Goal: Task Accomplishment & Management: Use online tool/utility

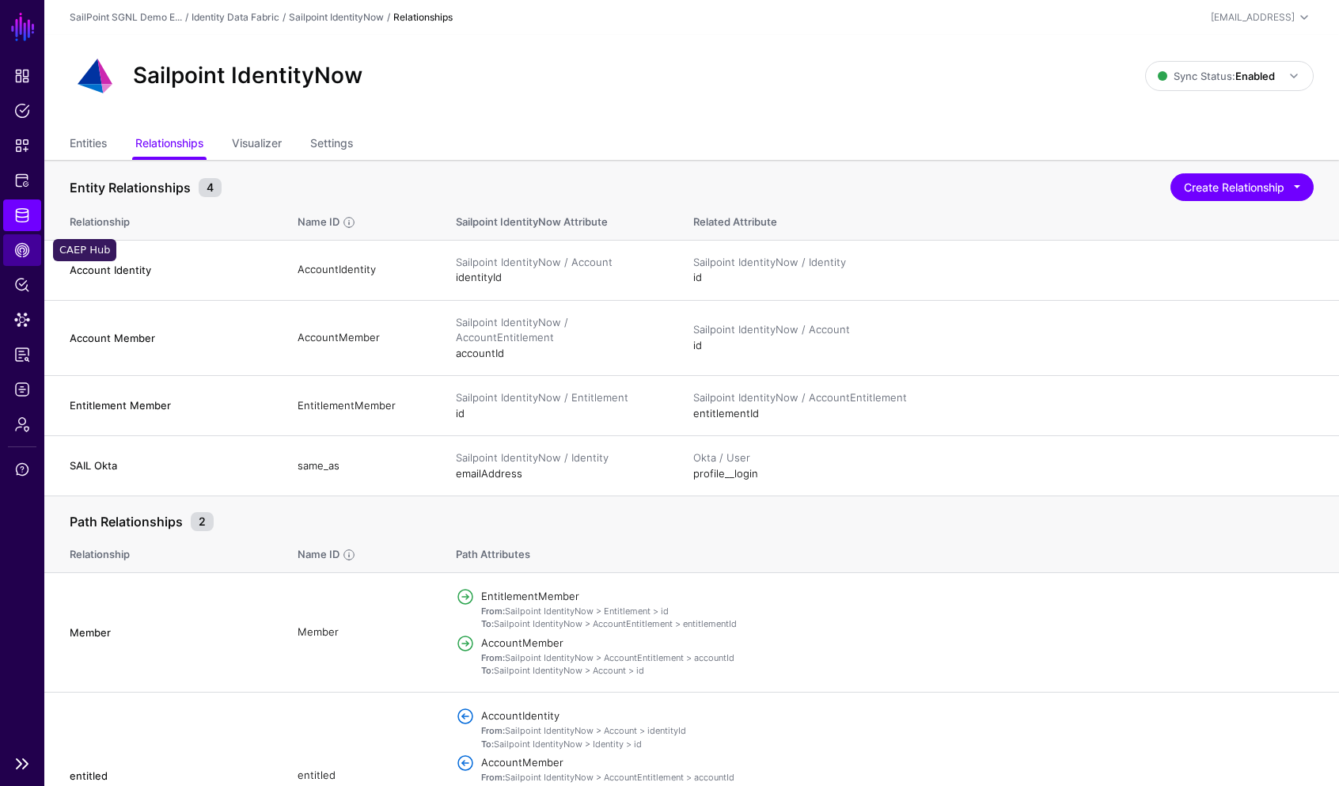
click at [21, 250] on span "CAEP Hub" at bounding box center [22, 250] width 16 height 16
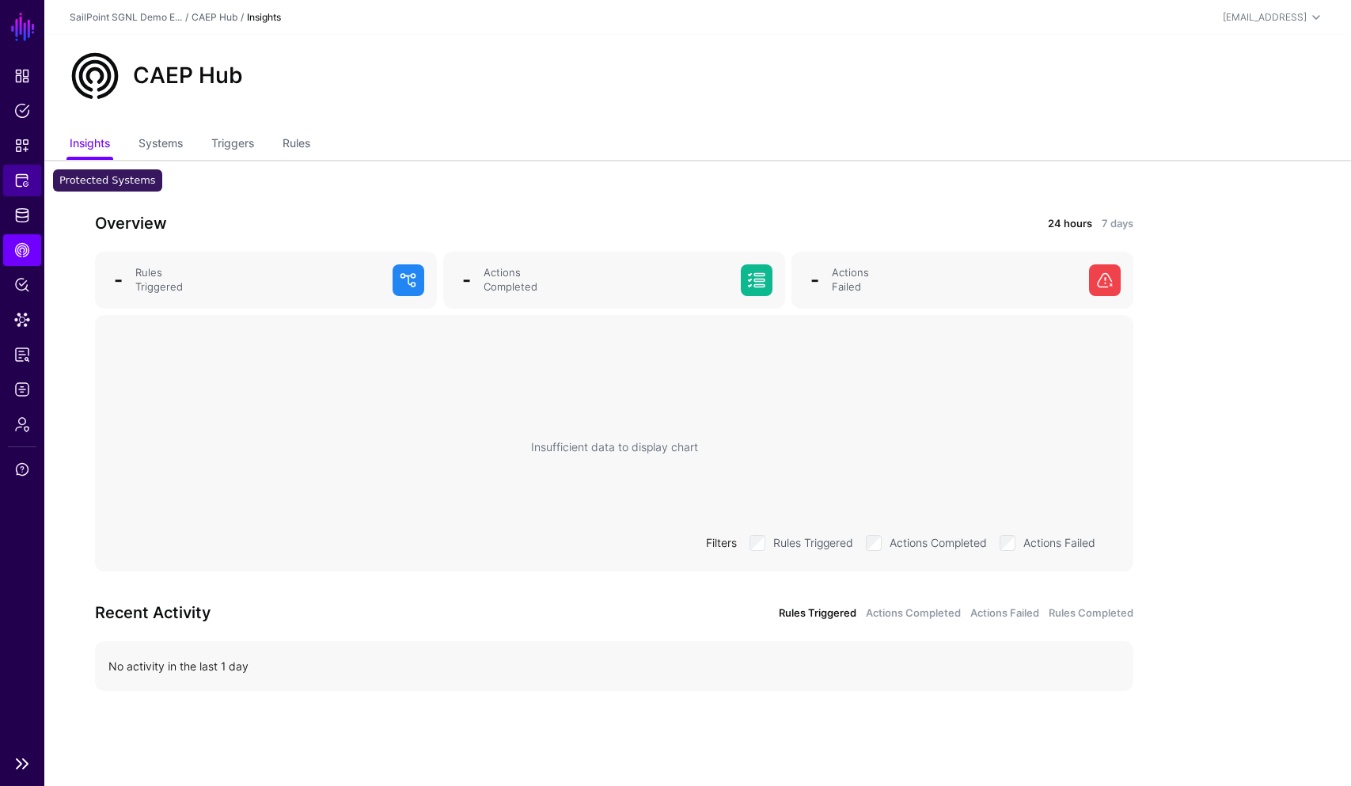
click at [23, 183] on span "Protected Systems" at bounding box center [22, 181] width 16 height 16
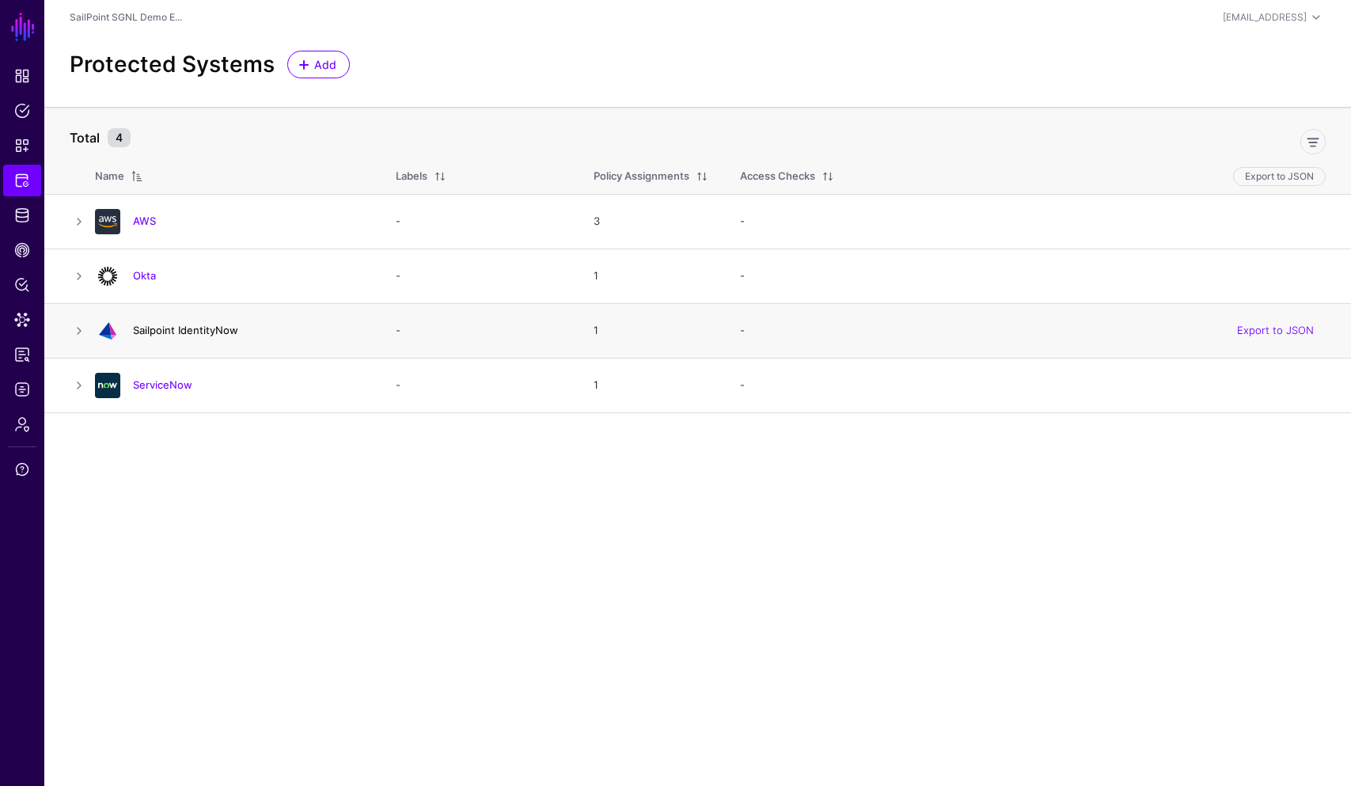
click at [139, 332] on link "Sailpoint IdentityNow" at bounding box center [185, 330] width 105 height 13
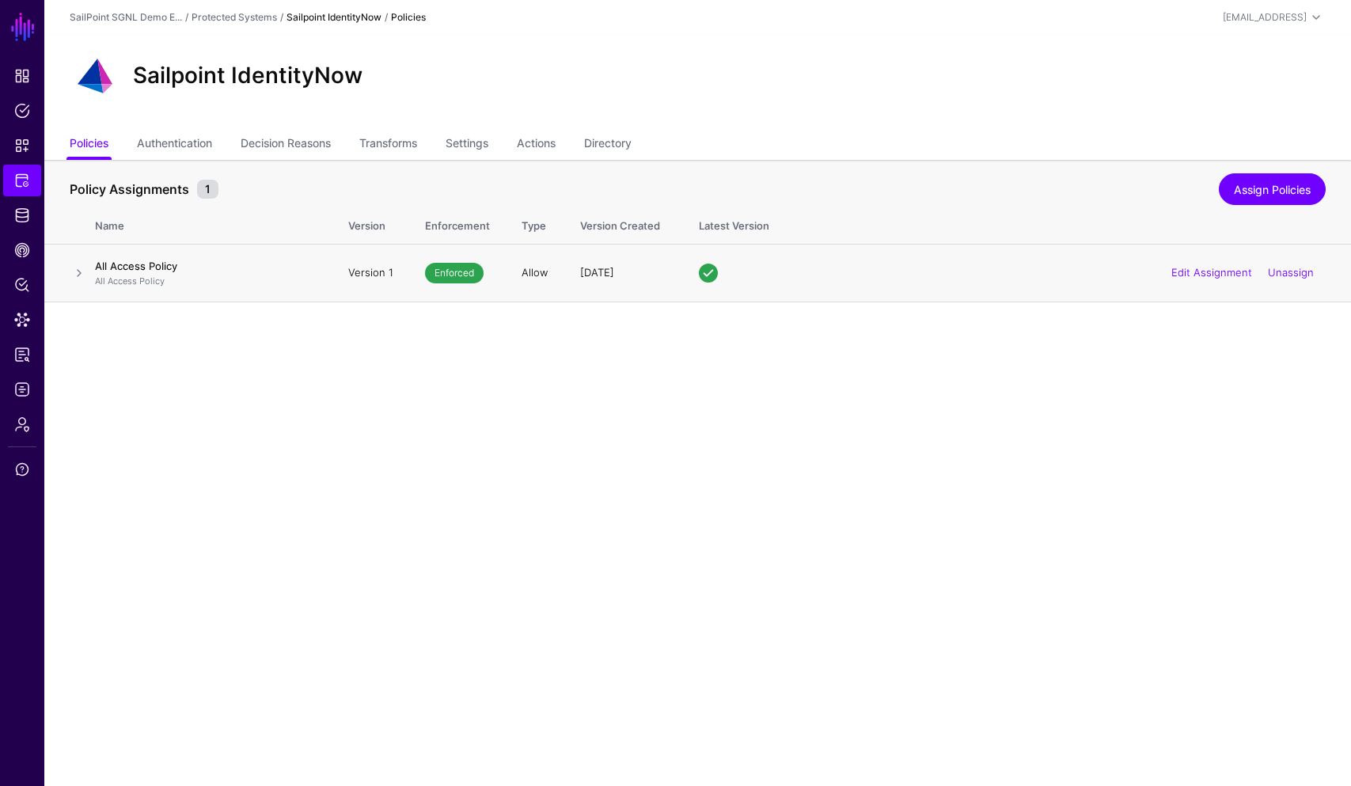
click at [267, 282] on p "All Access Policy" at bounding box center [206, 281] width 222 height 13
click at [1278, 193] on link "Assign Policies" at bounding box center [1272, 189] width 107 height 32
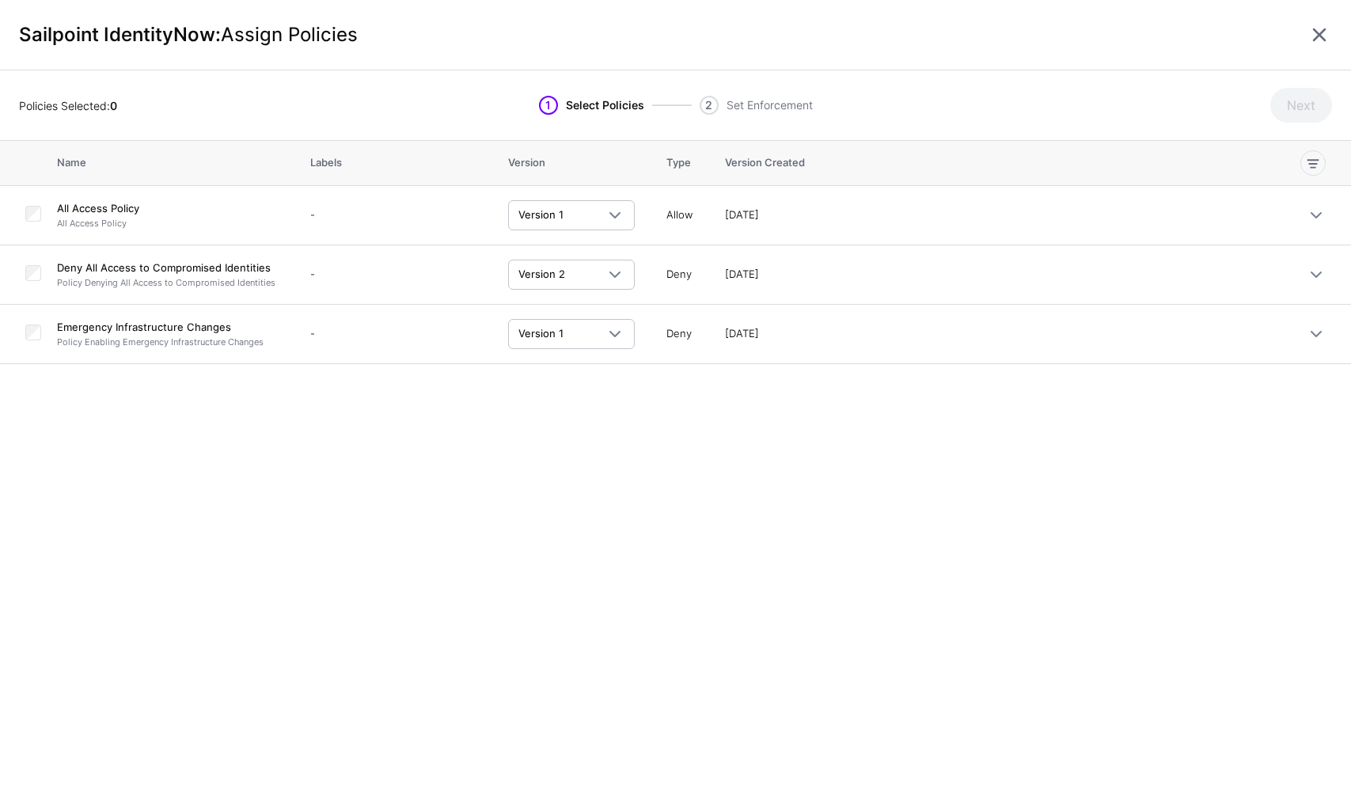
click at [260, 473] on div "Name Labels Version Type Version Created All Access Policy All Access Policy - …" at bounding box center [675, 463] width 1351 height 645
click at [1322, 37] on link at bounding box center [1318, 34] width 25 height 25
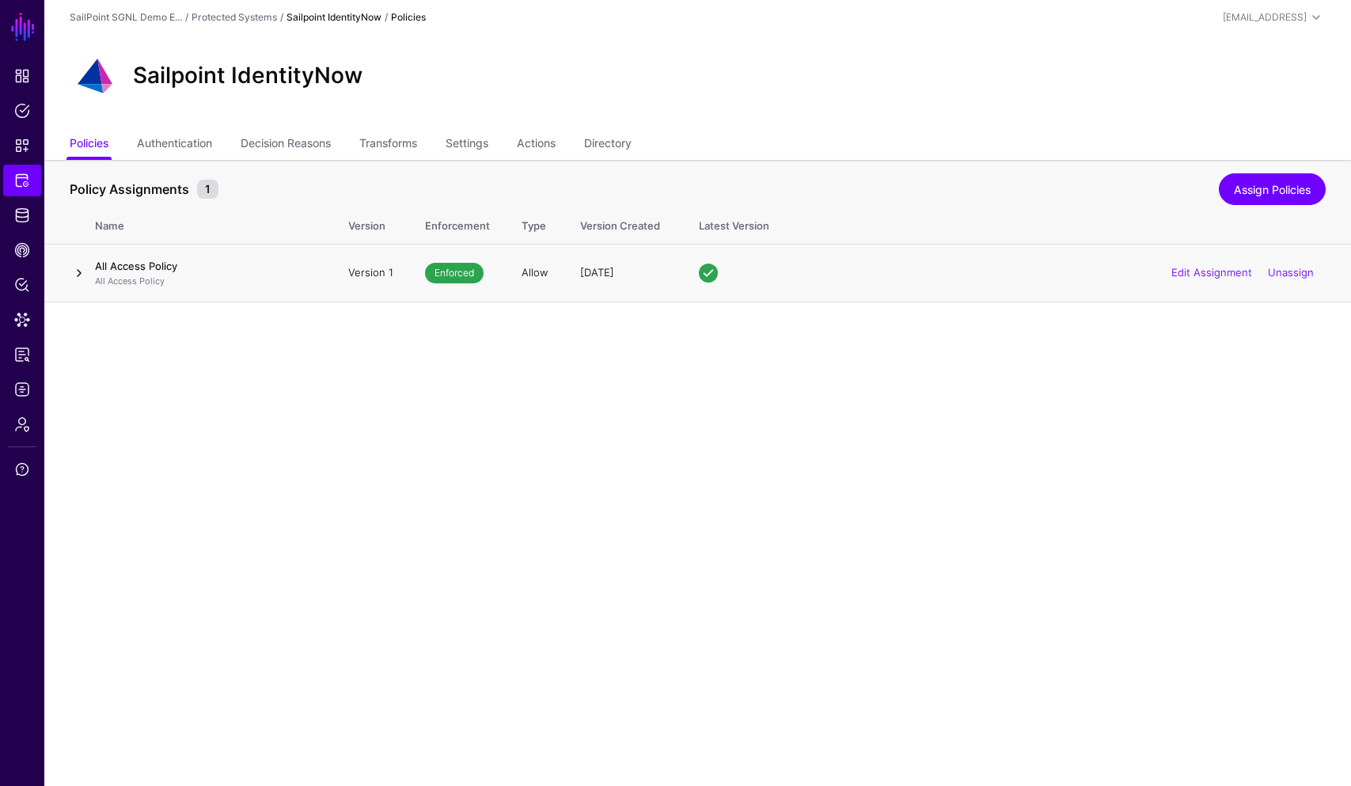
click at [81, 275] on link at bounding box center [79, 273] width 19 height 19
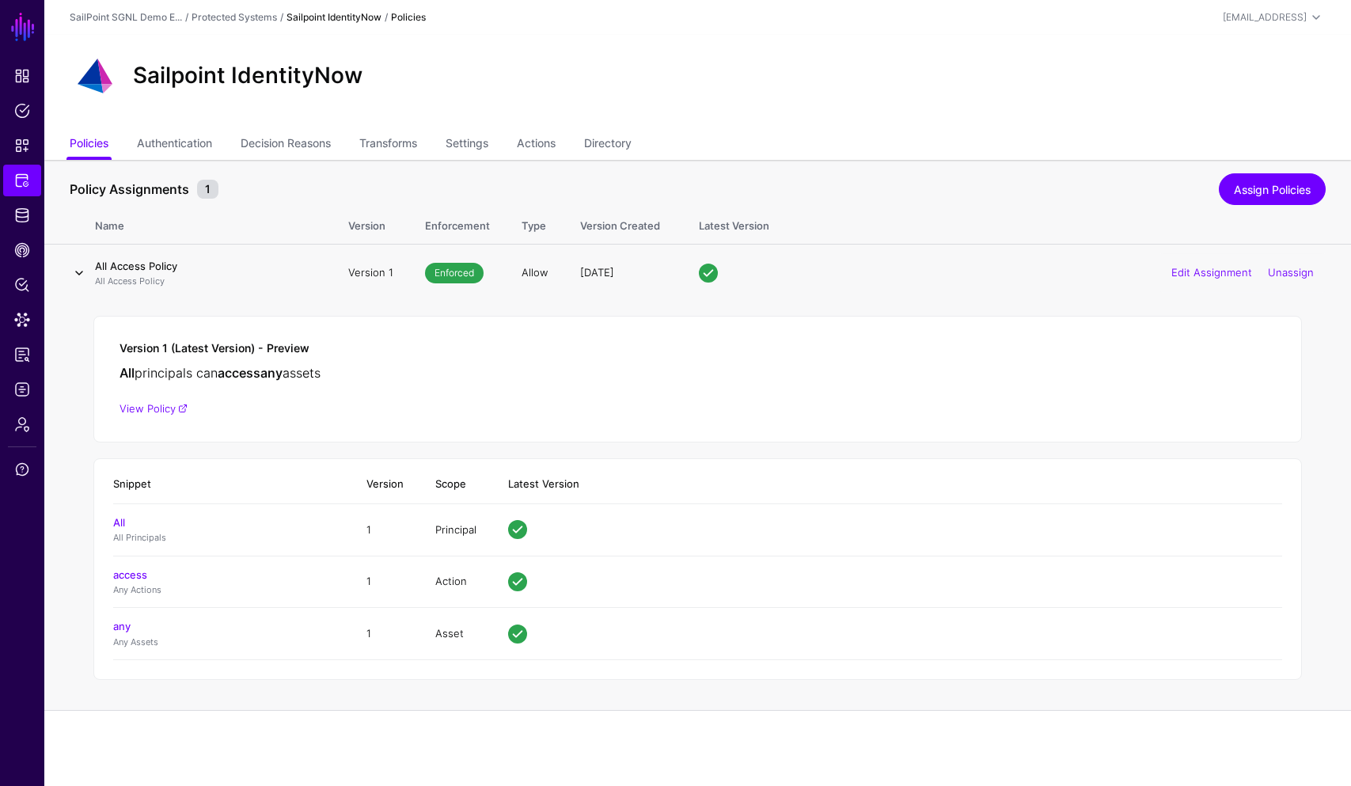
click at [80, 274] on link at bounding box center [79, 273] width 19 height 19
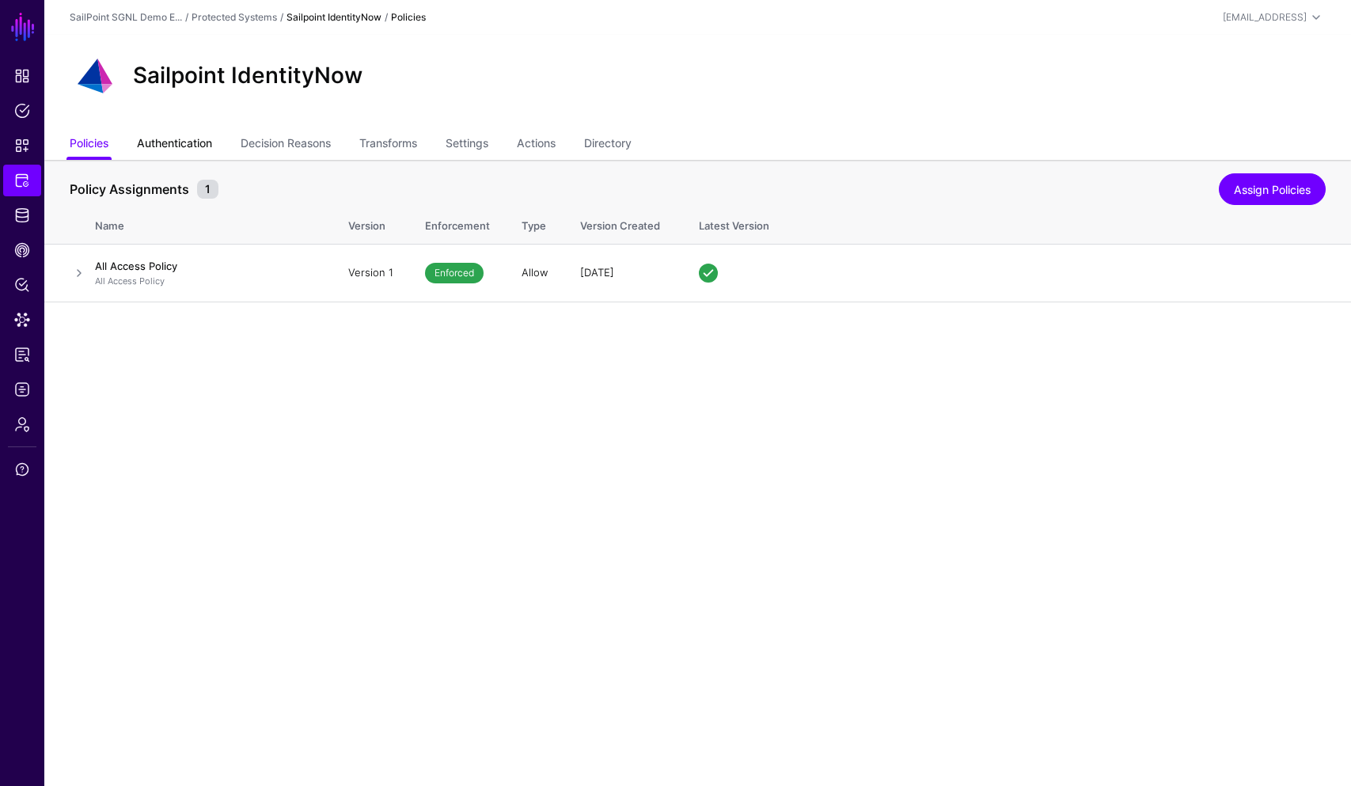
click at [199, 141] on link "Authentication" at bounding box center [174, 145] width 75 height 30
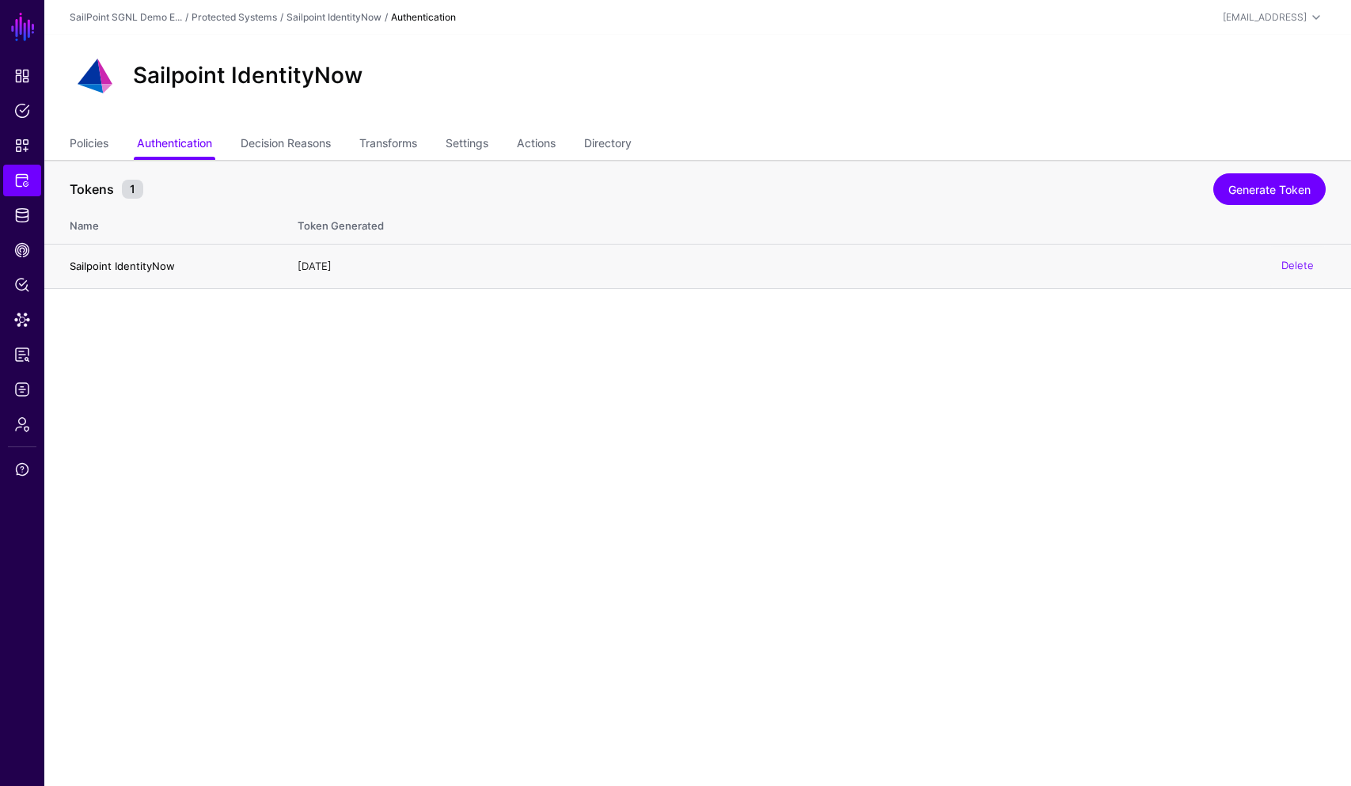
click at [275, 272] on td "Sailpoint IdentityNow" at bounding box center [162, 266] width 237 height 45
click at [306, 272] on div "3 weeks ago Delete" at bounding box center [812, 267] width 1028 height 16
click at [309, 269] on span "3 weeks ago" at bounding box center [315, 266] width 34 height 13
click at [309, 267] on span "3 weeks ago" at bounding box center [315, 266] width 34 height 13
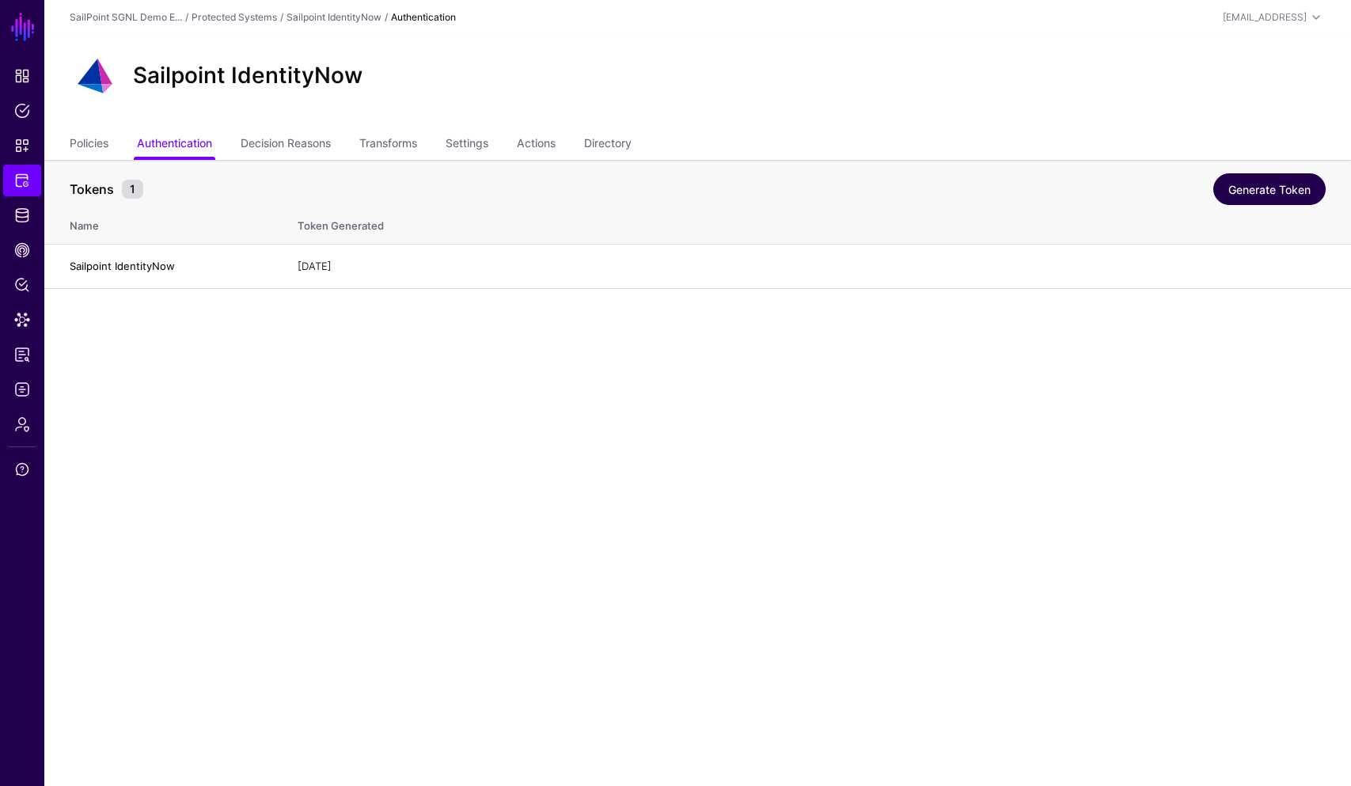
click at [1279, 195] on link "Generate Token" at bounding box center [1269, 189] width 112 height 32
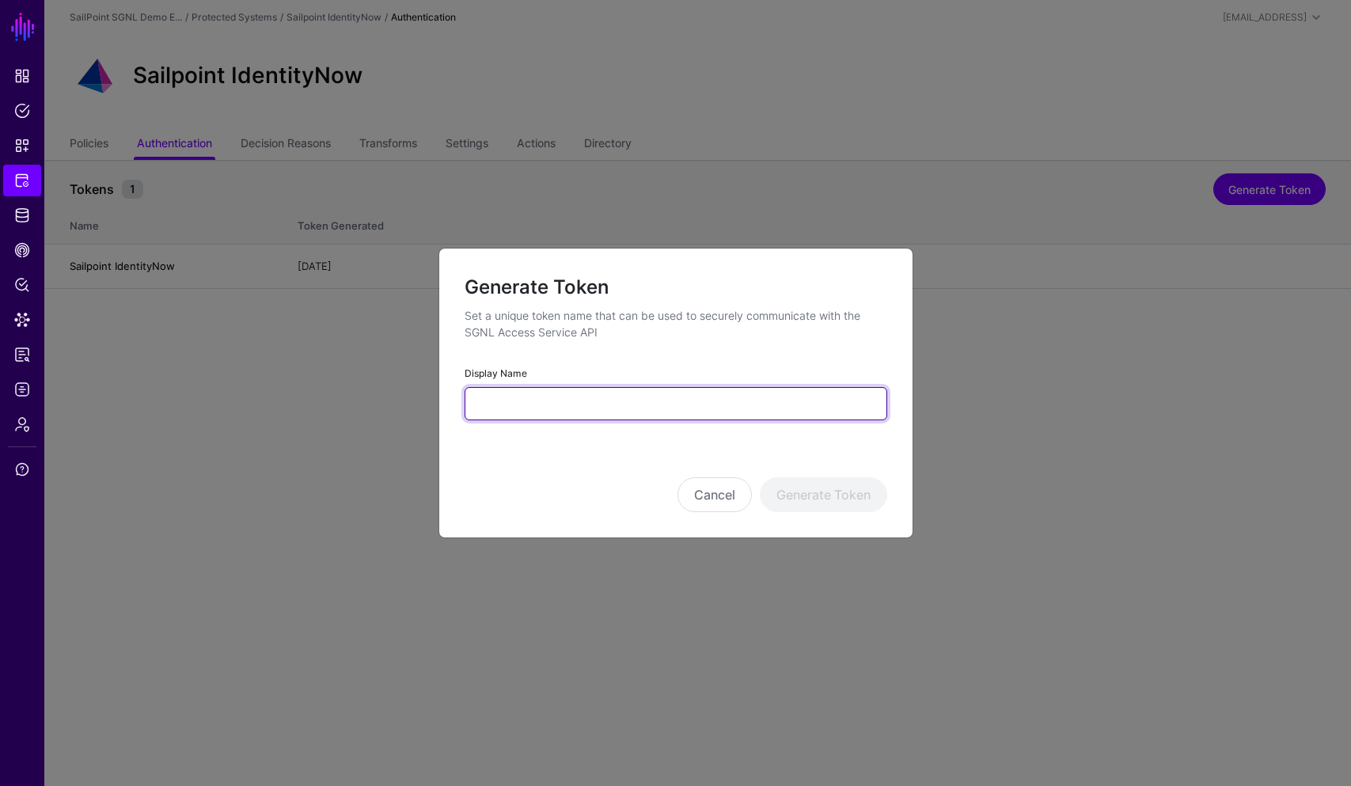
click at [614, 410] on input "Display Name" at bounding box center [675, 403] width 423 height 33
drag, startPoint x: 581, startPoint y: 404, endPoint x: 541, endPoint y: 401, distance: 39.6
click at [541, 401] on input "**********" at bounding box center [675, 403] width 423 height 33
drag, startPoint x: 573, startPoint y: 404, endPoint x: 622, endPoint y: 407, distance: 49.2
click at [619, 408] on input "**********" at bounding box center [675, 403] width 423 height 33
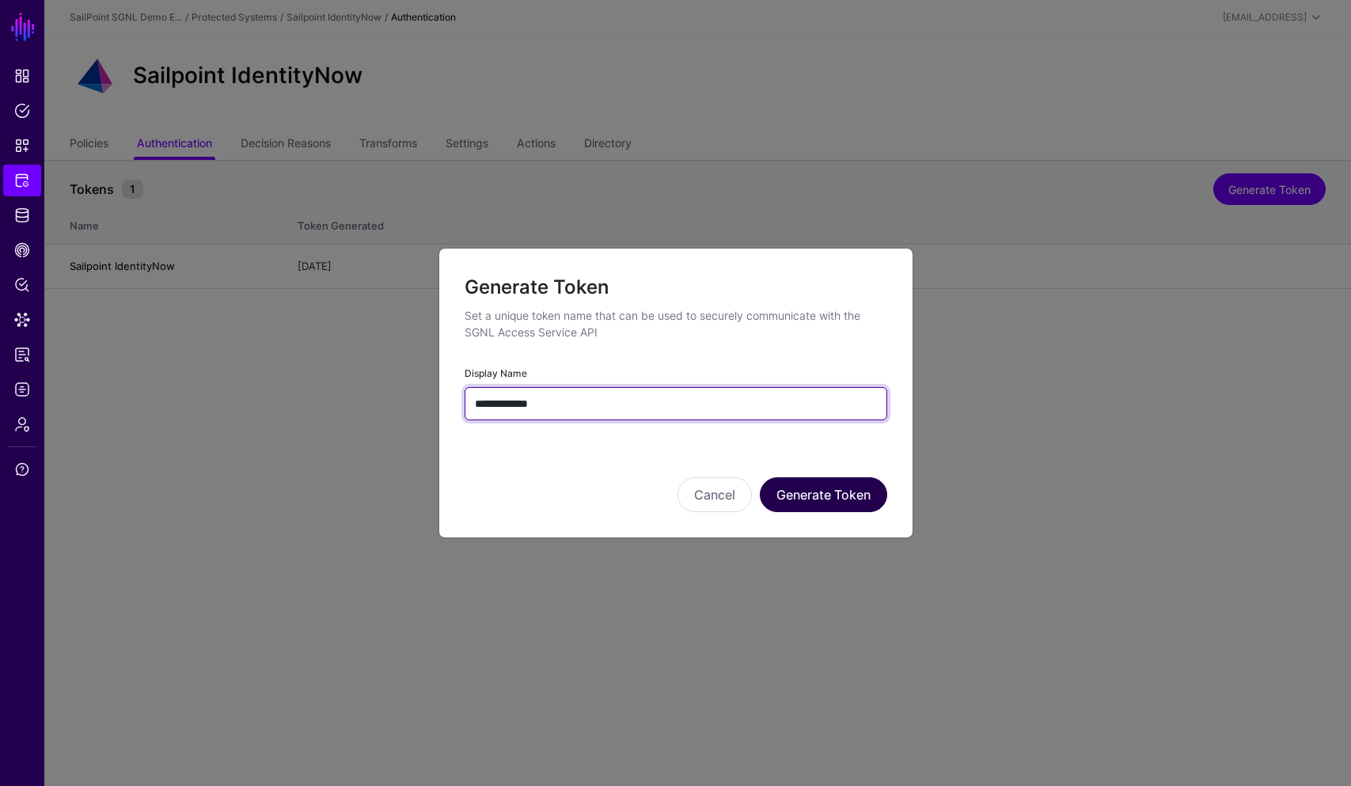
type input "**********"
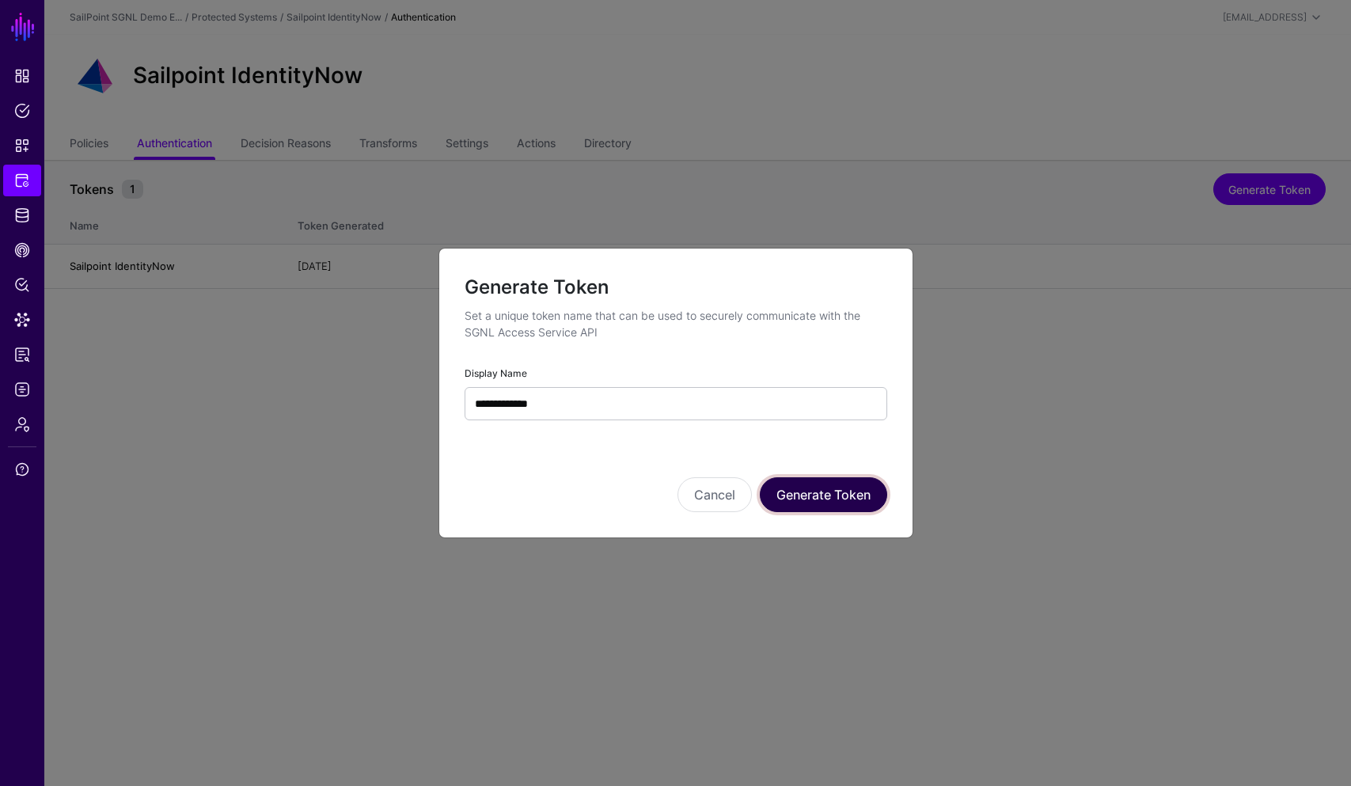
click at [817, 497] on button "Generate Token" at bounding box center [823, 494] width 127 height 35
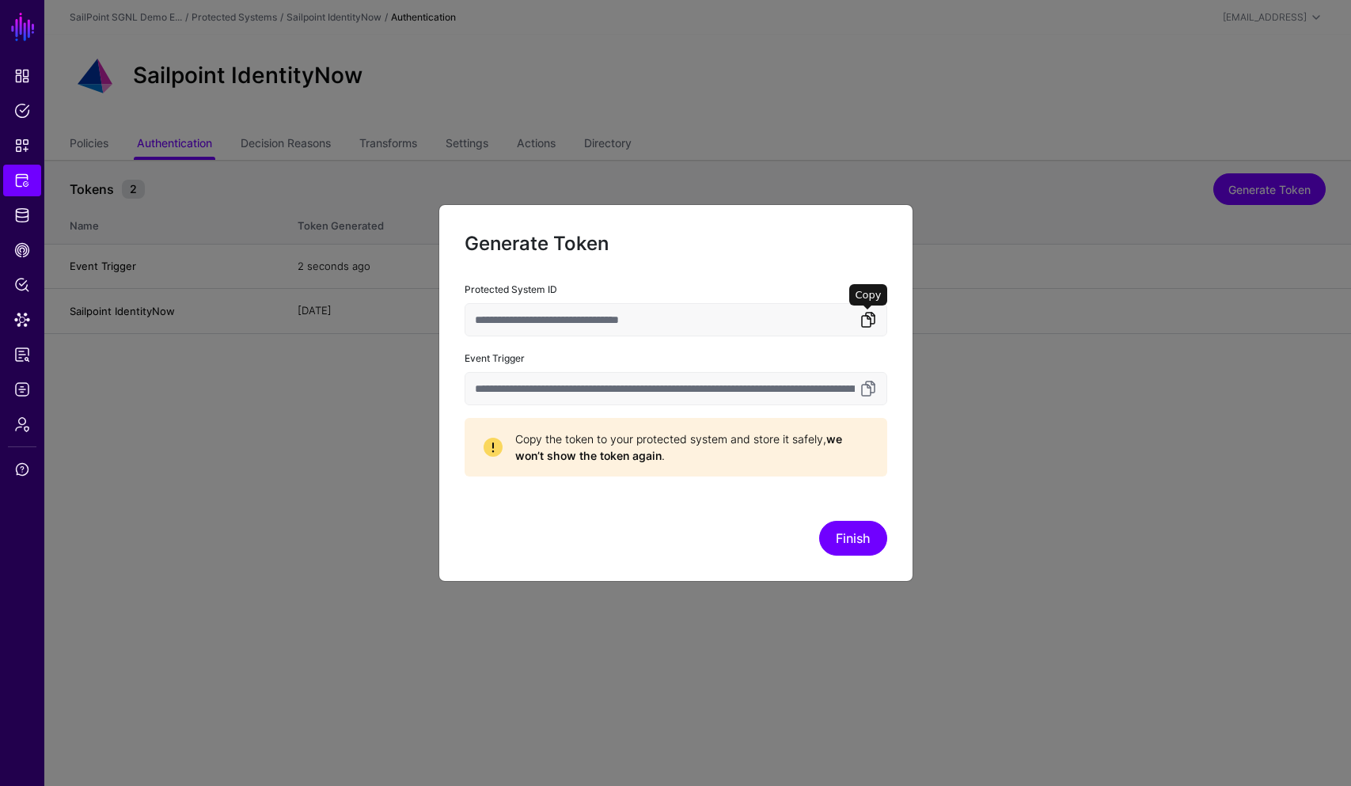
click at [866, 320] on link at bounding box center [868, 319] width 19 height 19
click at [868, 389] on link at bounding box center [868, 388] width 19 height 19
click at [841, 533] on button "Finish" at bounding box center [853, 538] width 68 height 35
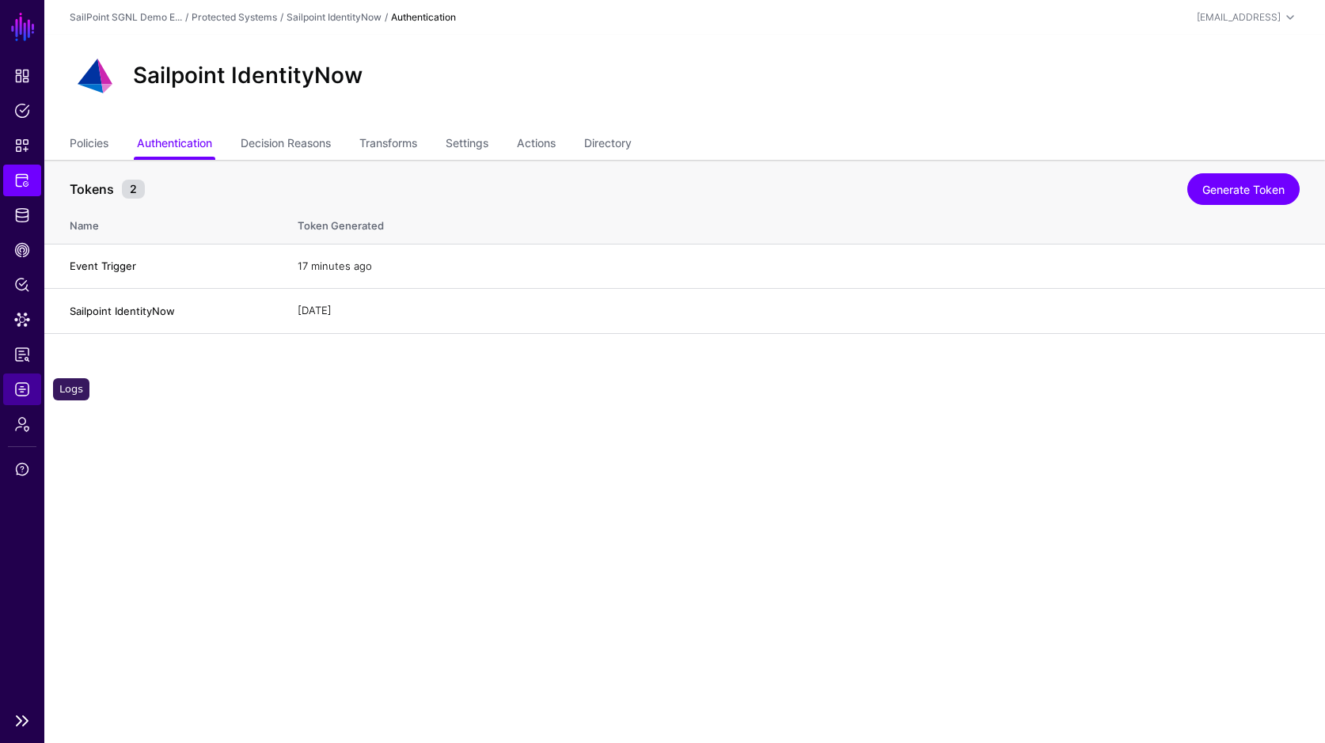
click at [17, 388] on span "Logs" at bounding box center [22, 389] width 16 height 16
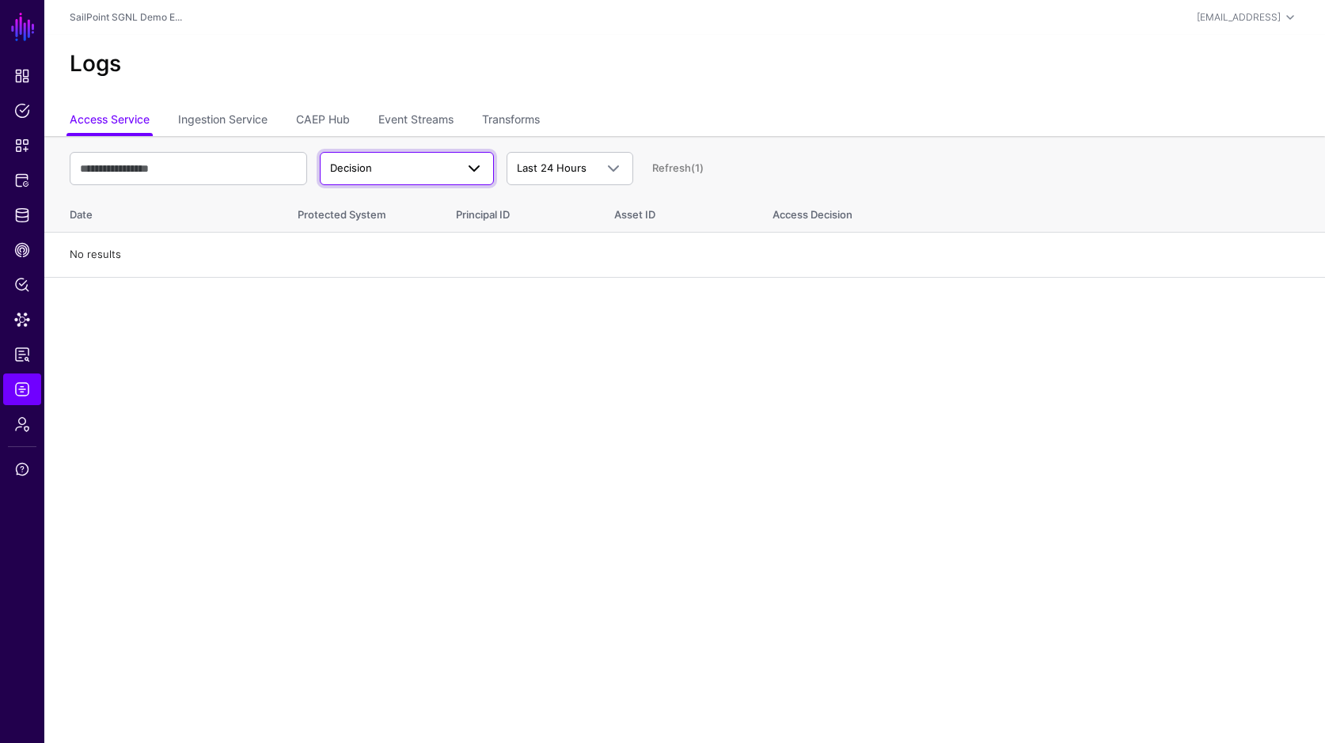
click at [370, 173] on span "Decision" at bounding box center [351, 167] width 42 height 13
click at [366, 210] on div "Decision" at bounding box center [406, 206] width 149 height 16
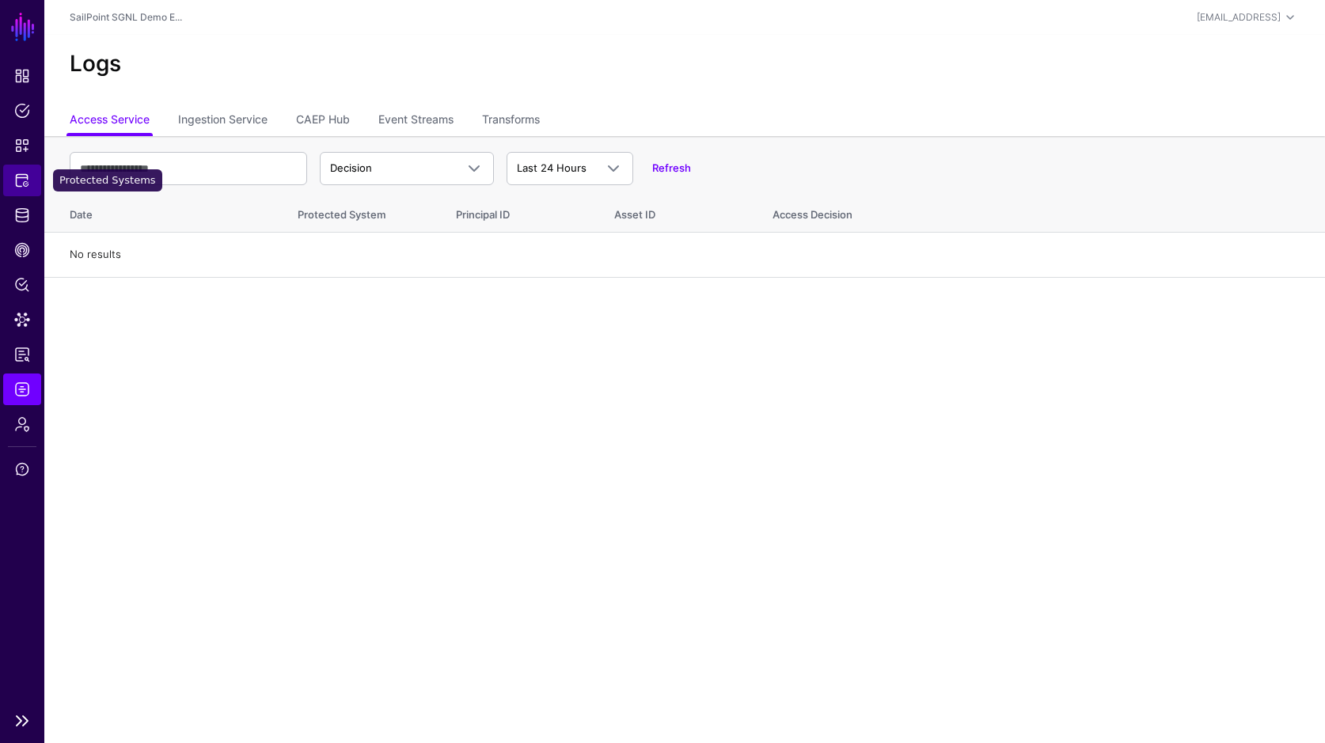
click at [23, 175] on span "Protected Systems" at bounding box center [22, 181] width 16 height 16
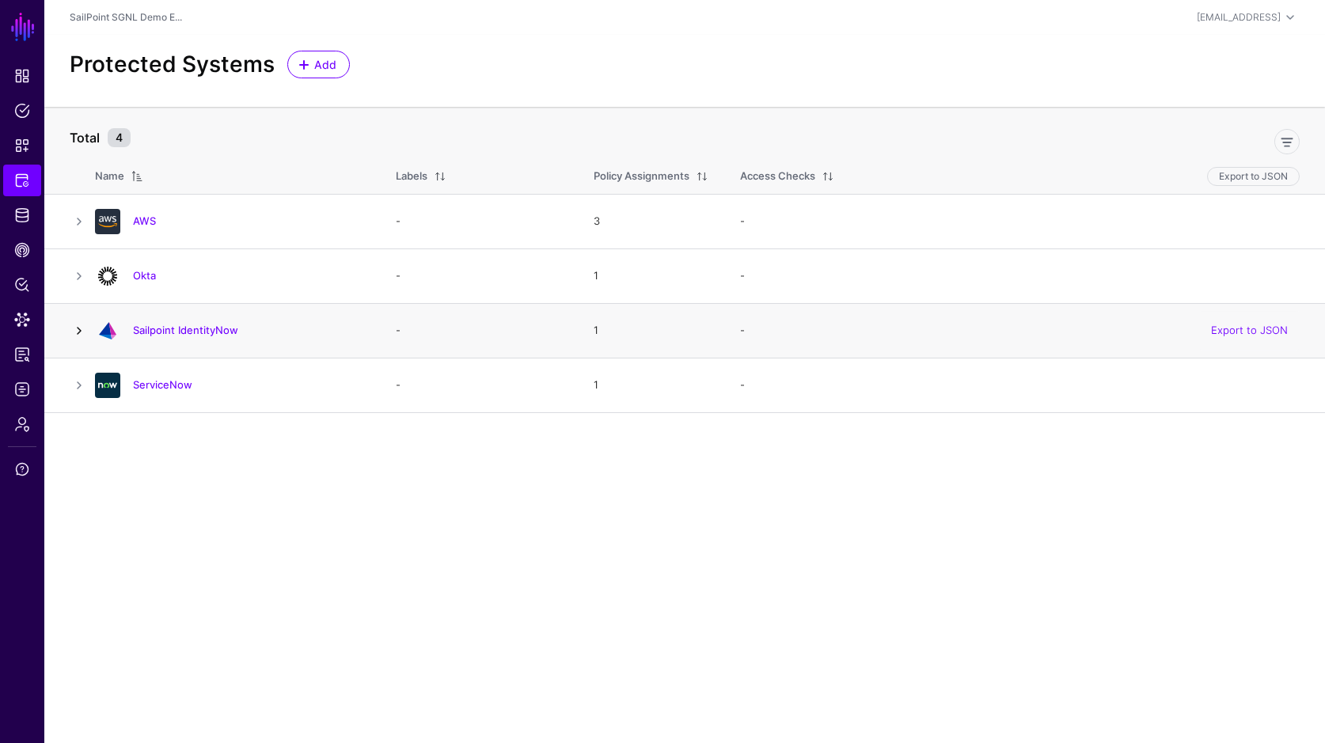
click at [77, 331] on link at bounding box center [79, 330] width 19 height 19
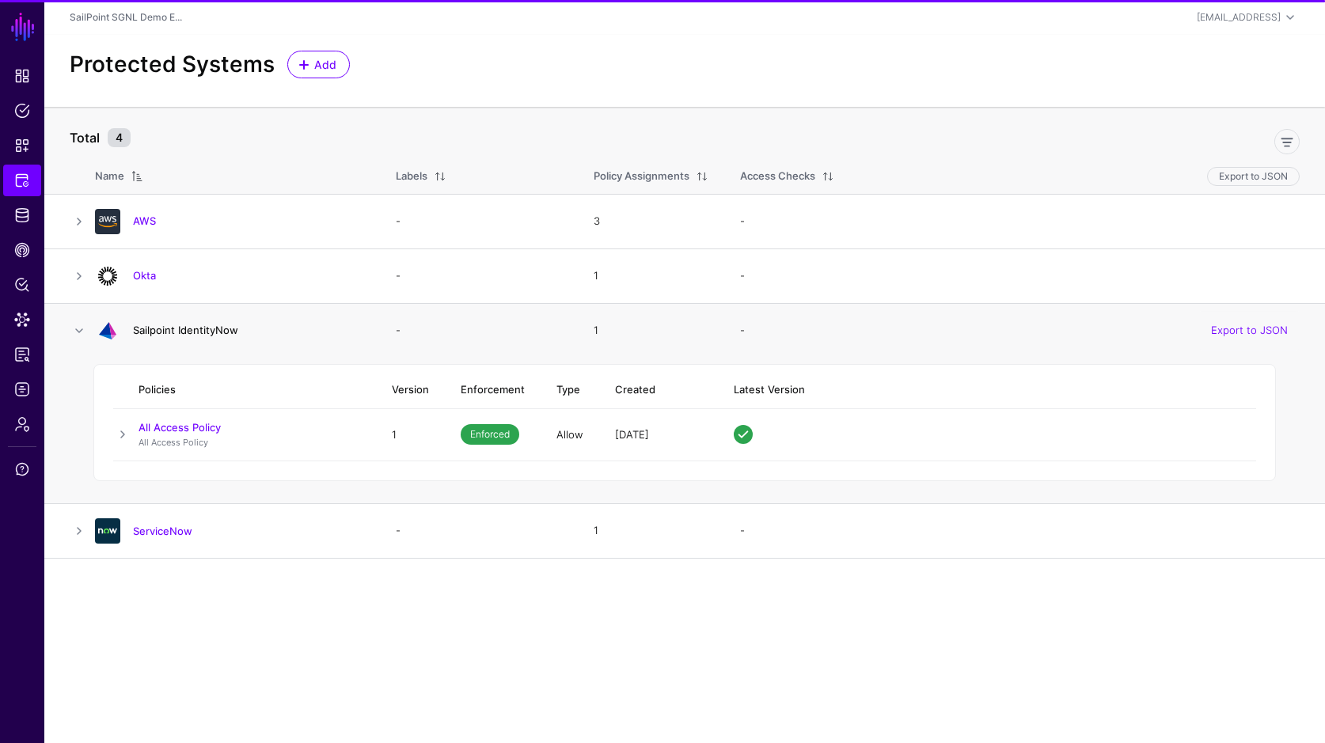
click at [144, 332] on link "Sailpoint IdentityNow" at bounding box center [185, 330] width 105 height 13
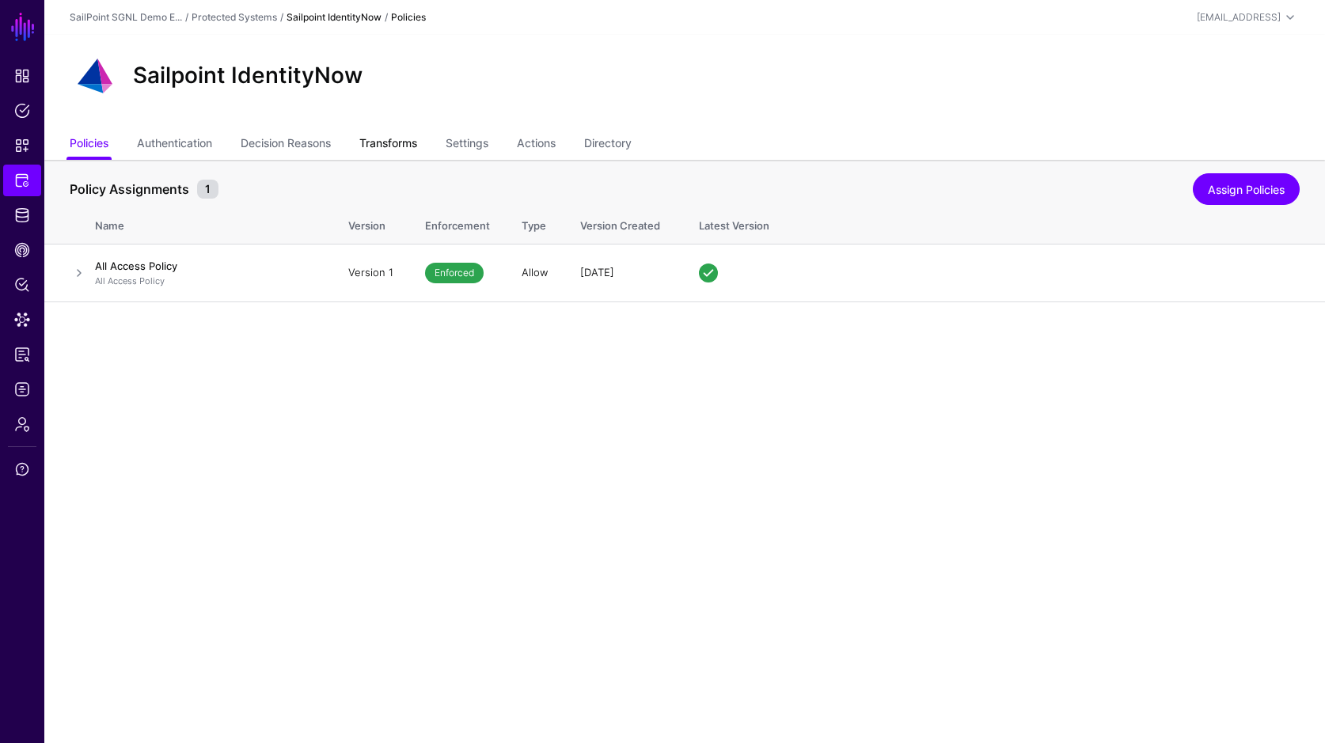
click at [397, 145] on link "Transforms" at bounding box center [388, 145] width 58 height 30
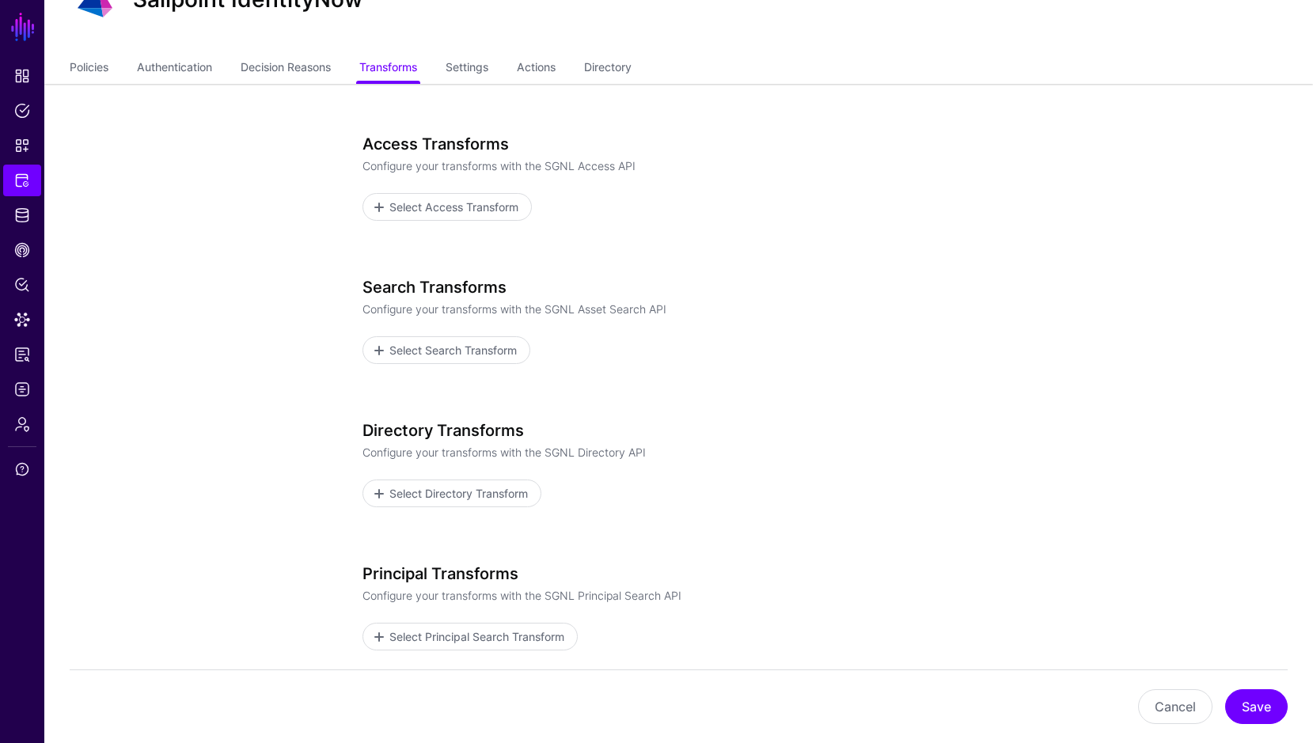
scroll to position [77, 0]
click at [437, 203] on span "Select Access Transform" at bounding box center [453, 206] width 133 height 17
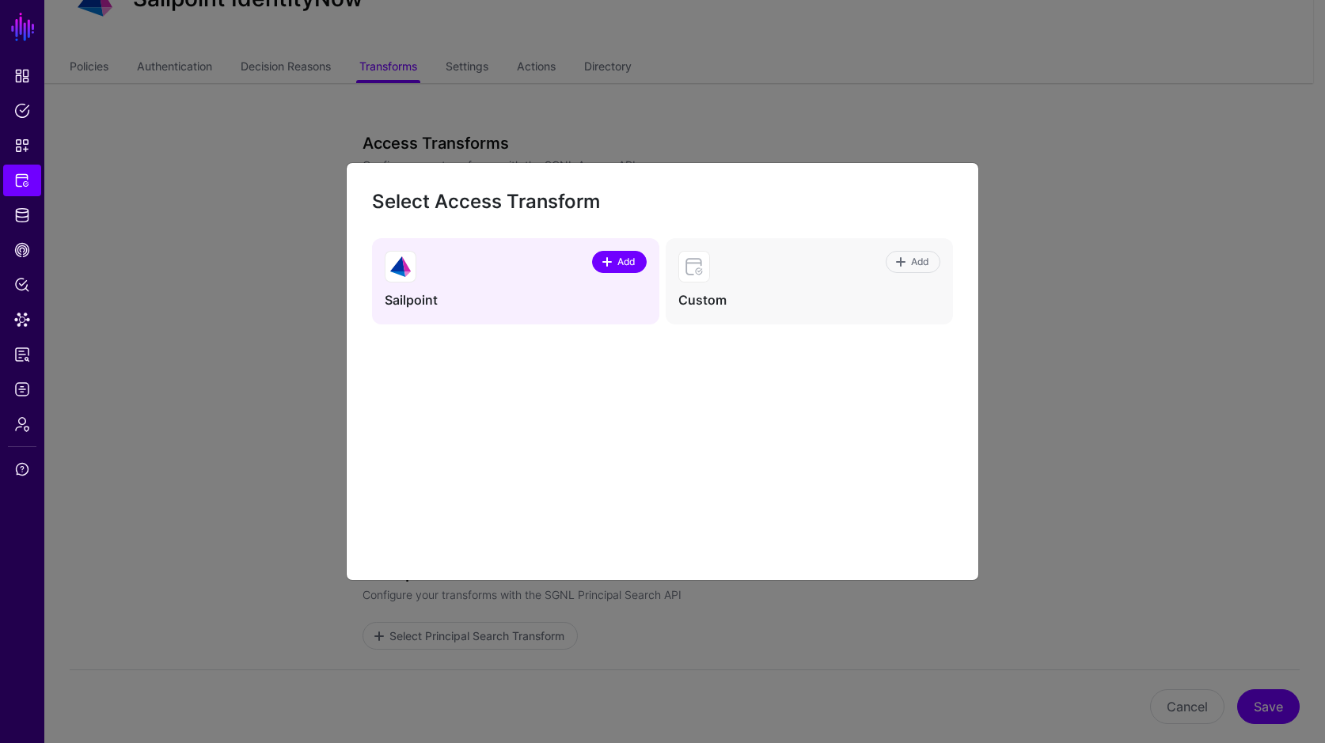
click at [620, 267] on span "Add" at bounding box center [626, 262] width 21 height 14
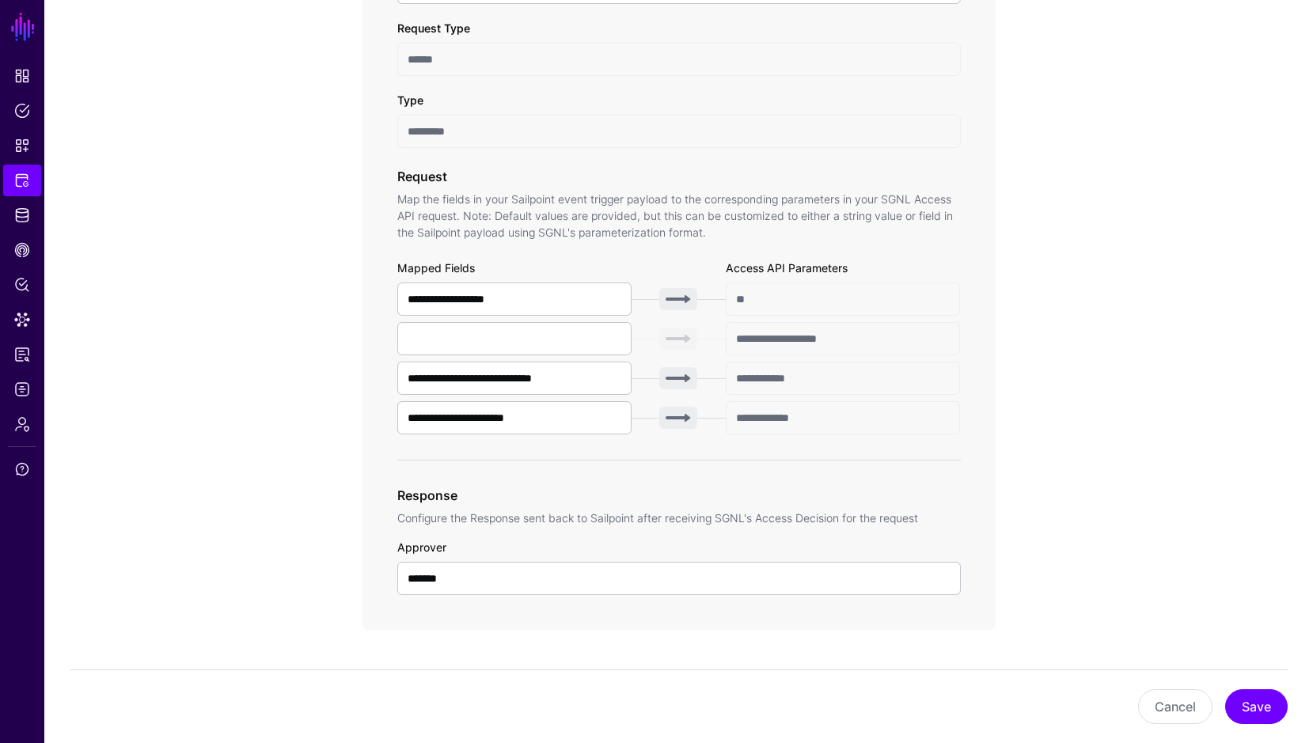
scroll to position [386, 0]
click at [1260, 713] on button "Save" at bounding box center [1256, 706] width 63 height 35
click at [994, 195] on div "**********" at bounding box center [678, 257] width 633 height 749
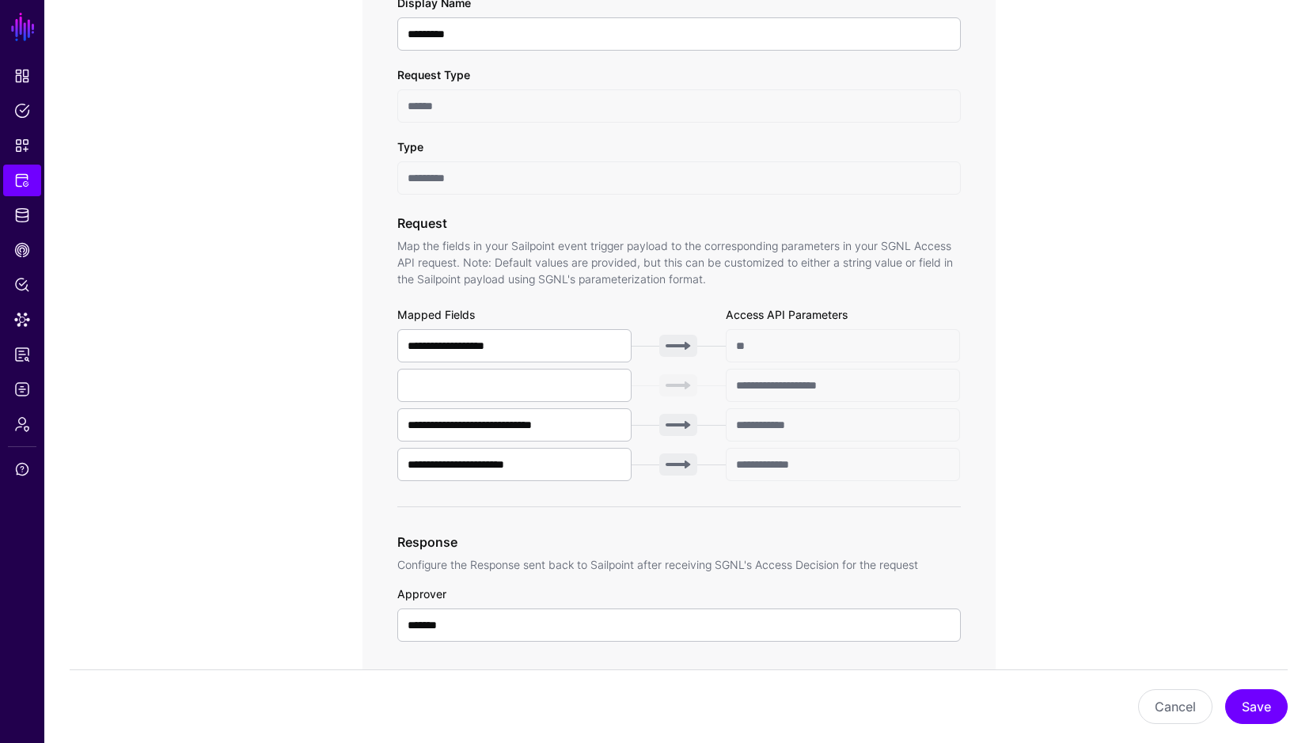
scroll to position [332, 0]
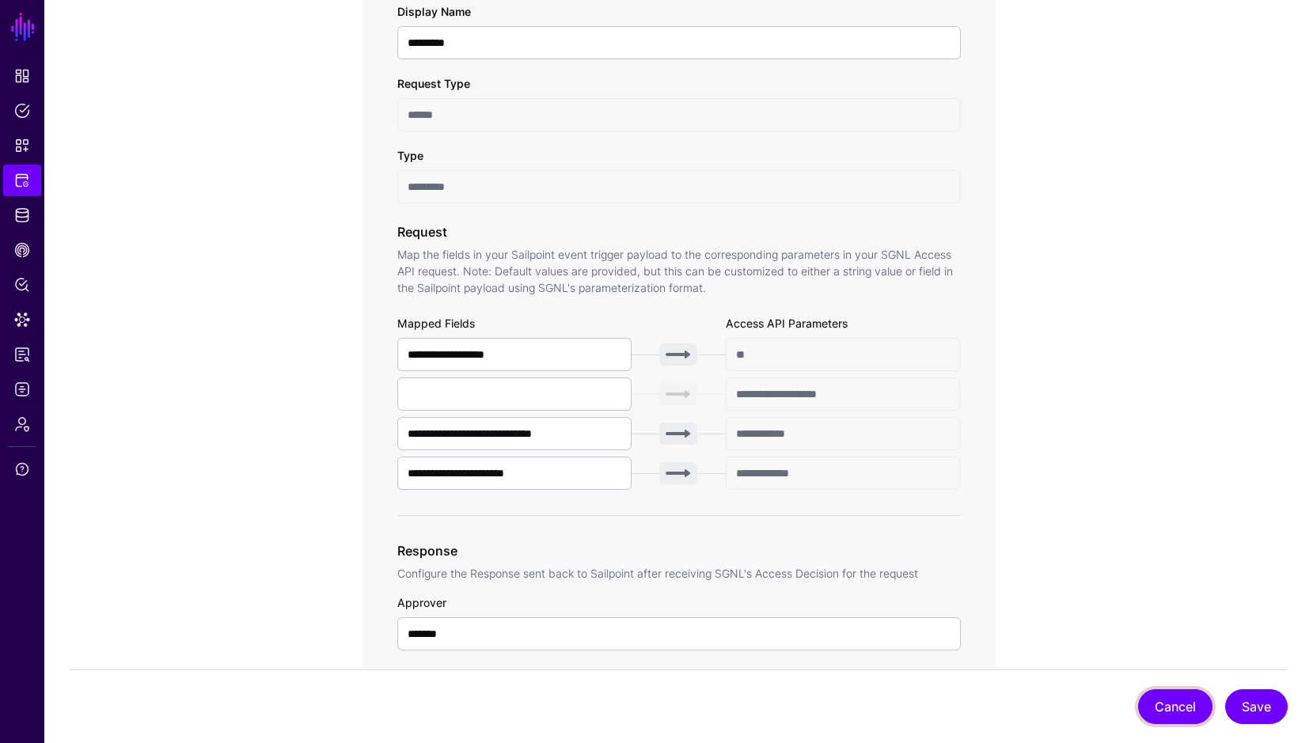
click at [1185, 709] on button "Cancel" at bounding box center [1175, 706] width 74 height 35
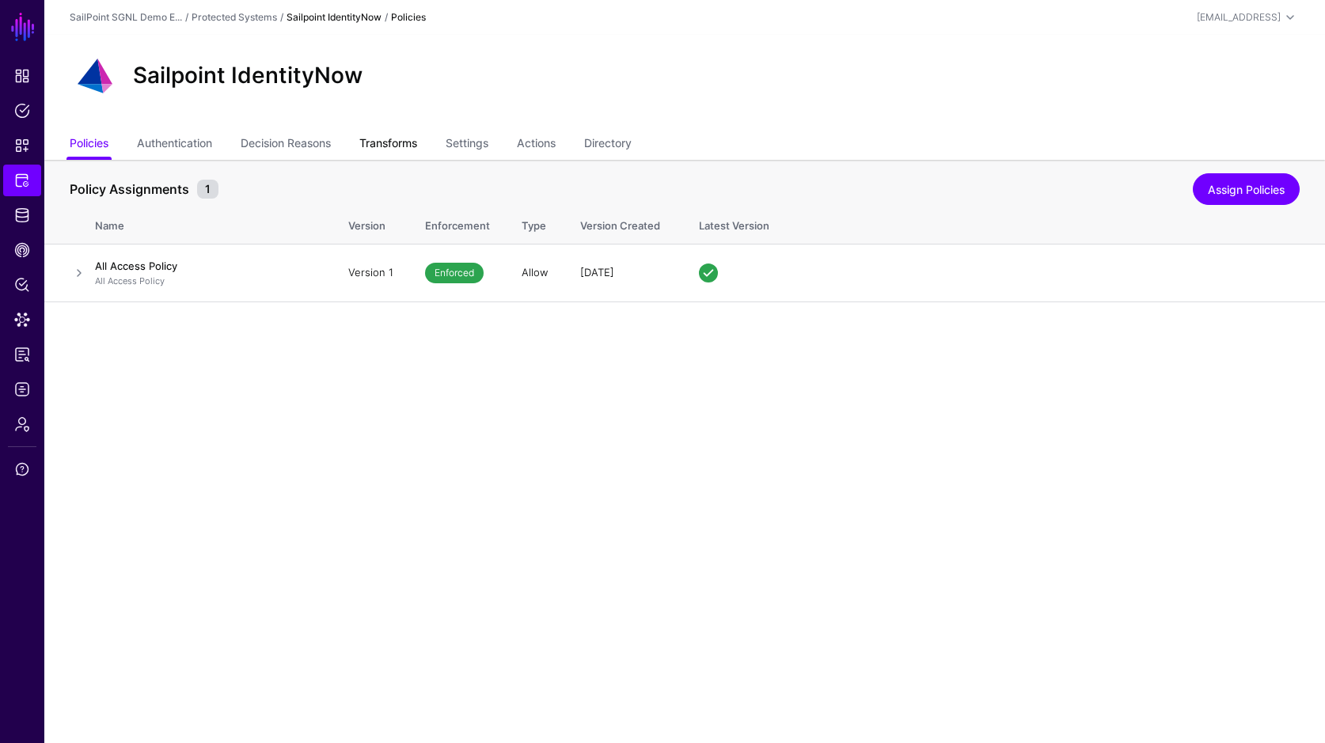
click at [400, 144] on link "Transforms" at bounding box center [388, 145] width 58 height 30
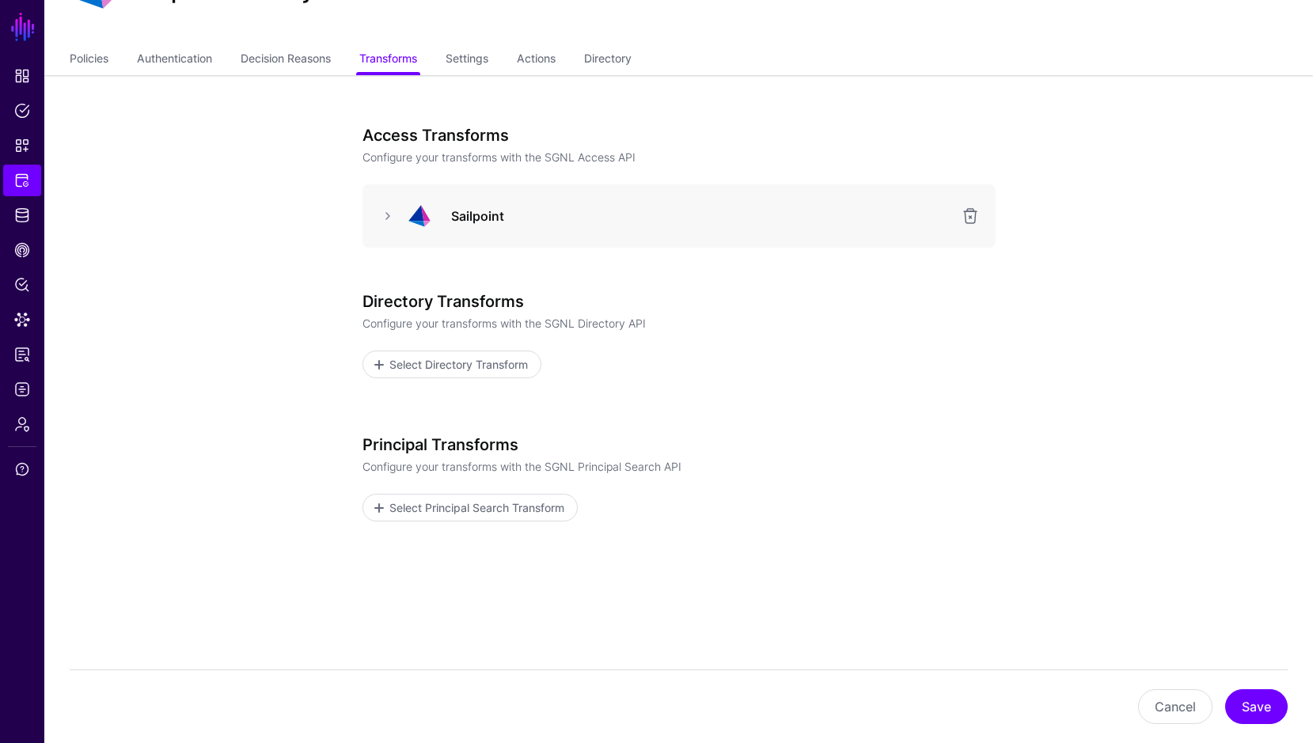
scroll to position [97, 0]
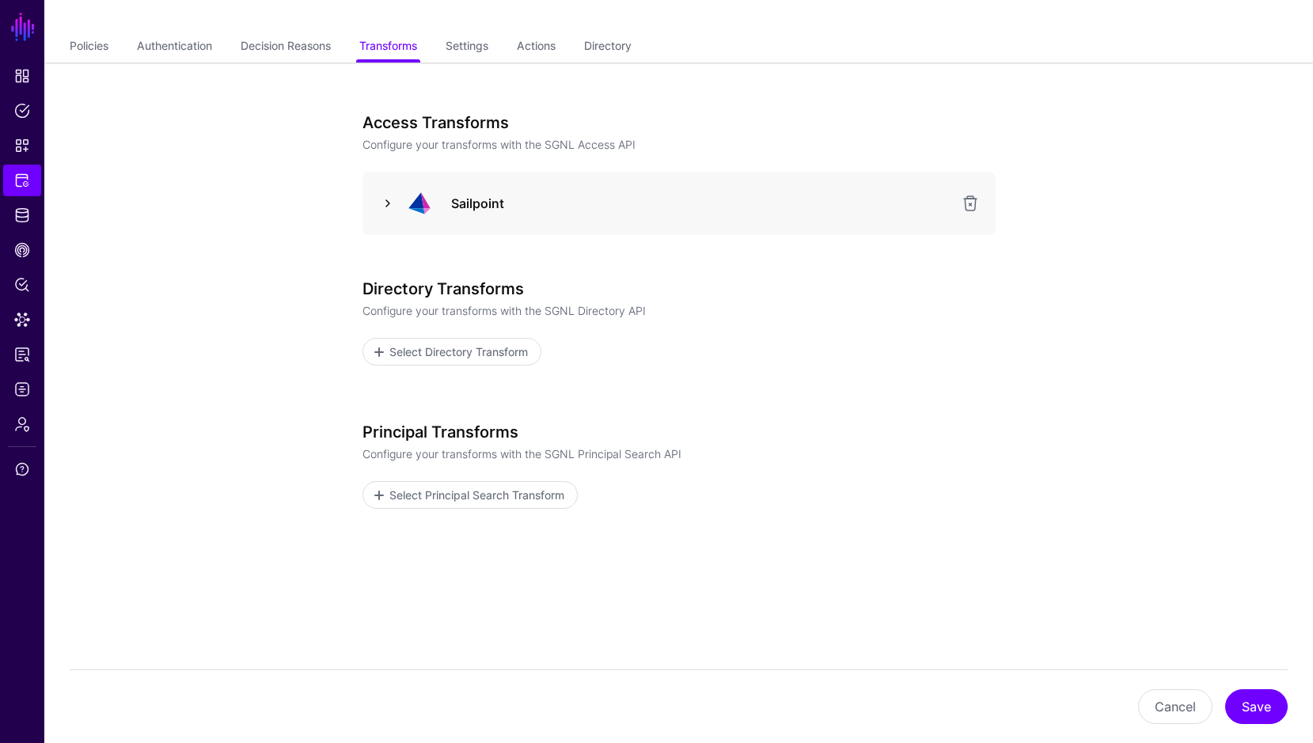
click at [386, 205] on link at bounding box center [387, 203] width 19 height 19
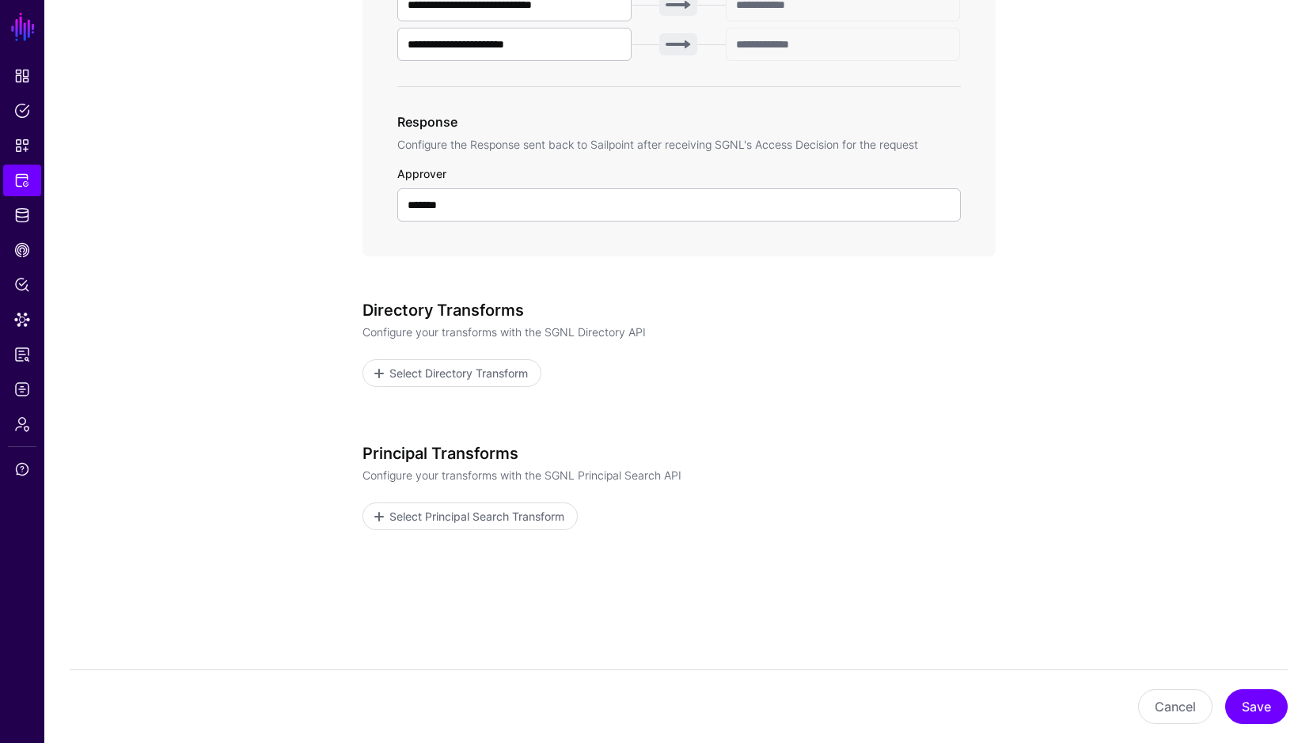
scroll to position [764, 0]
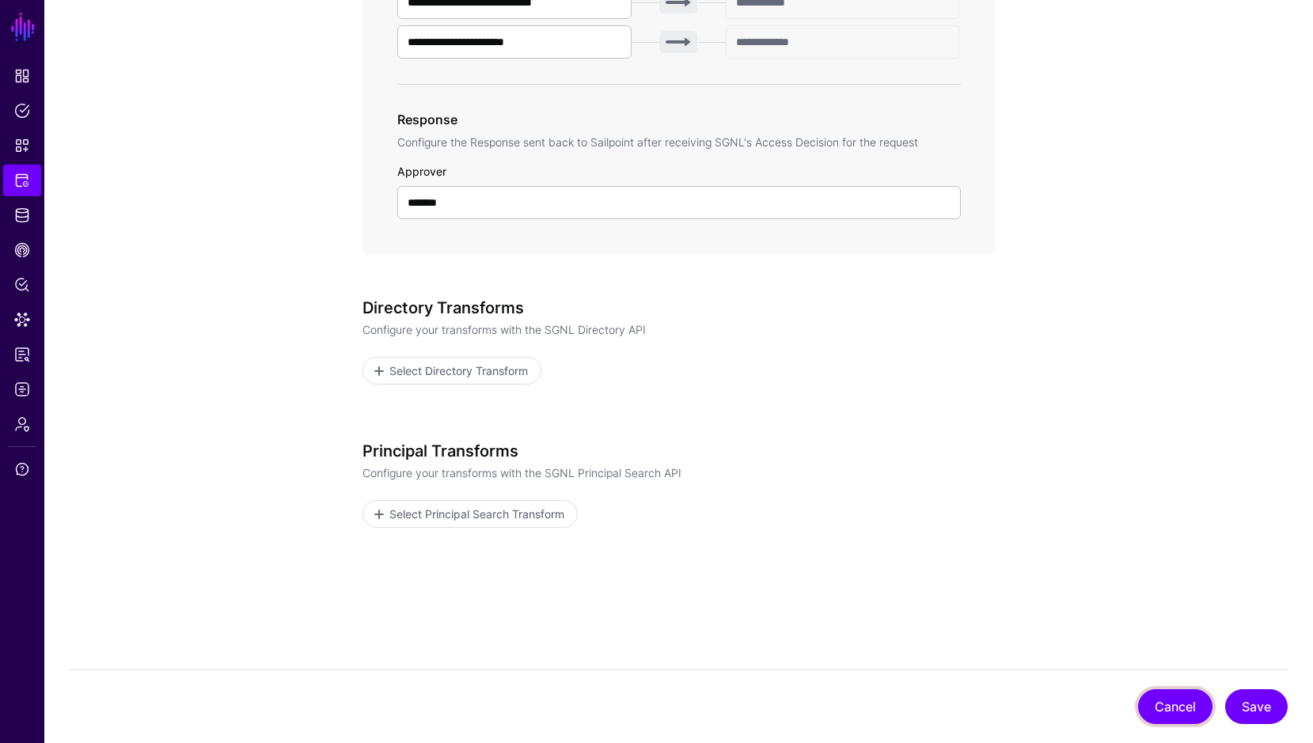
click at [1165, 709] on button "Cancel" at bounding box center [1175, 706] width 74 height 35
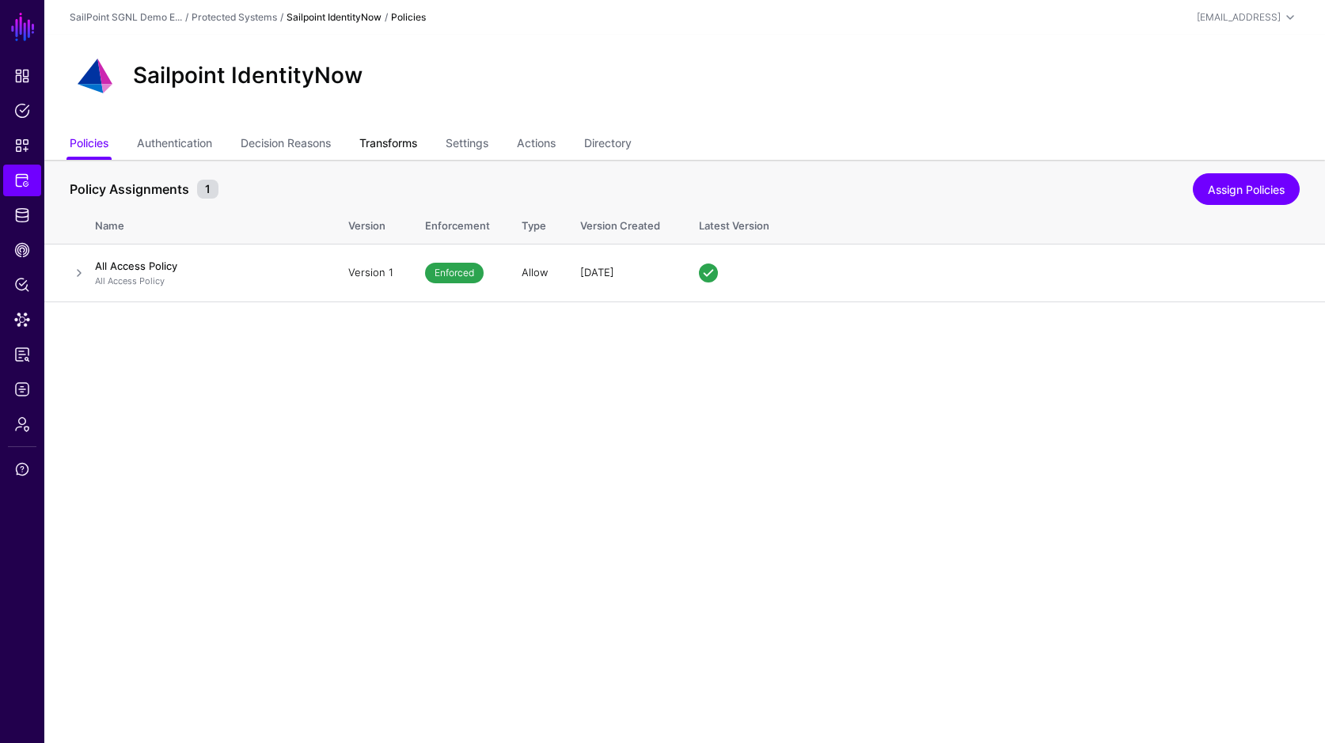
click at [407, 145] on link "Transforms" at bounding box center [388, 145] width 58 height 30
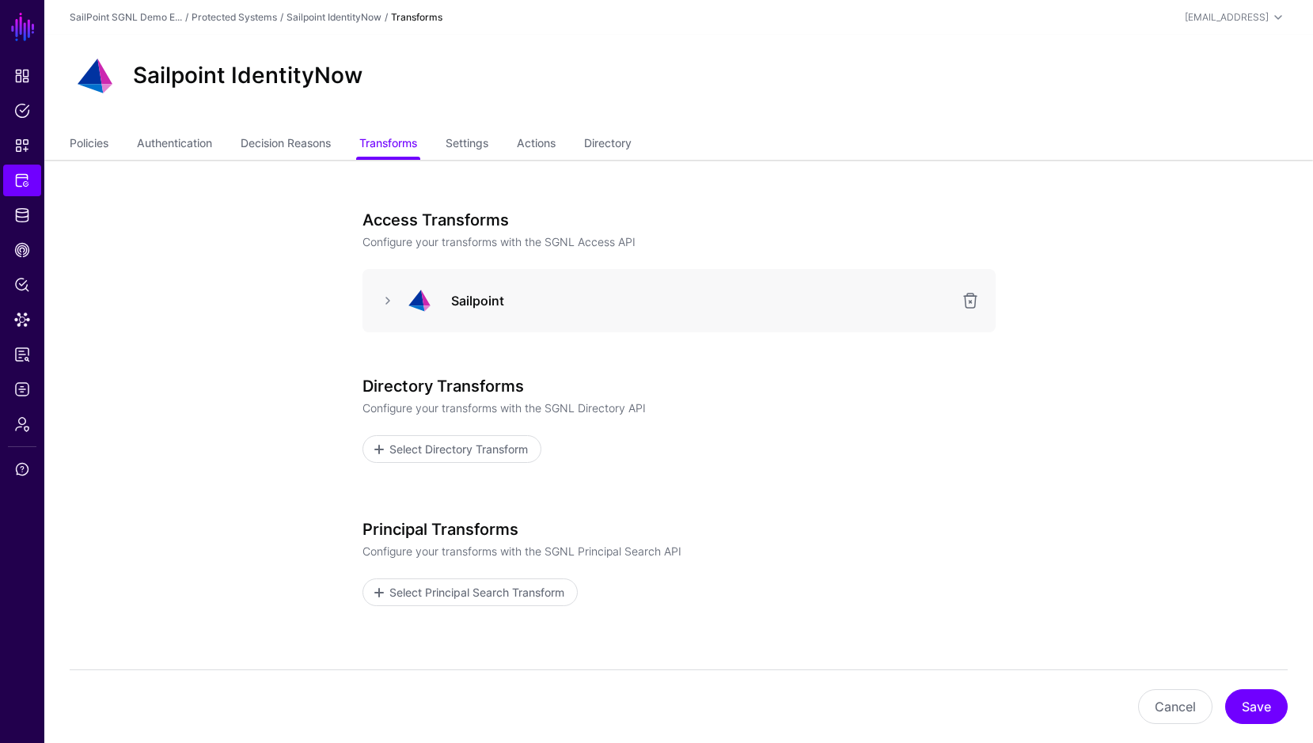
click at [180, 243] on app-integrations-item-transforms "Access Transforms Configure your transforms with the SGNL Access API Sailpoint …" at bounding box center [678, 500] width 1268 height 681
click at [21, 388] on span "Logs" at bounding box center [22, 389] width 16 height 16
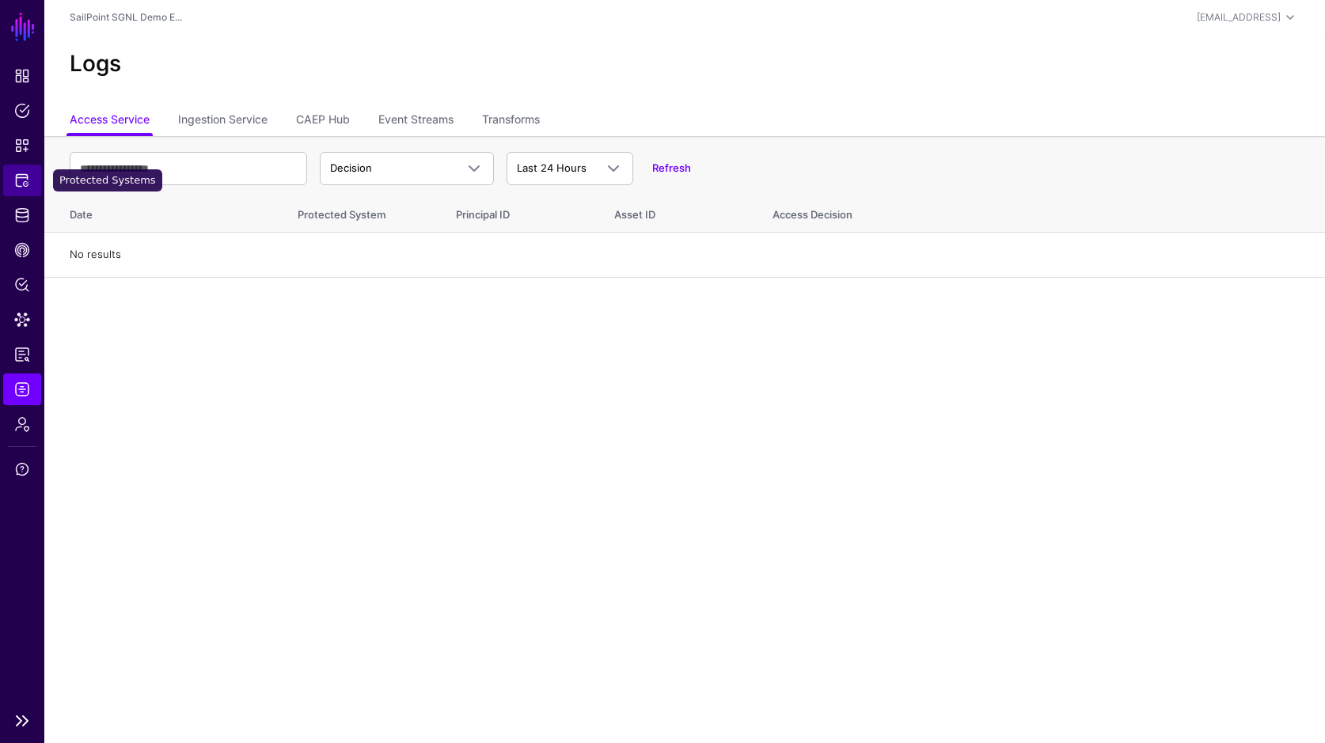
click at [32, 182] on link "Protected Systems" at bounding box center [22, 181] width 38 height 32
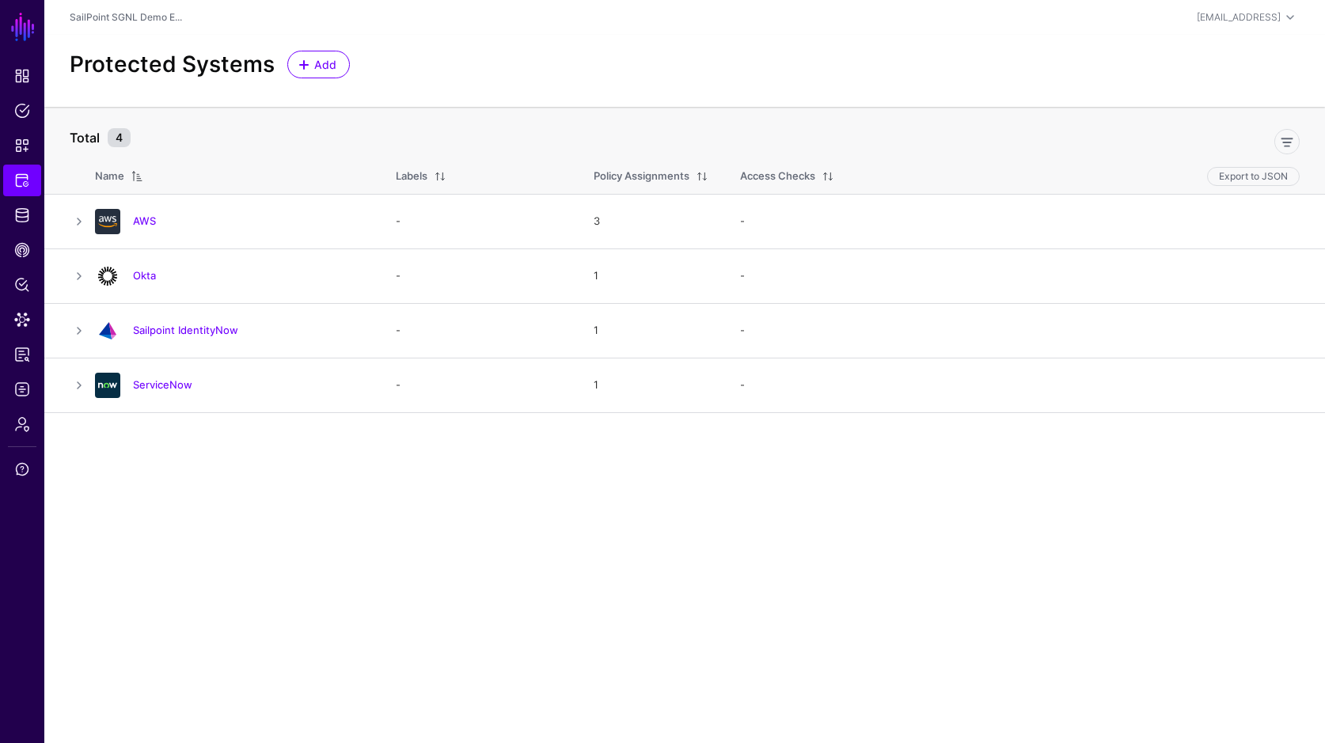
click at [157, 329] on link "Sailpoint IdentityNow" at bounding box center [185, 330] width 105 height 13
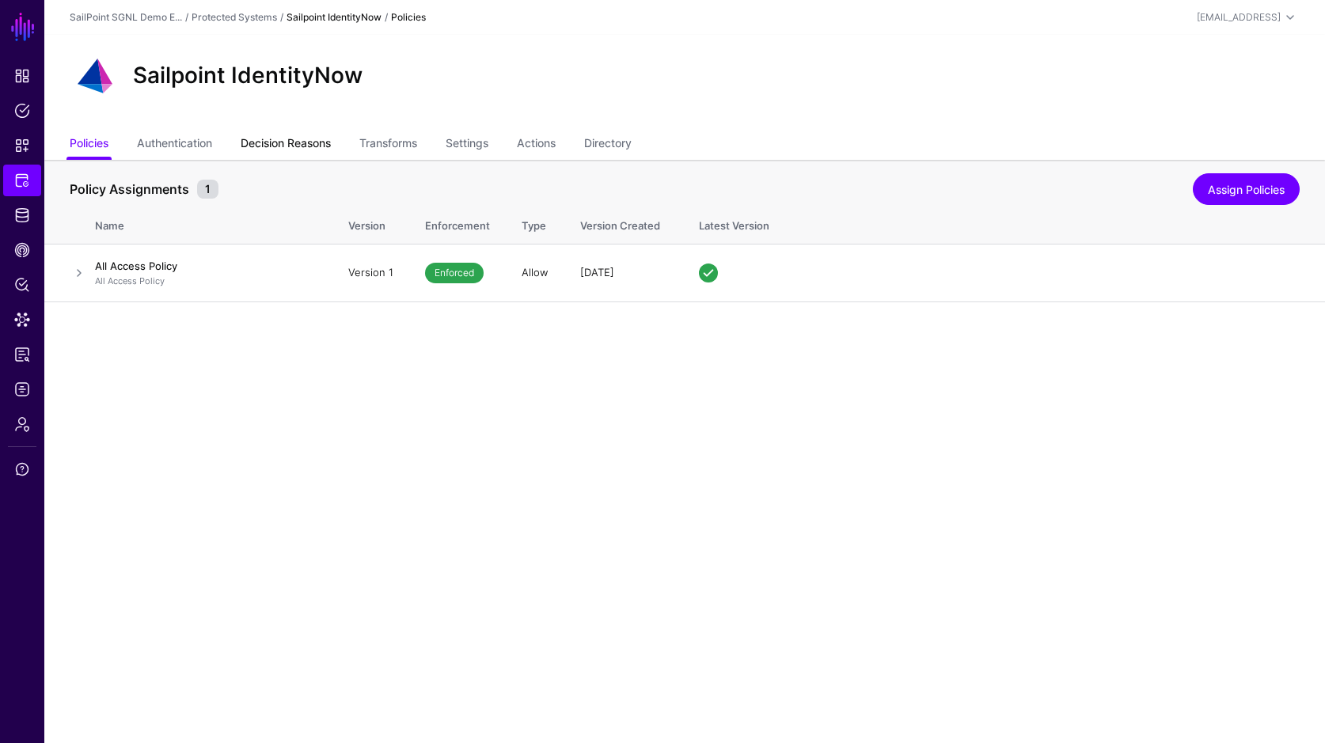
click at [279, 146] on link "Decision Reasons" at bounding box center [286, 145] width 90 height 30
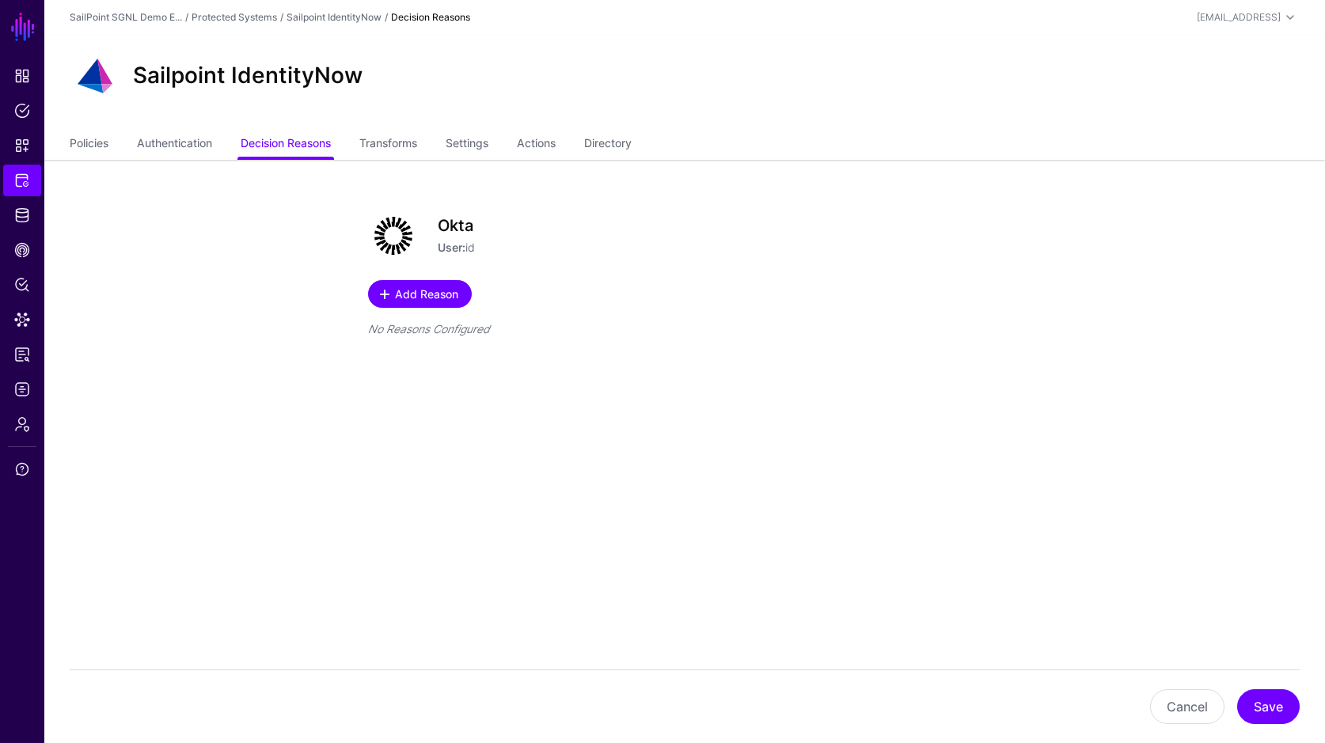
click at [436, 290] on span "Add Reason" at bounding box center [426, 294] width 67 height 17
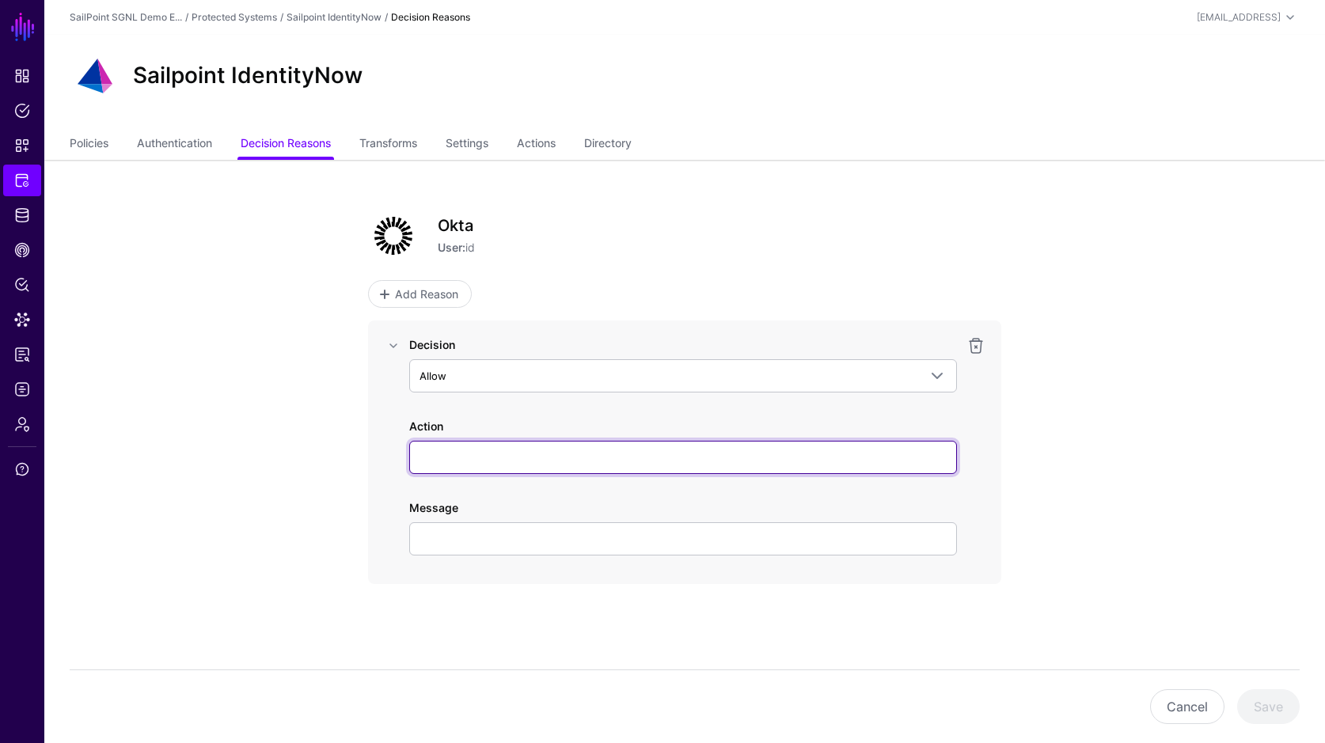
click at [496, 454] on input "Action" at bounding box center [683, 457] width 548 height 33
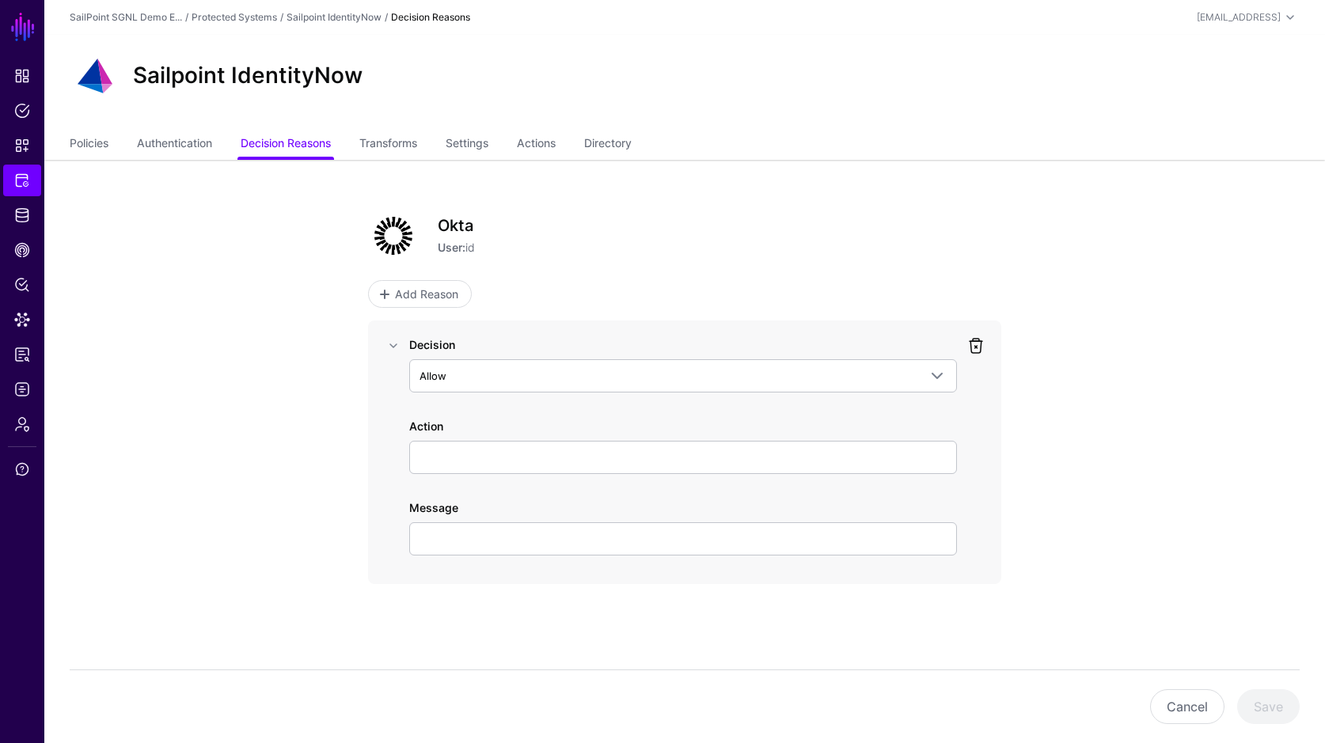
click at [980, 350] on link at bounding box center [975, 345] width 19 height 19
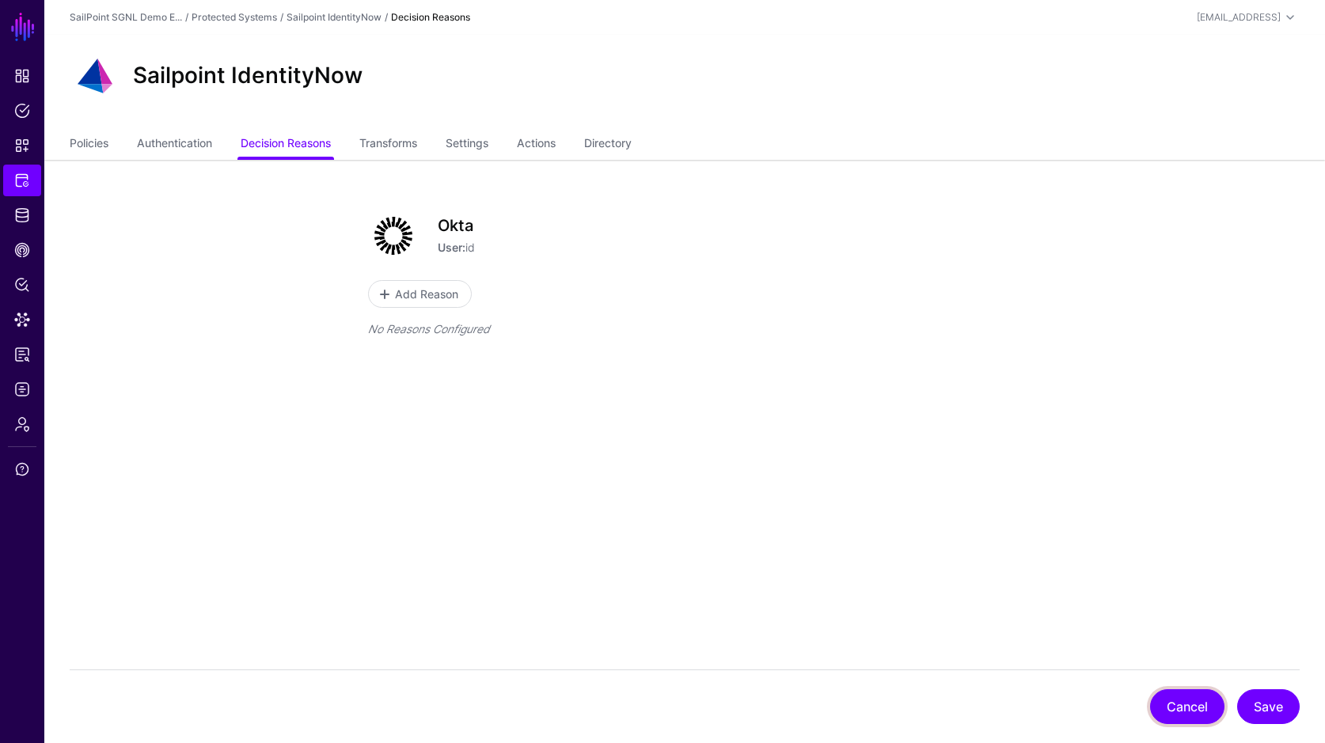
click at [1189, 703] on button "Cancel" at bounding box center [1187, 706] width 74 height 35
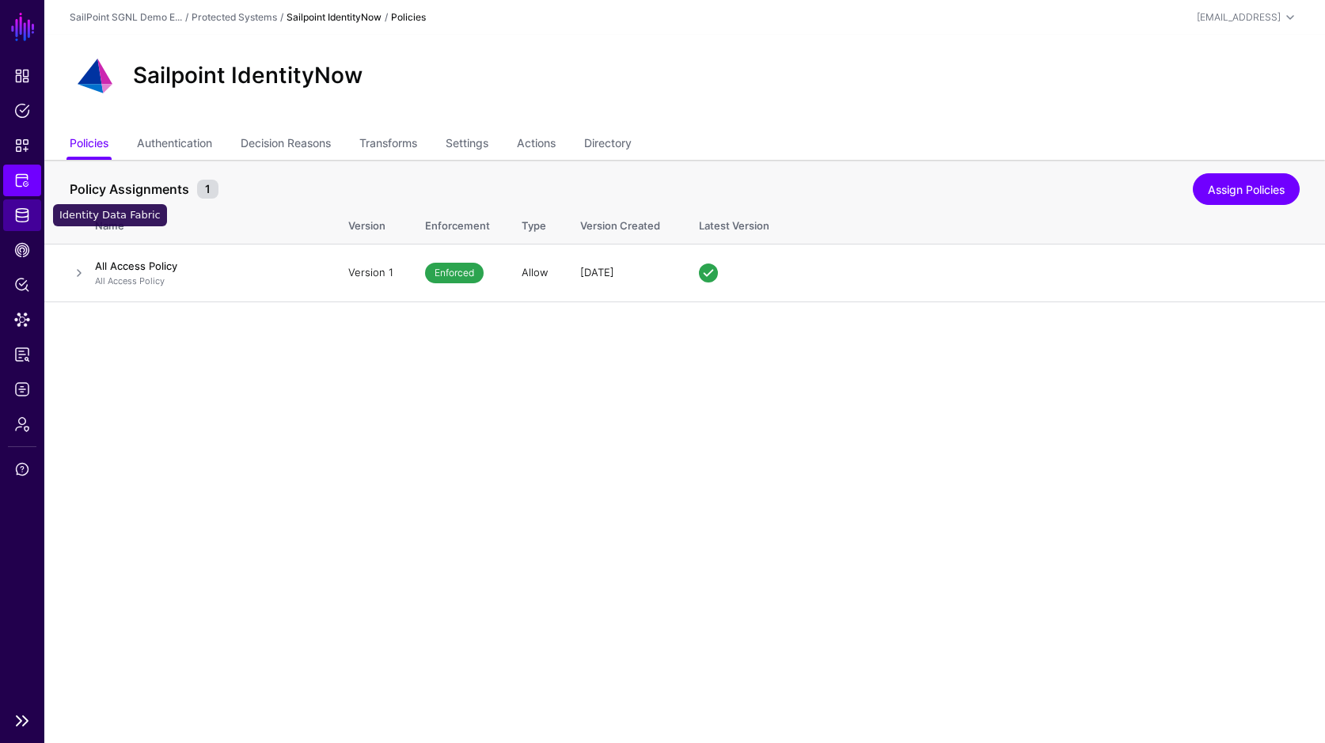
click at [21, 221] on span "Identity Data Fabric" at bounding box center [22, 215] width 16 height 16
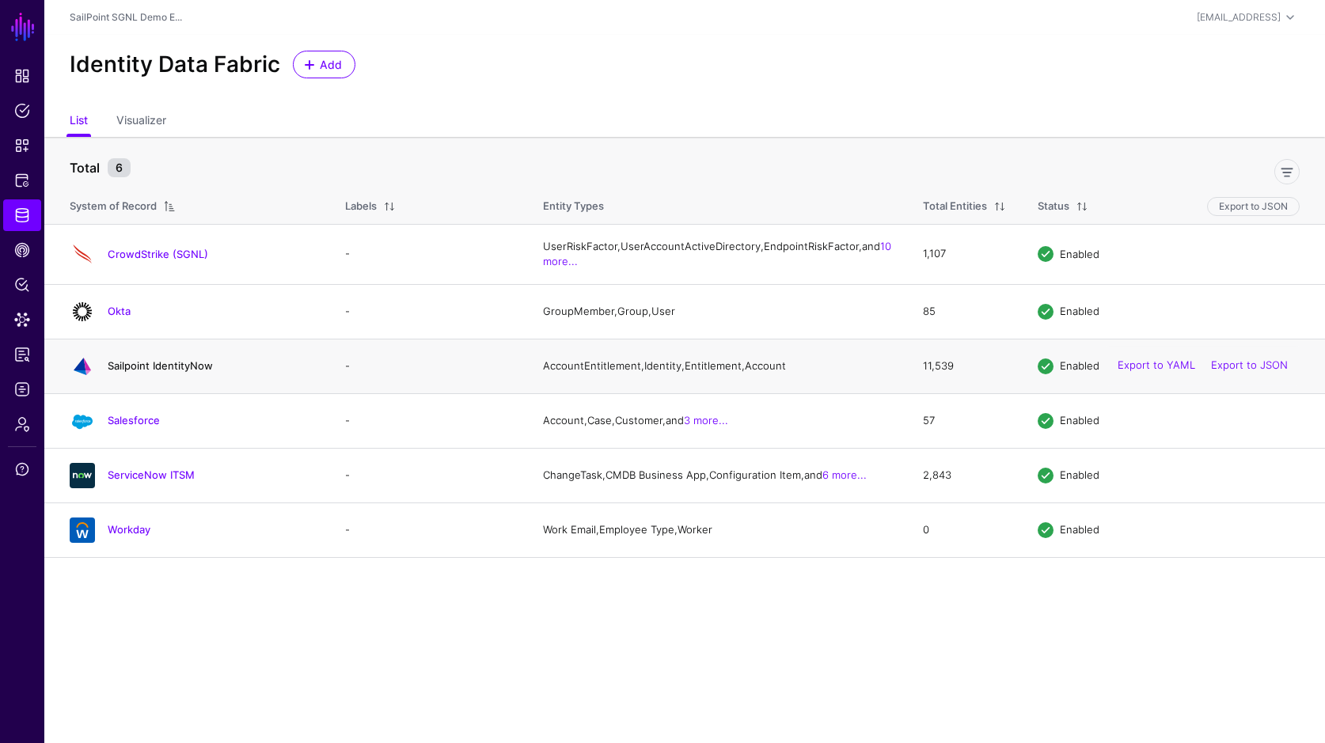
click at [150, 372] on link "Sailpoint IdentityNow" at bounding box center [160, 365] width 105 height 13
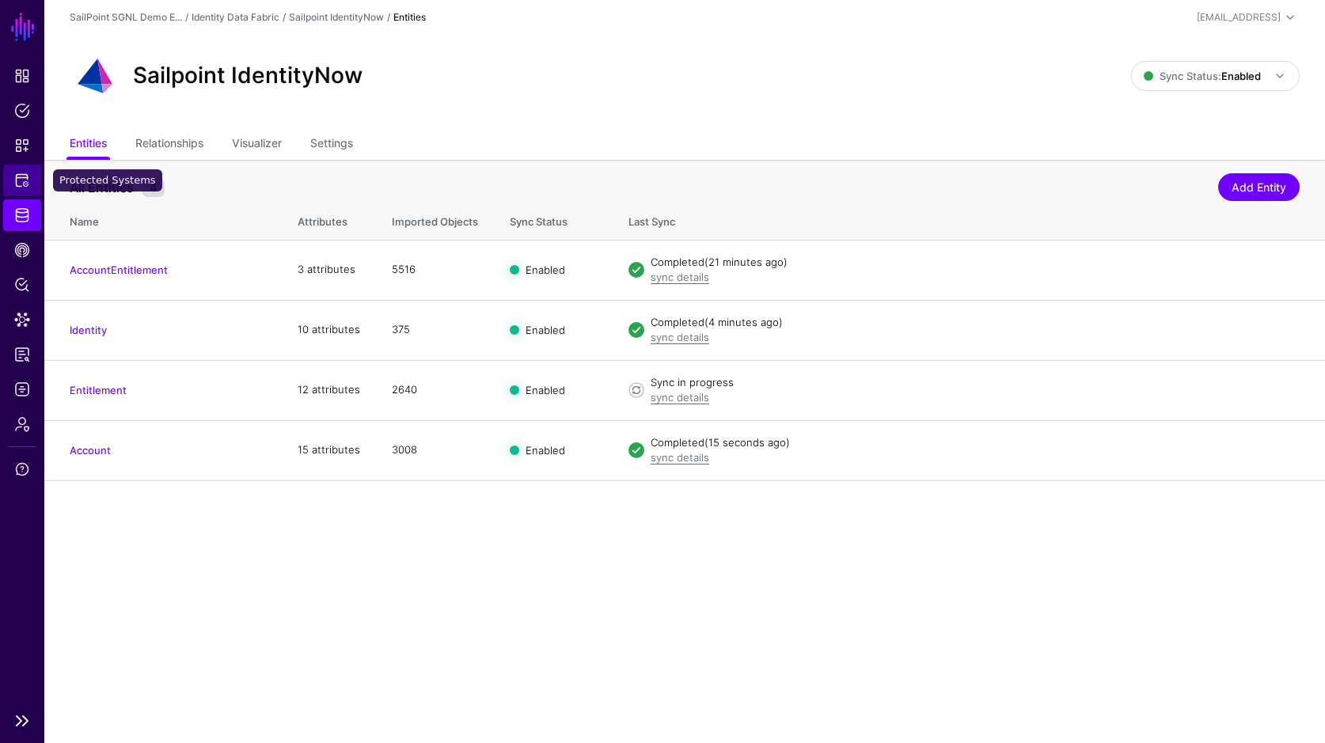
click at [25, 176] on span "Protected Systems" at bounding box center [22, 181] width 16 height 16
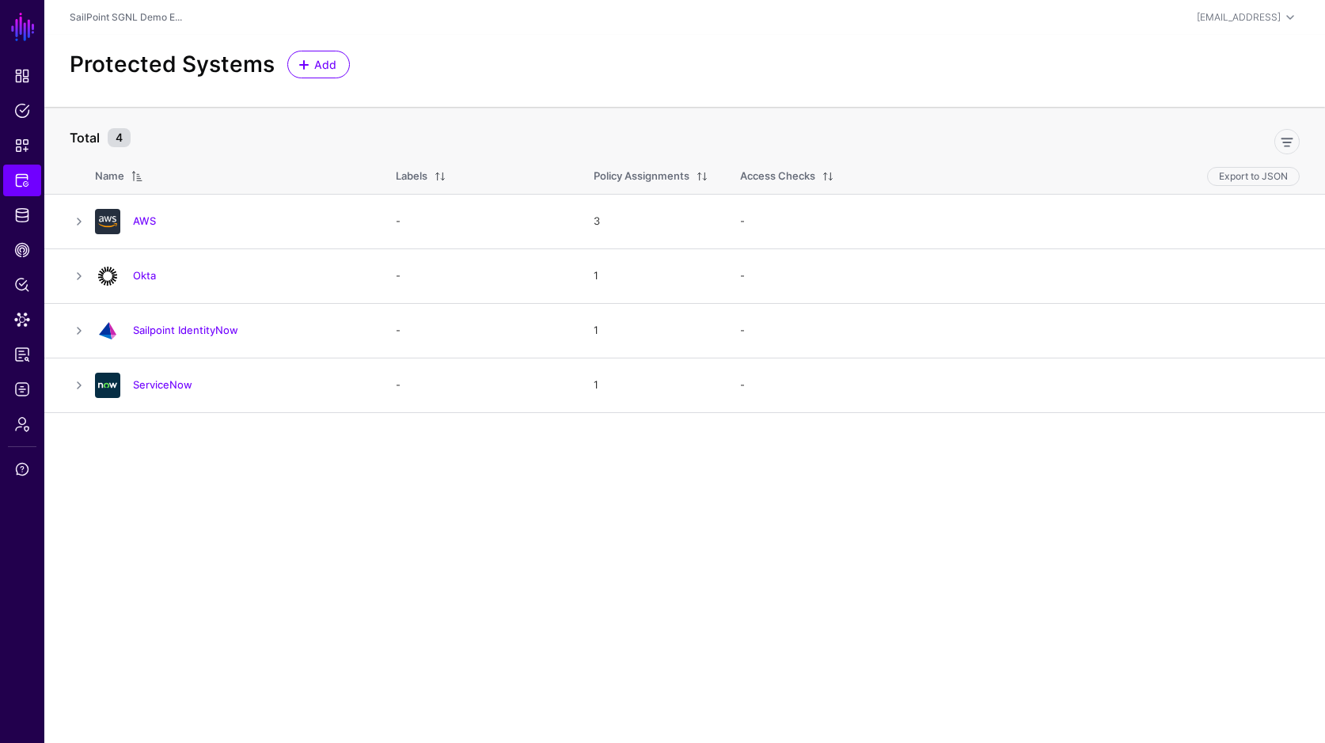
click at [173, 324] on link "Sailpoint IdentityNow" at bounding box center [185, 330] width 105 height 13
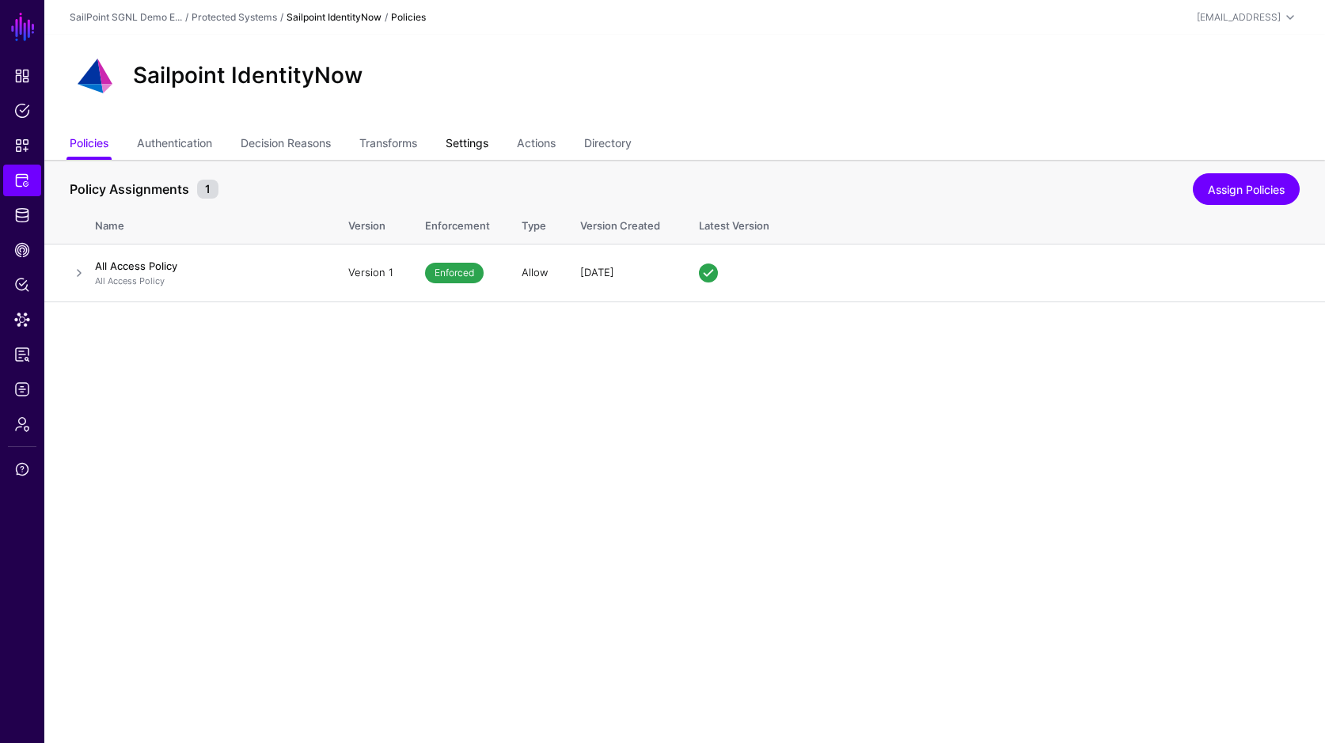
click at [461, 145] on link "Settings" at bounding box center [466, 145] width 43 height 30
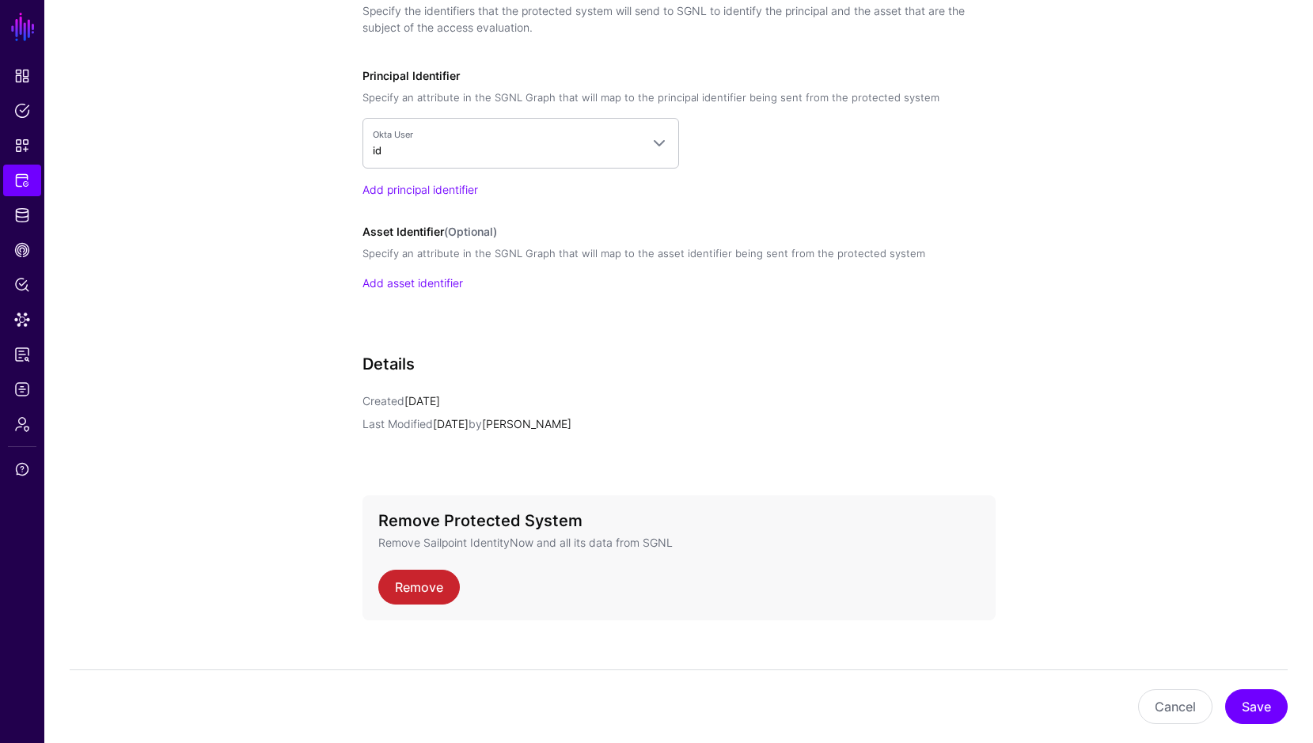
scroll to position [1257, 0]
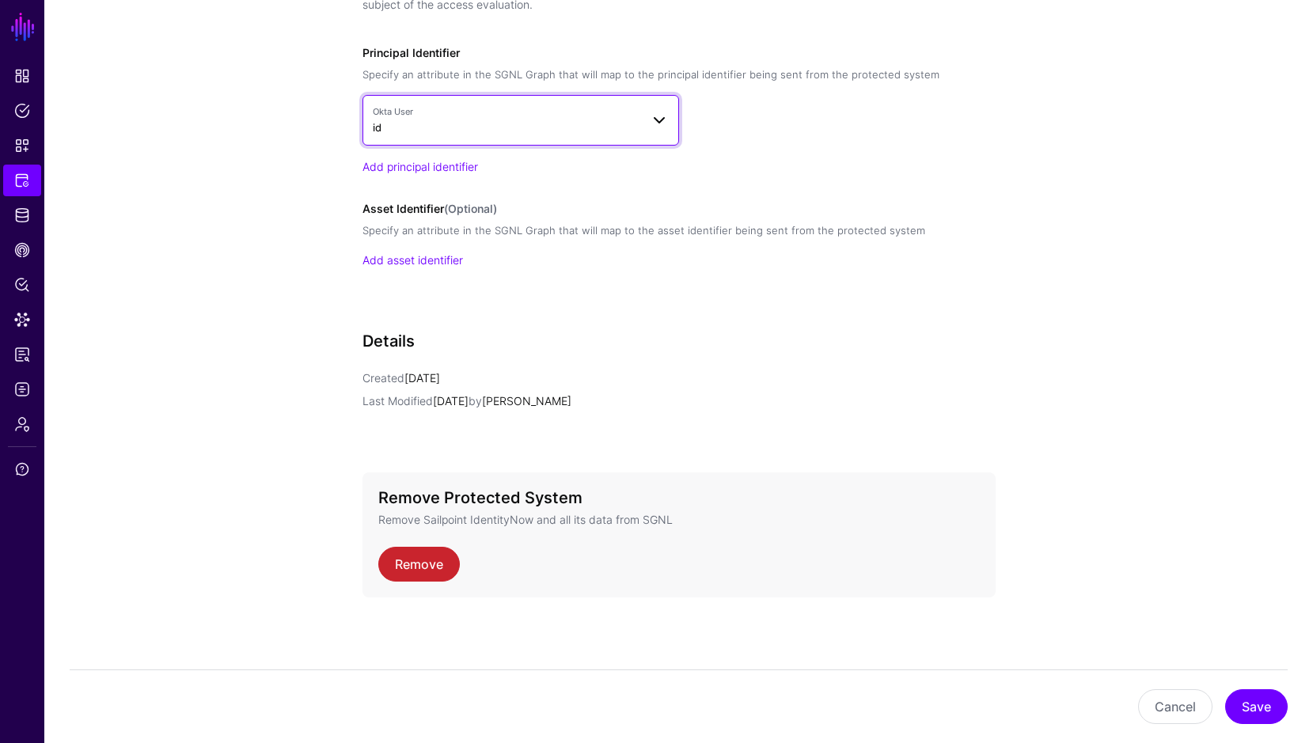
click at [650, 119] on span at bounding box center [659, 120] width 19 height 19
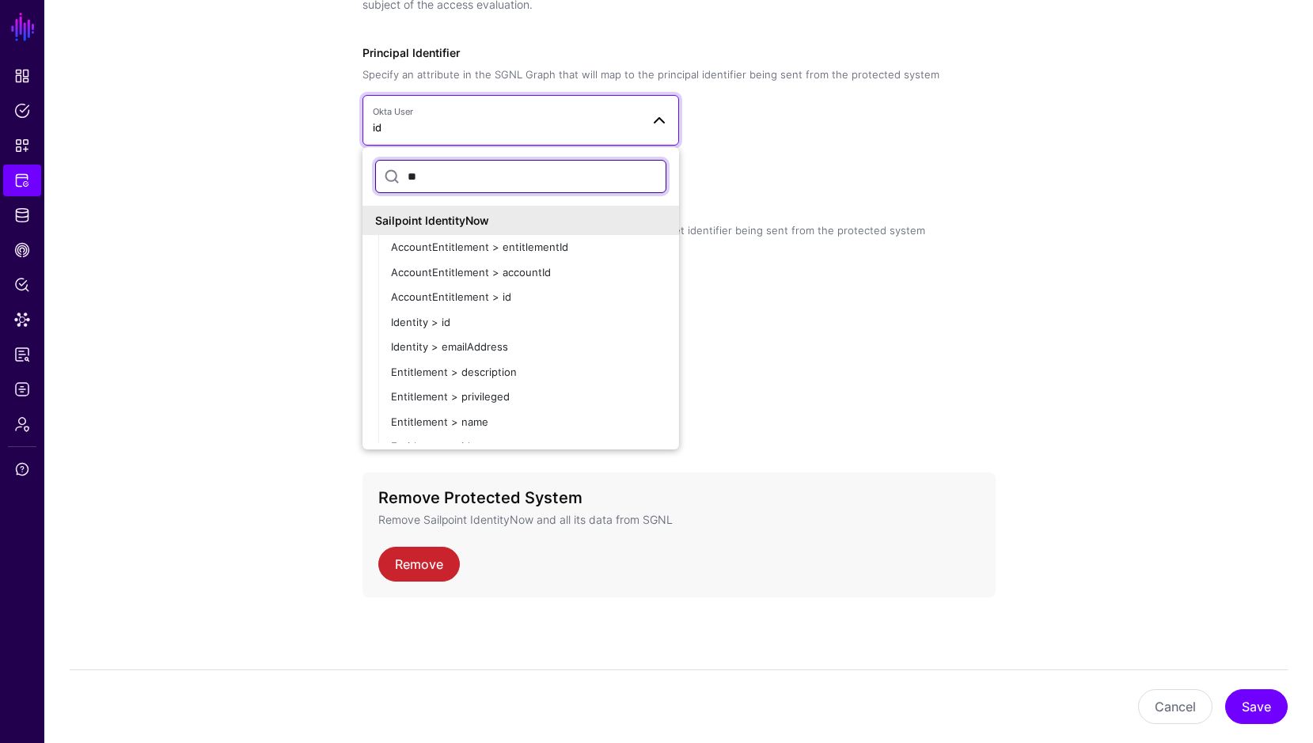
type input "*"
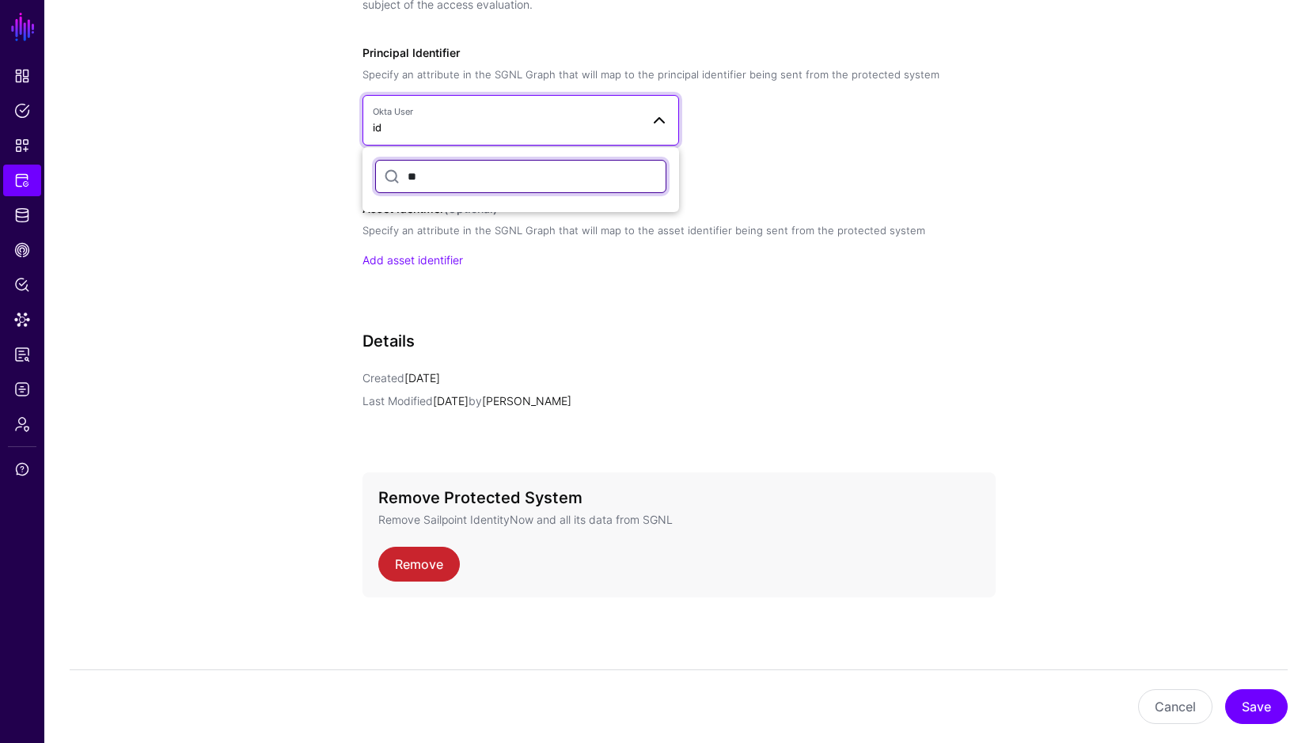
type input "*"
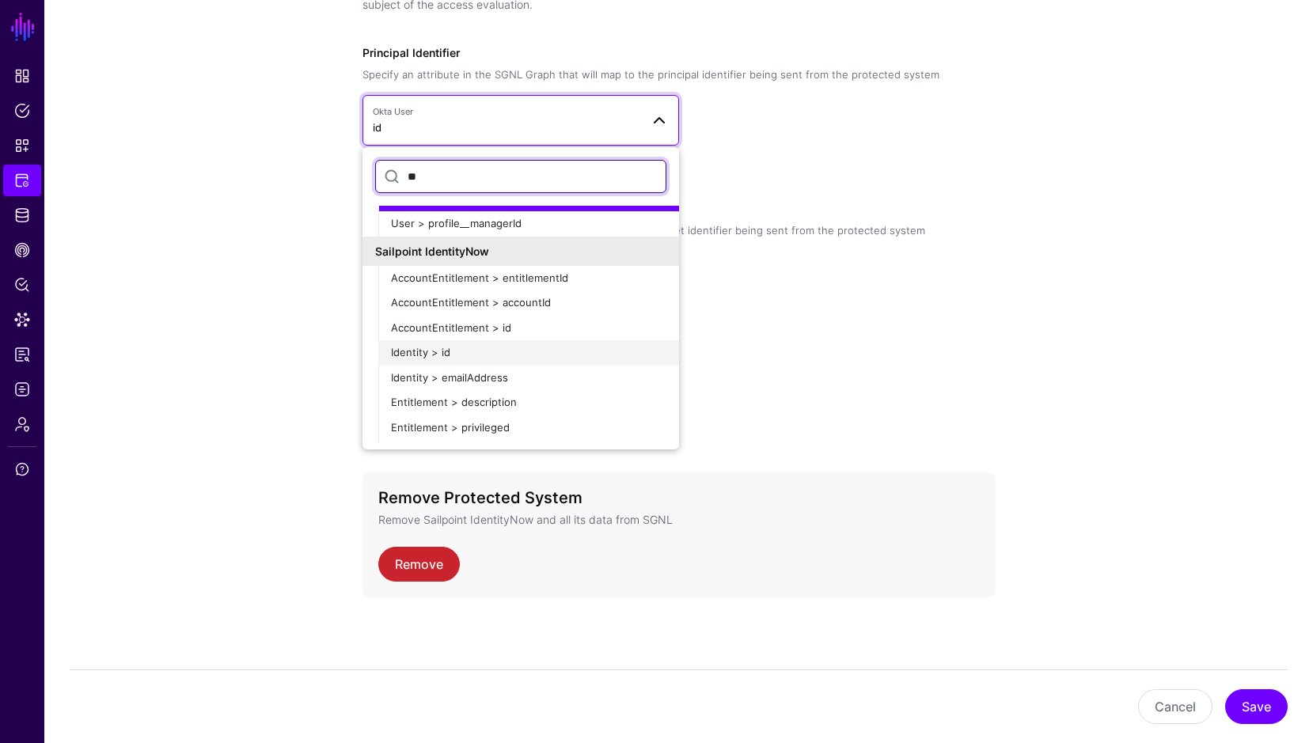
scroll to position [555, 0]
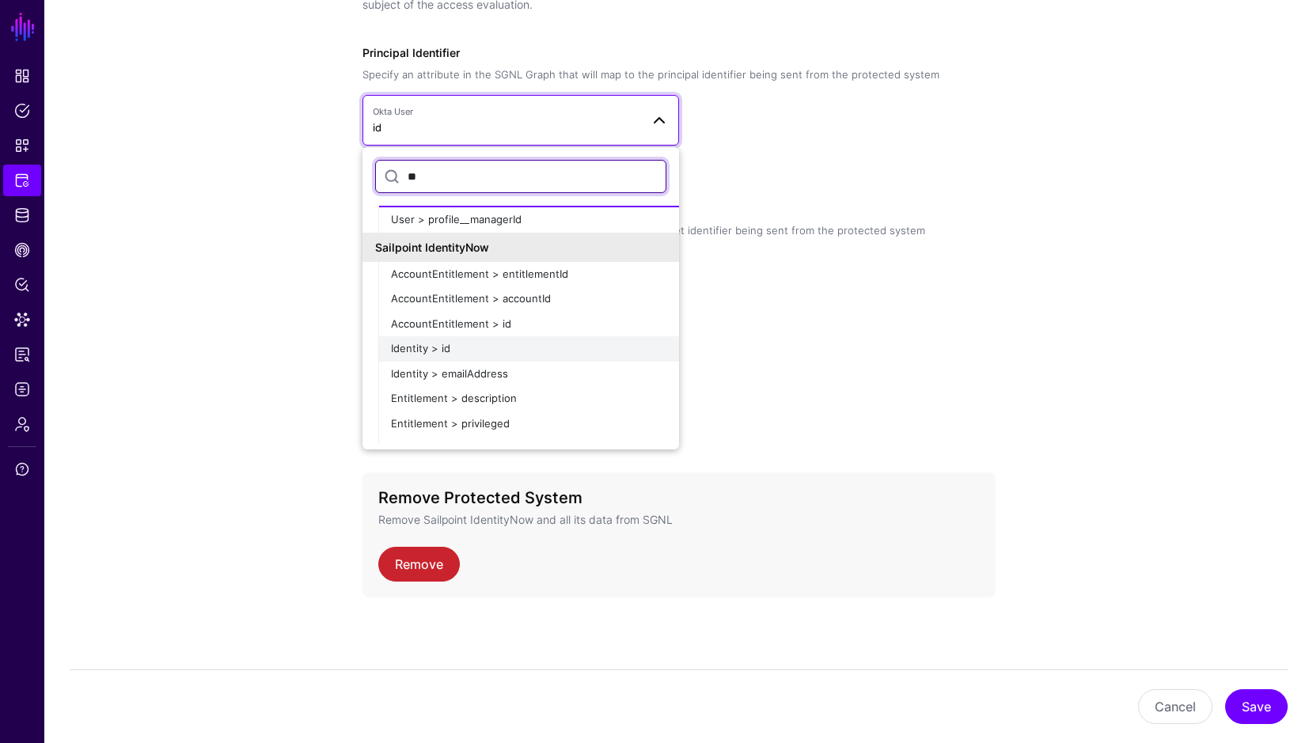
type input "**"
click at [453, 345] on div "Identity > id" at bounding box center [528, 349] width 275 height 16
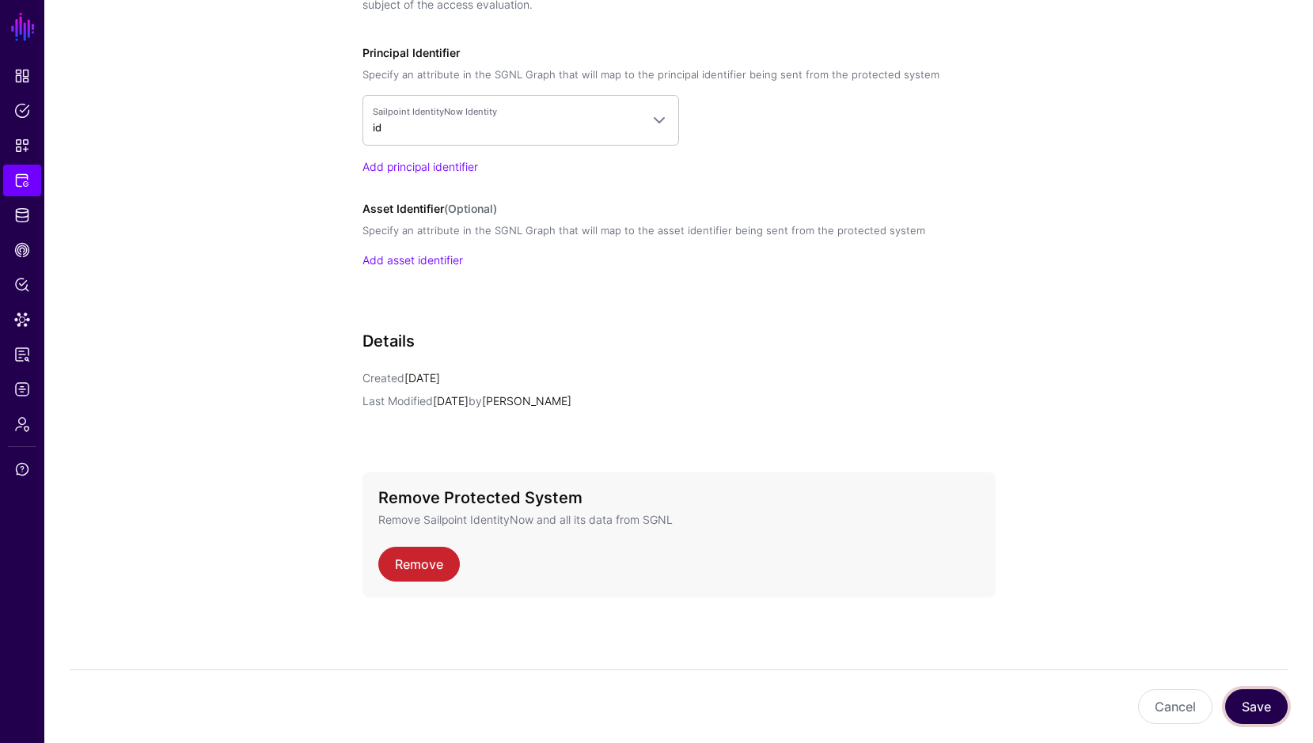
click at [1259, 719] on button "Save" at bounding box center [1256, 706] width 63 height 35
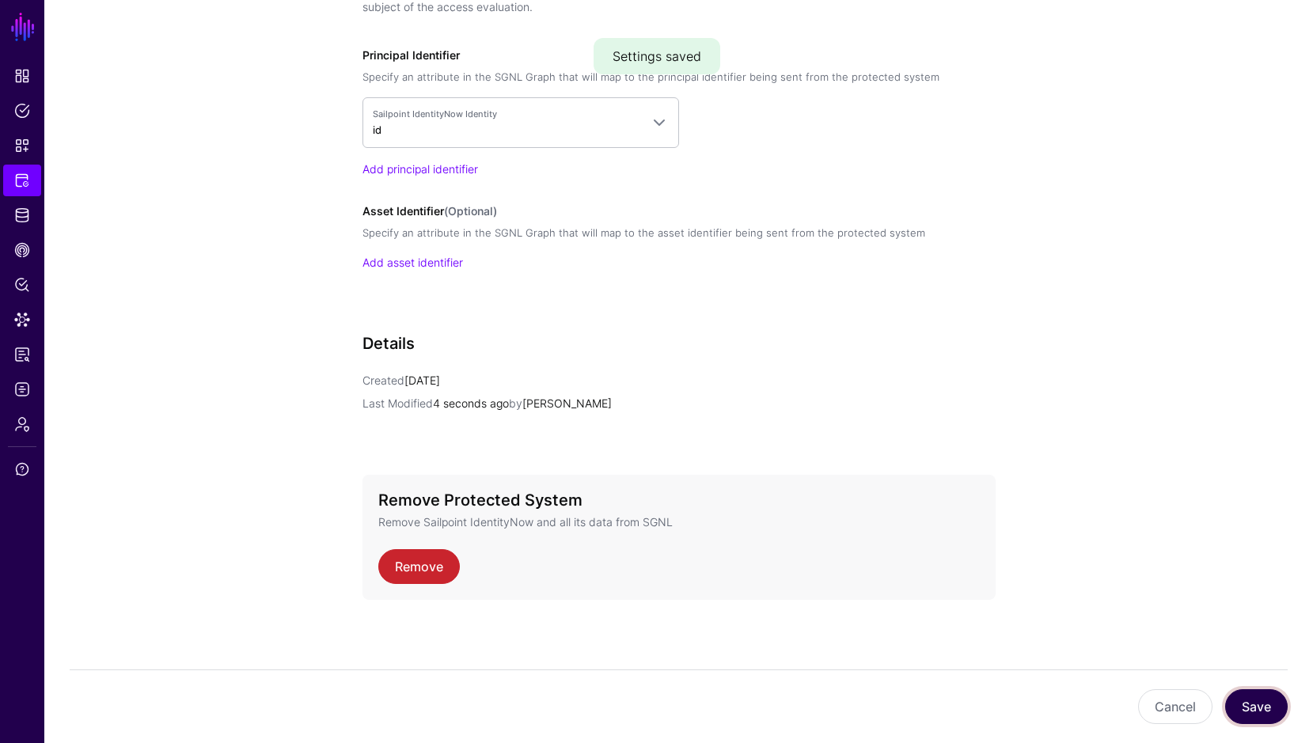
scroll to position [1253, 0]
click at [1242, 704] on button "Save" at bounding box center [1256, 706] width 63 height 35
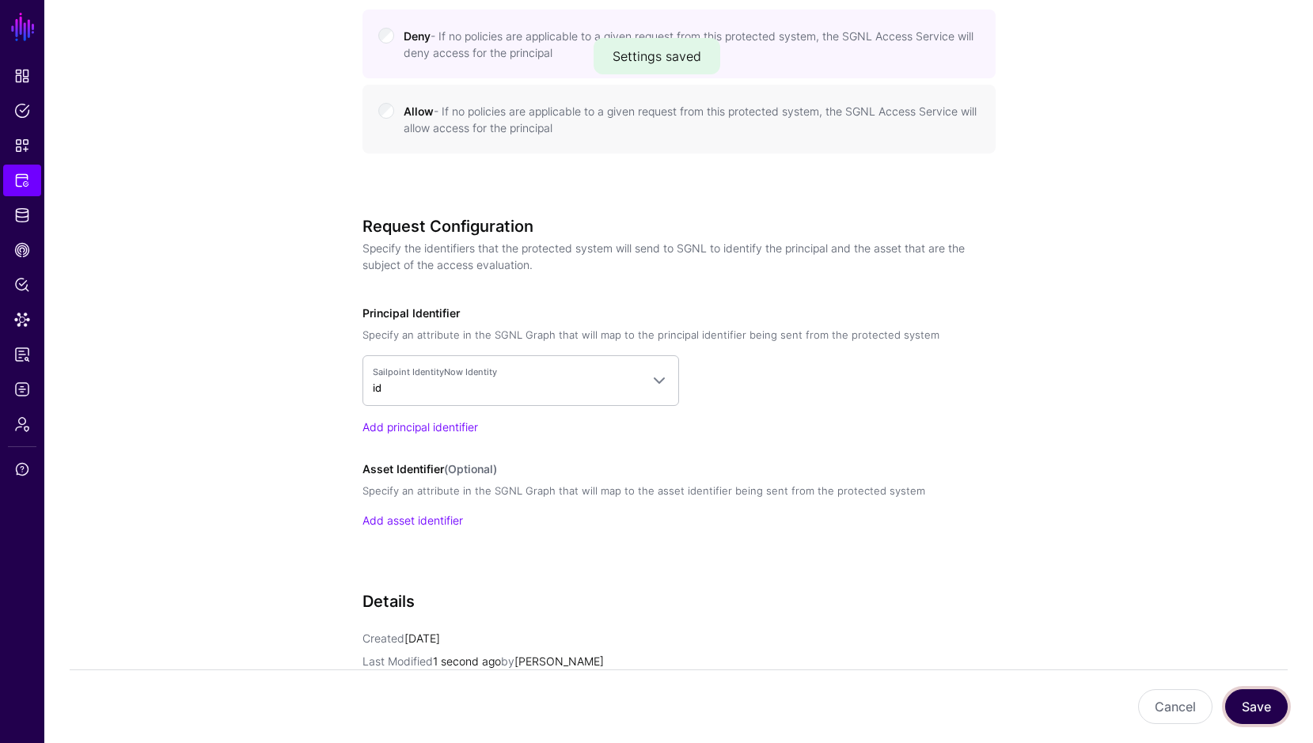
scroll to position [435, 0]
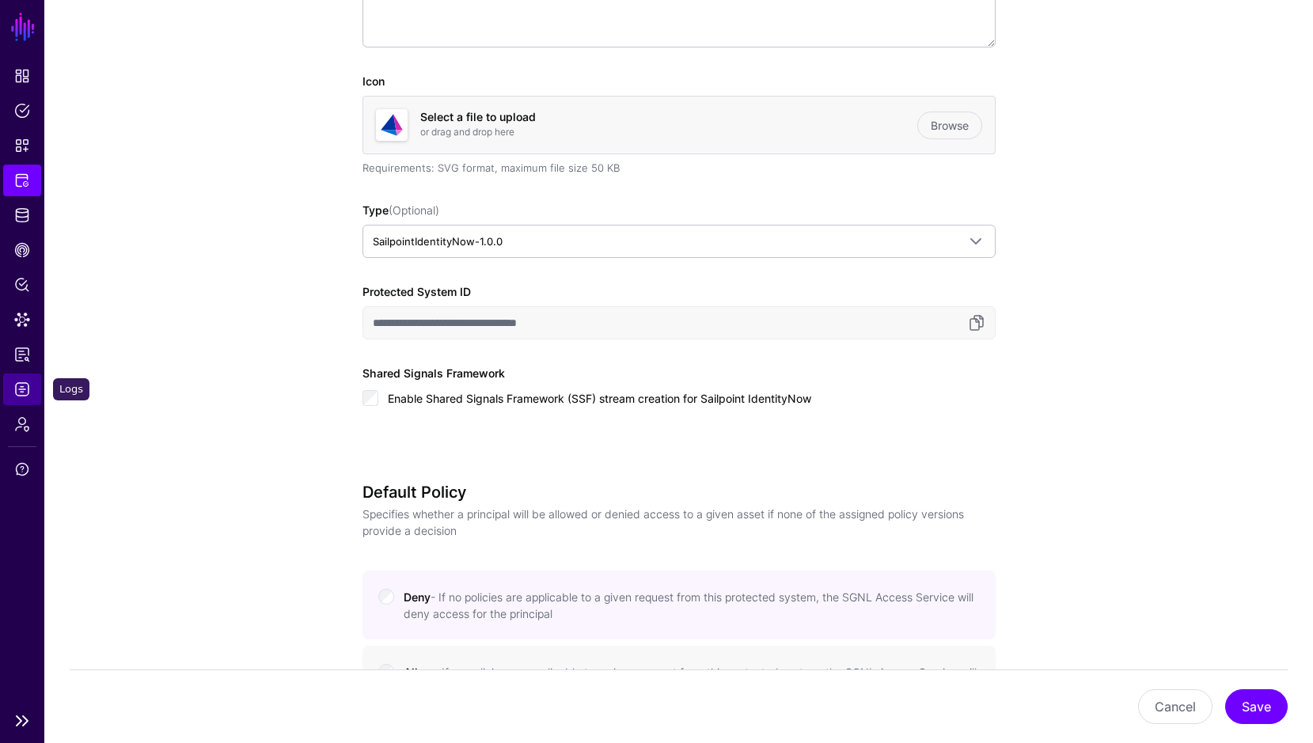
click at [21, 389] on span "Logs" at bounding box center [22, 389] width 16 height 16
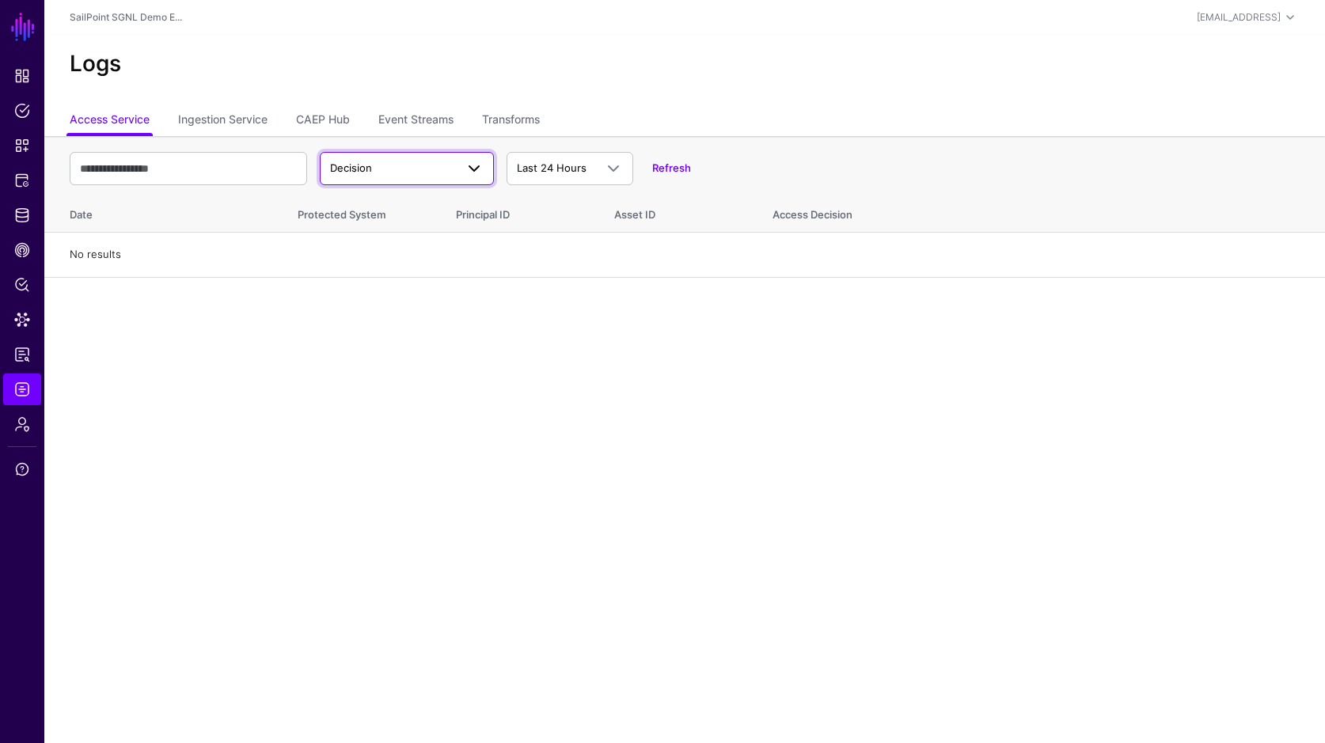
click at [414, 168] on span "Decision" at bounding box center [392, 169] width 125 height 16
click at [389, 164] on span "Decision" at bounding box center [392, 169] width 125 height 16
click at [331, 161] on span "Decision" at bounding box center [351, 167] width 42 height 13
click at [370, 229] on div "Match" at bounding box center [406, 230] width 149 height 16
click at [410, 169] on span "Match" at bounding box center [392, 169] width 125 height 16
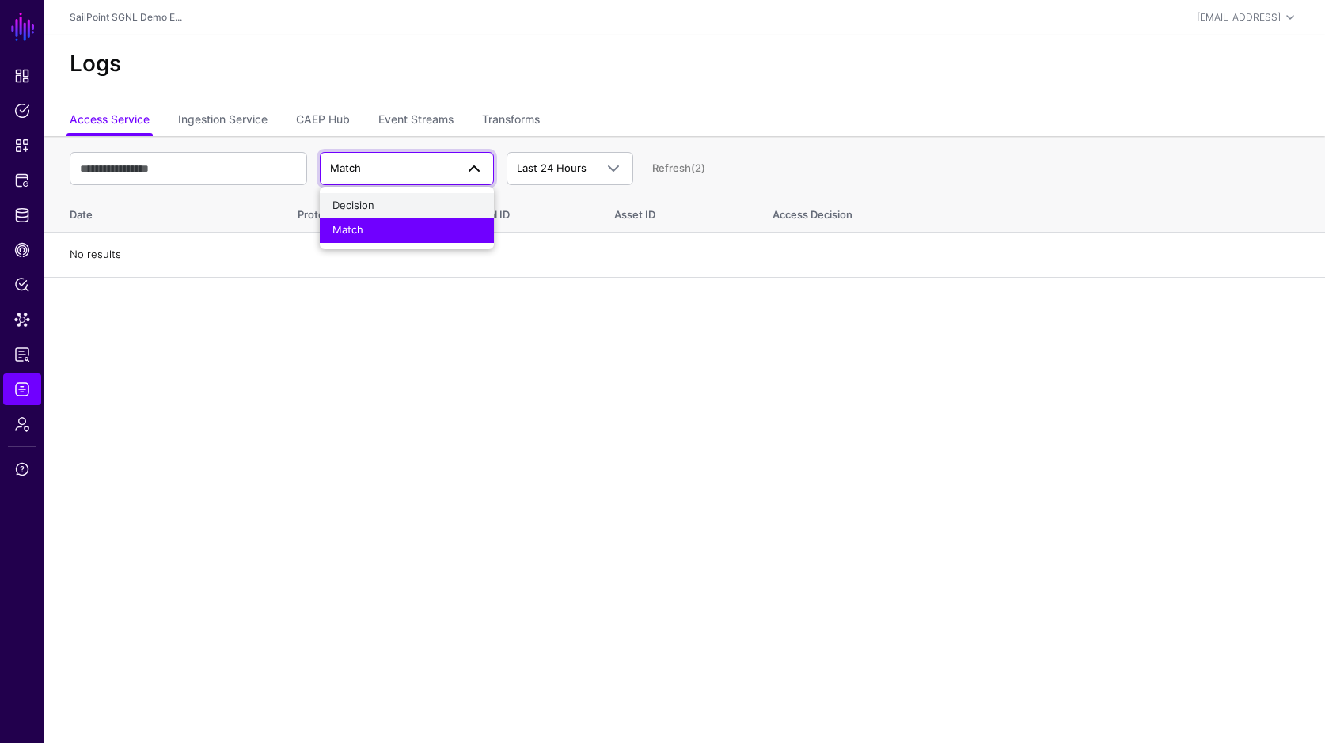
click at [394, 199] on div "Decision" at bounding box center [406, 206] width 149 height 16
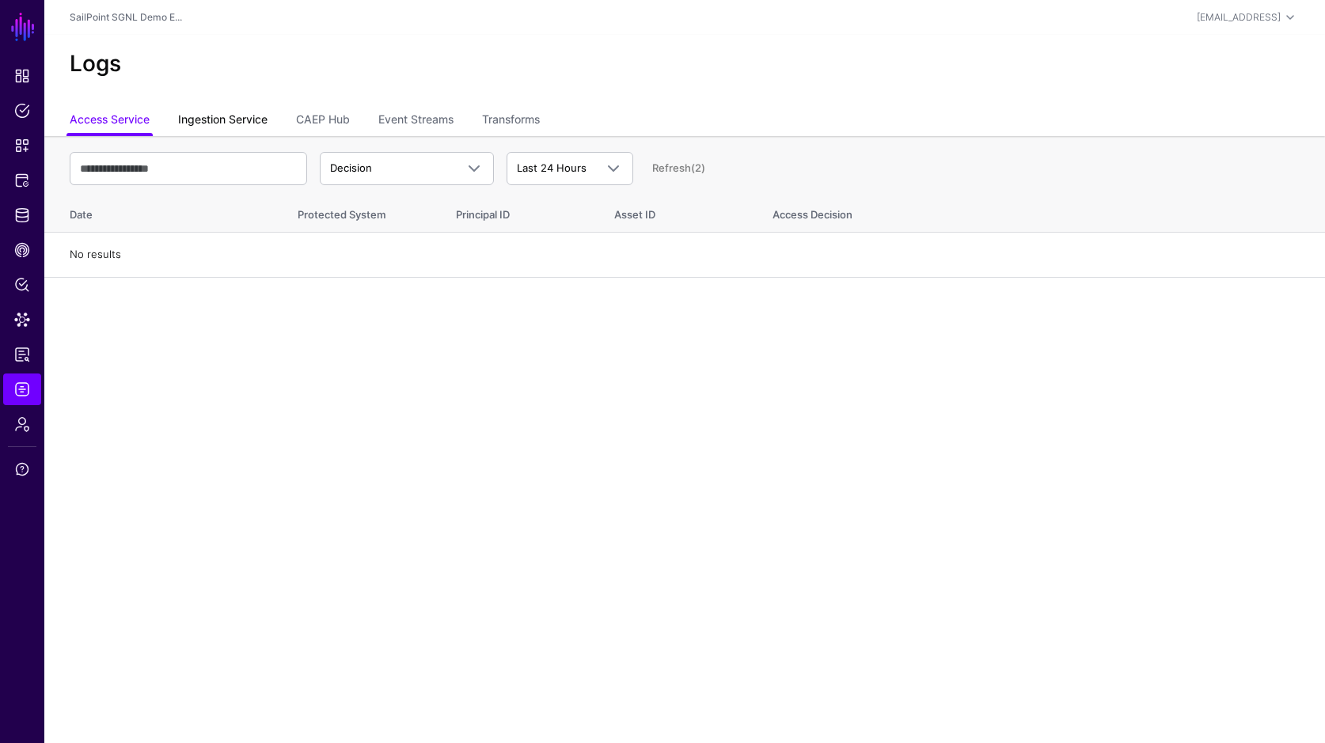
click at [238, 127] on link "Ingestion Service" at bounding box center [222, 121] width 89 height 30
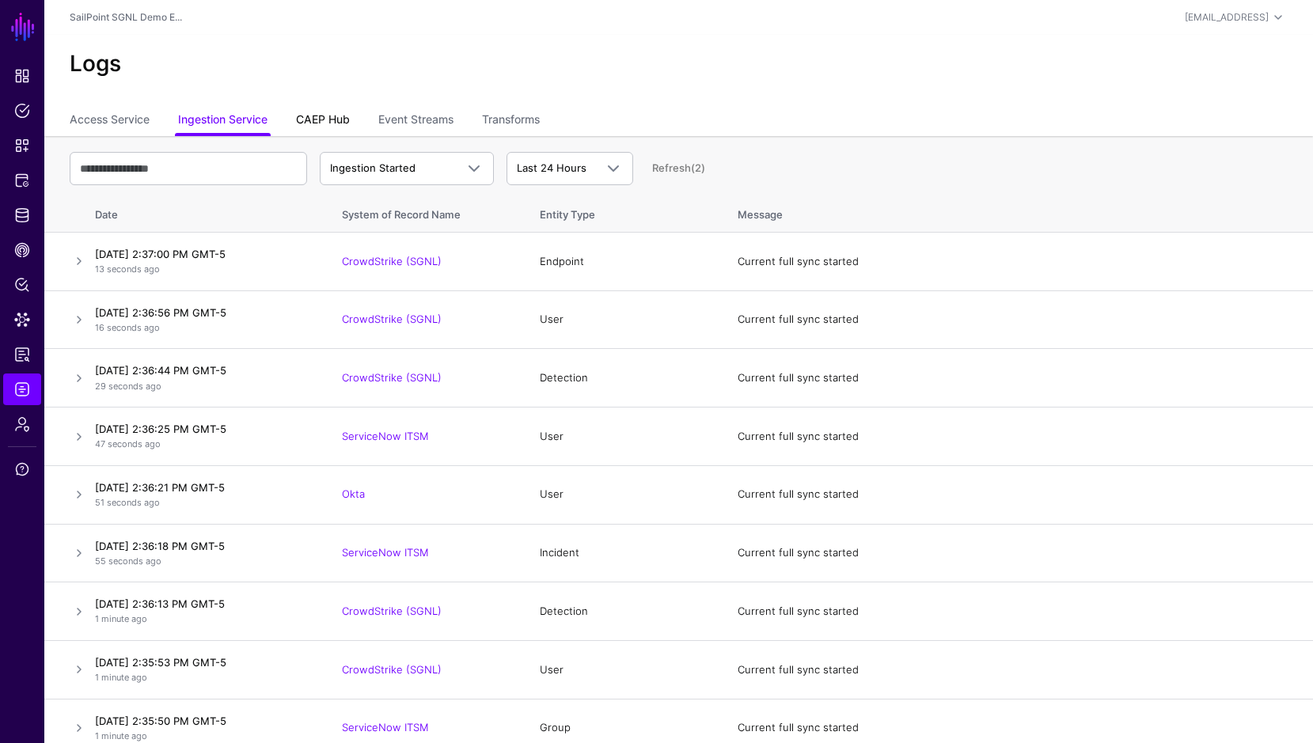
click at [313, 124] on link "CAEP Hub" at bounding box center [323, 121] width 54 height 30
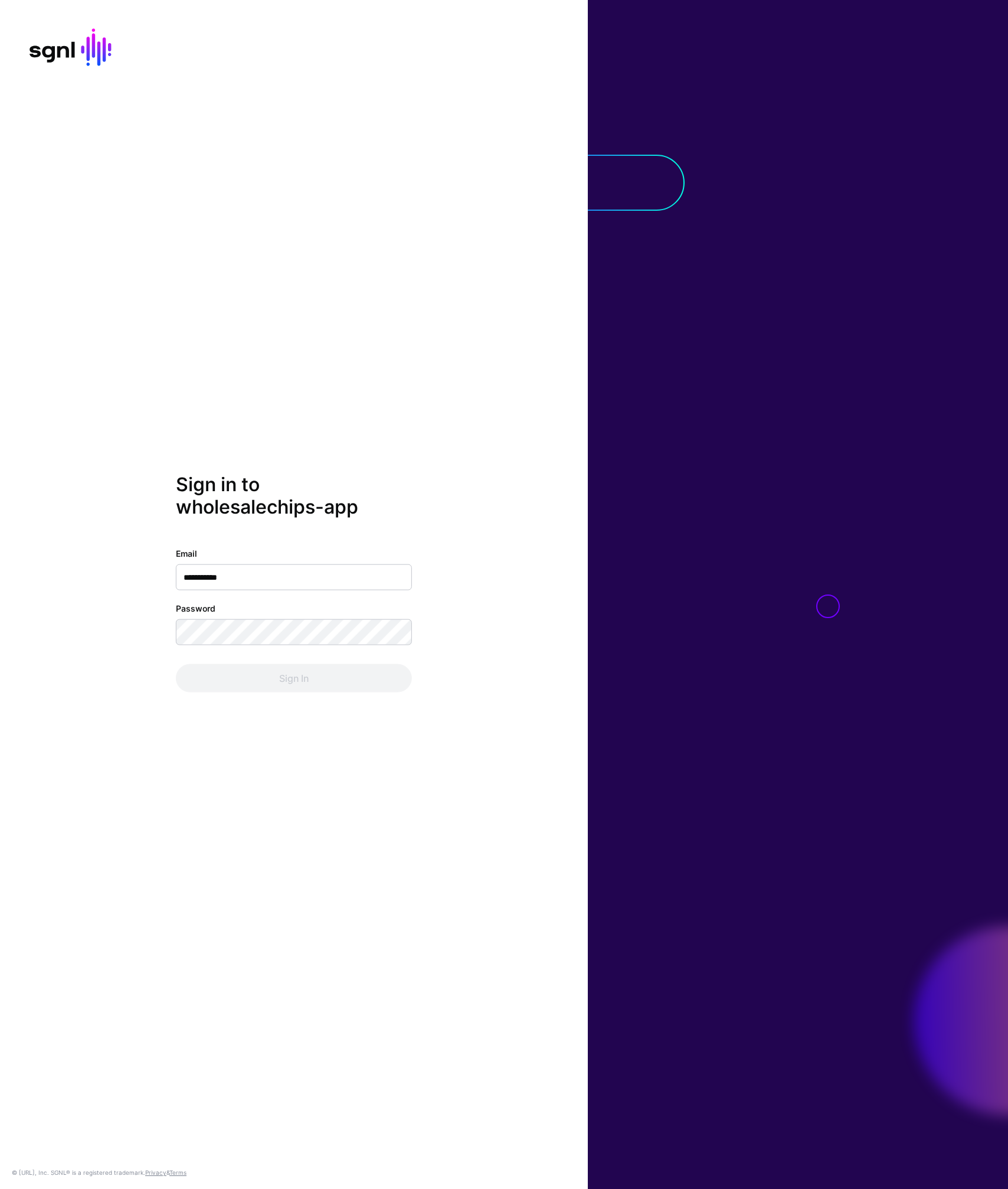
type input "**********"
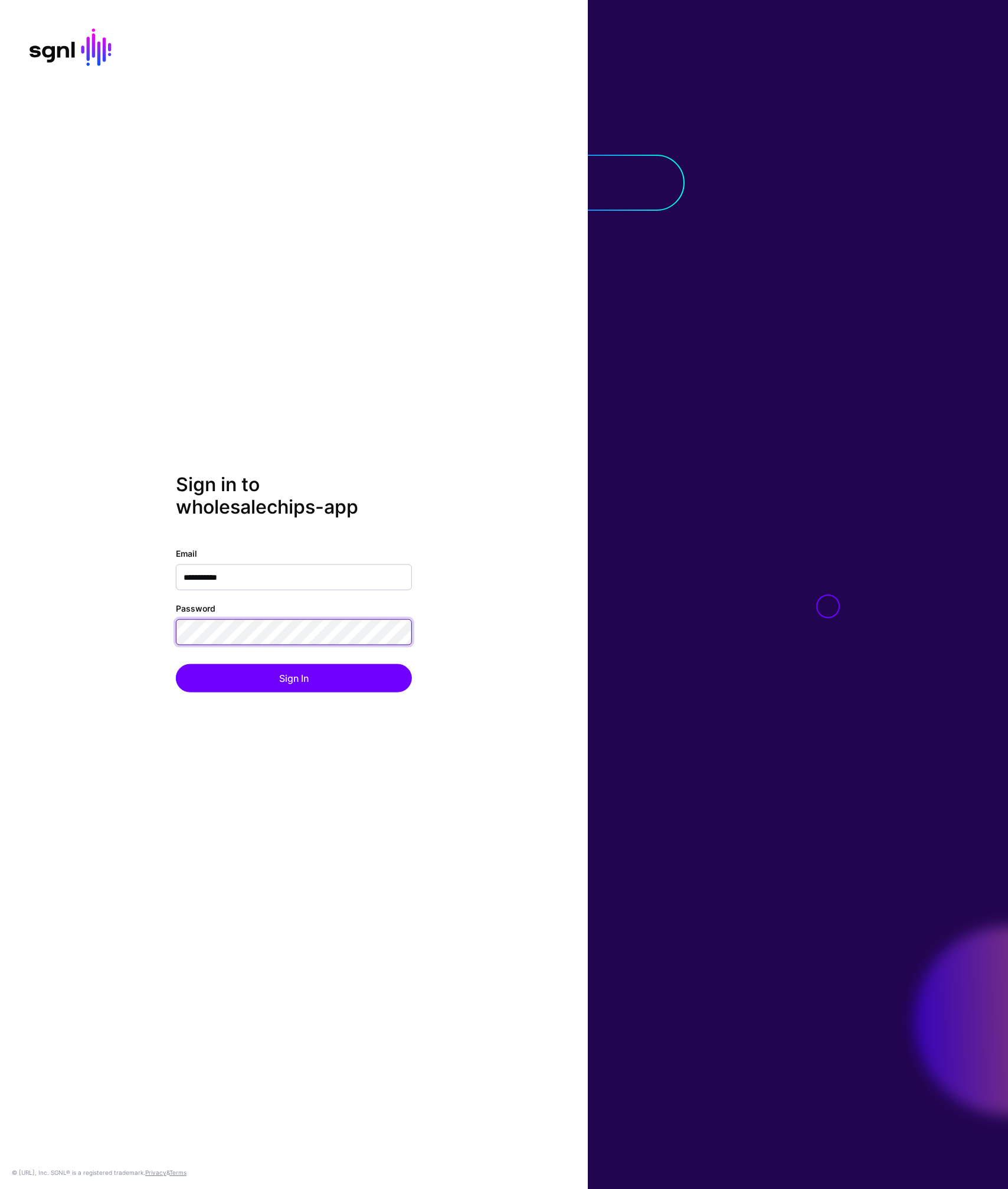
click at [176, 663] on button "Sign In" at bounding box center [294, 677] width 236 height 28
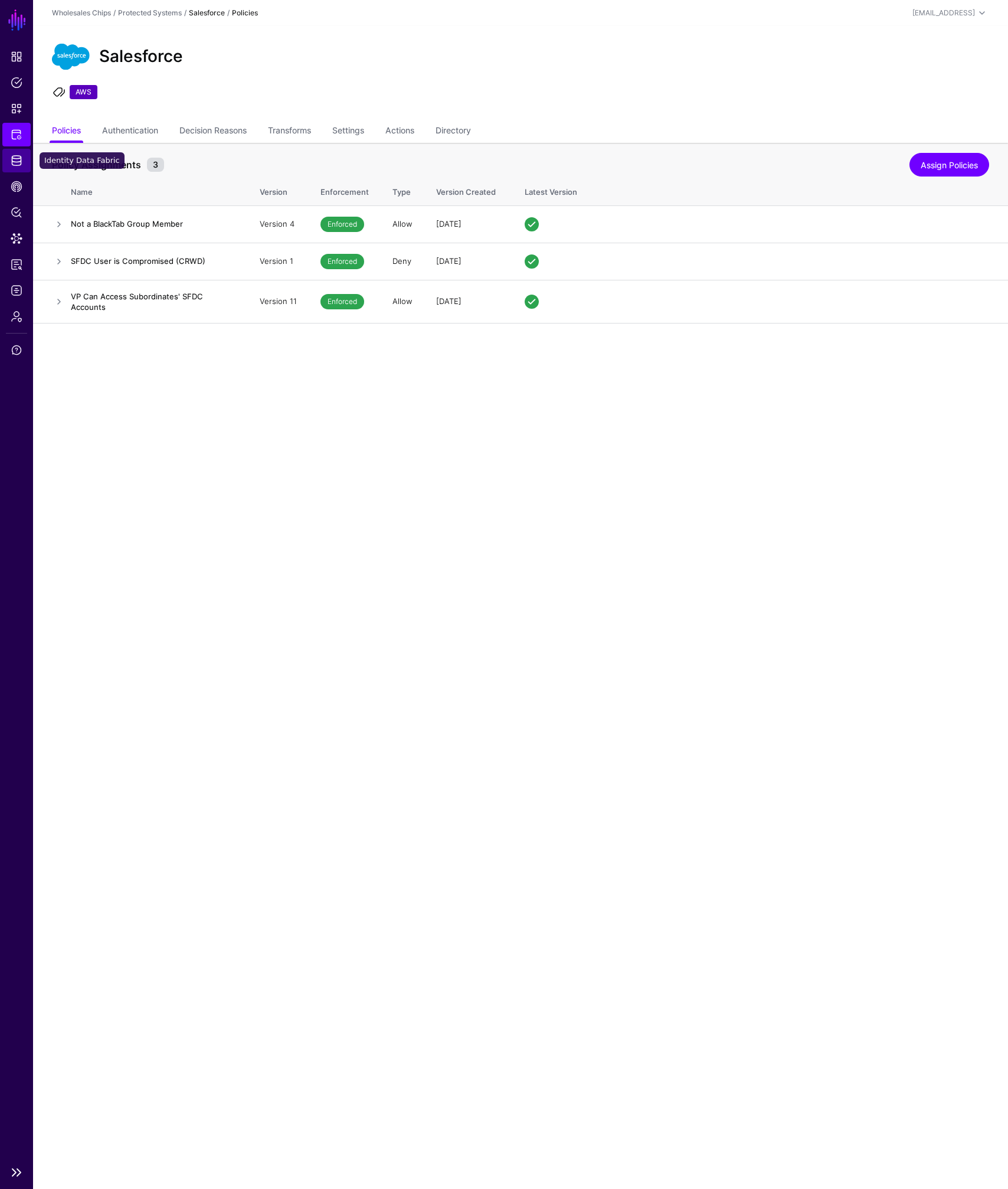
click at [14, 160] on span "Identity Data Fabric" at bounding box center [16, 160] width 12 height 12
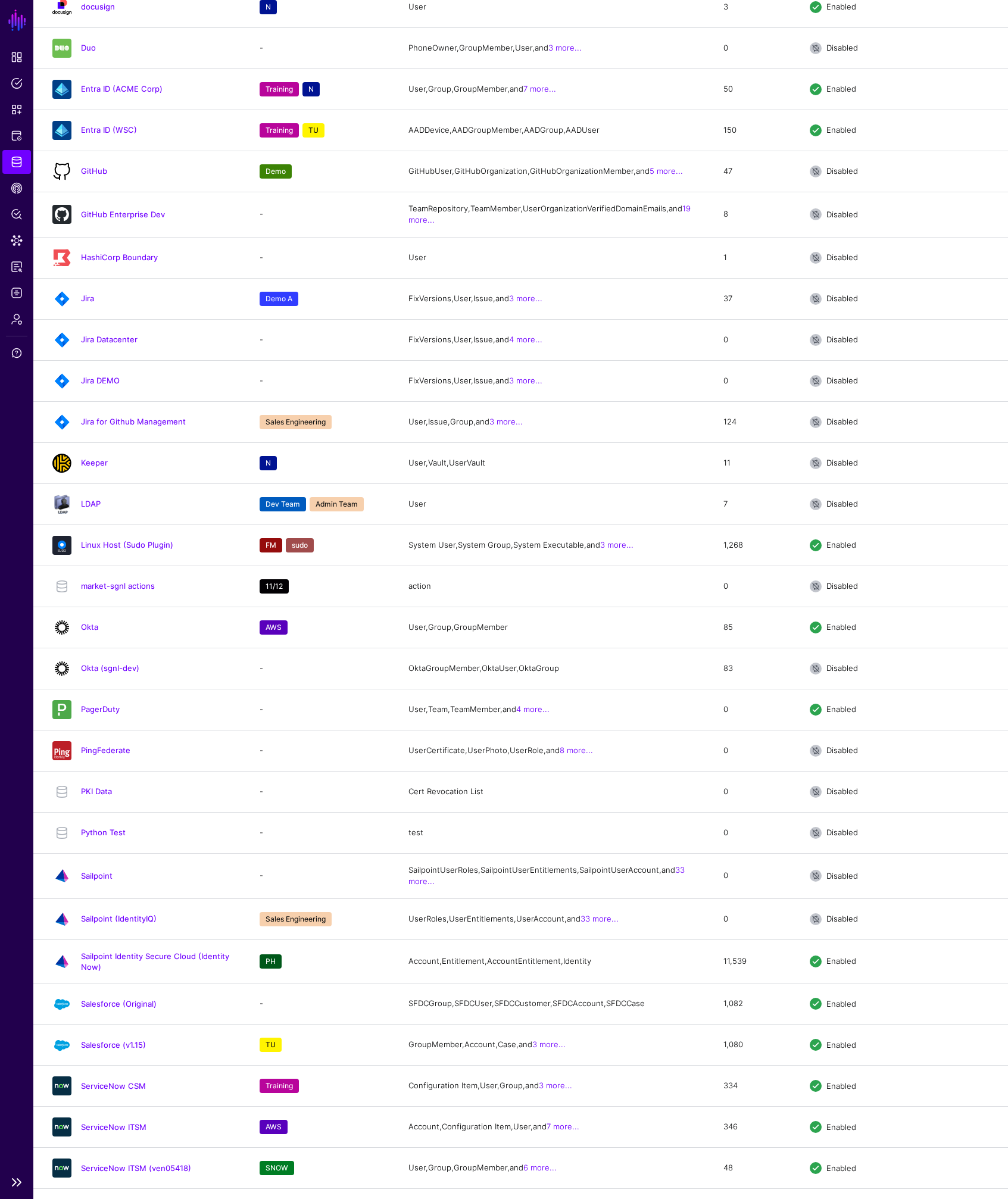
scroll to position [1134, 0]
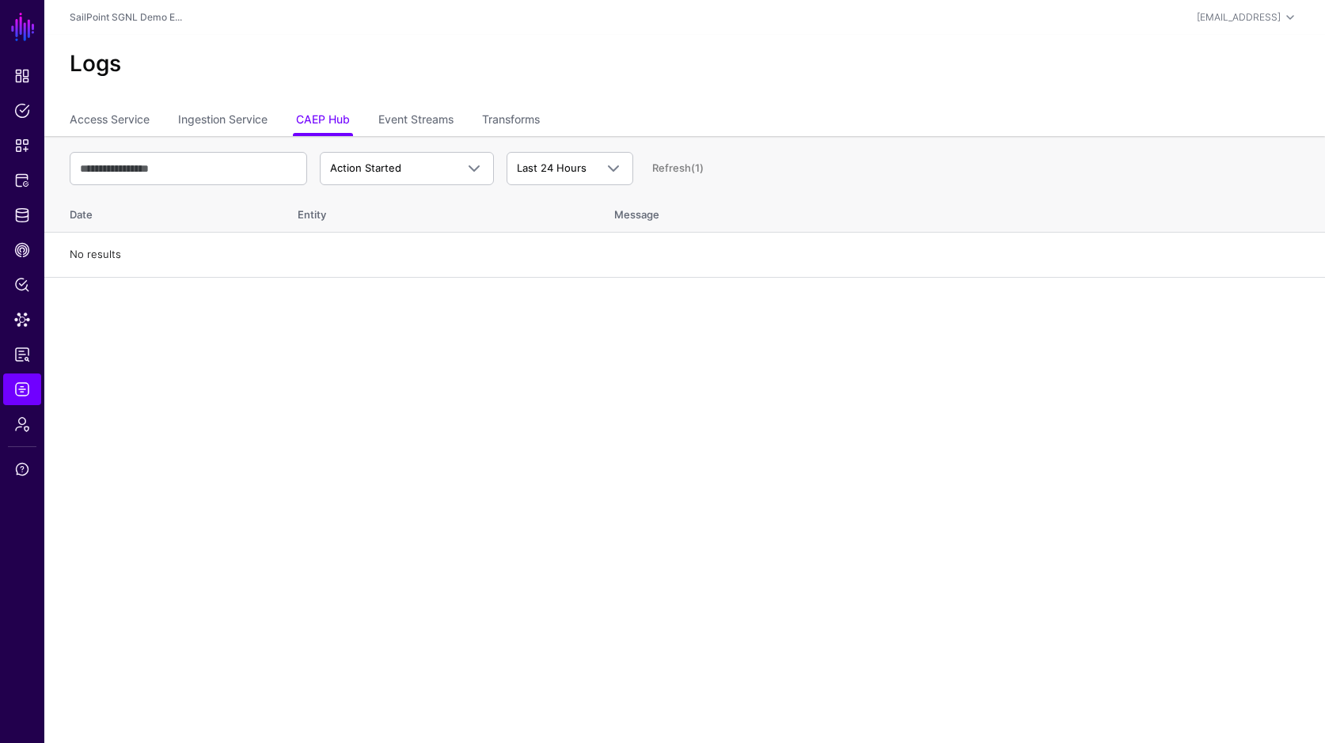
click at [152, 119] on ul "Access Service Ingestion Service CAEP Hub Event Streams Transforms" at bounding box center [685, 121] width 1230 height 30
click at [131, 116] on link "Access Service" at bounding box center [110, 121] width 80 height 30
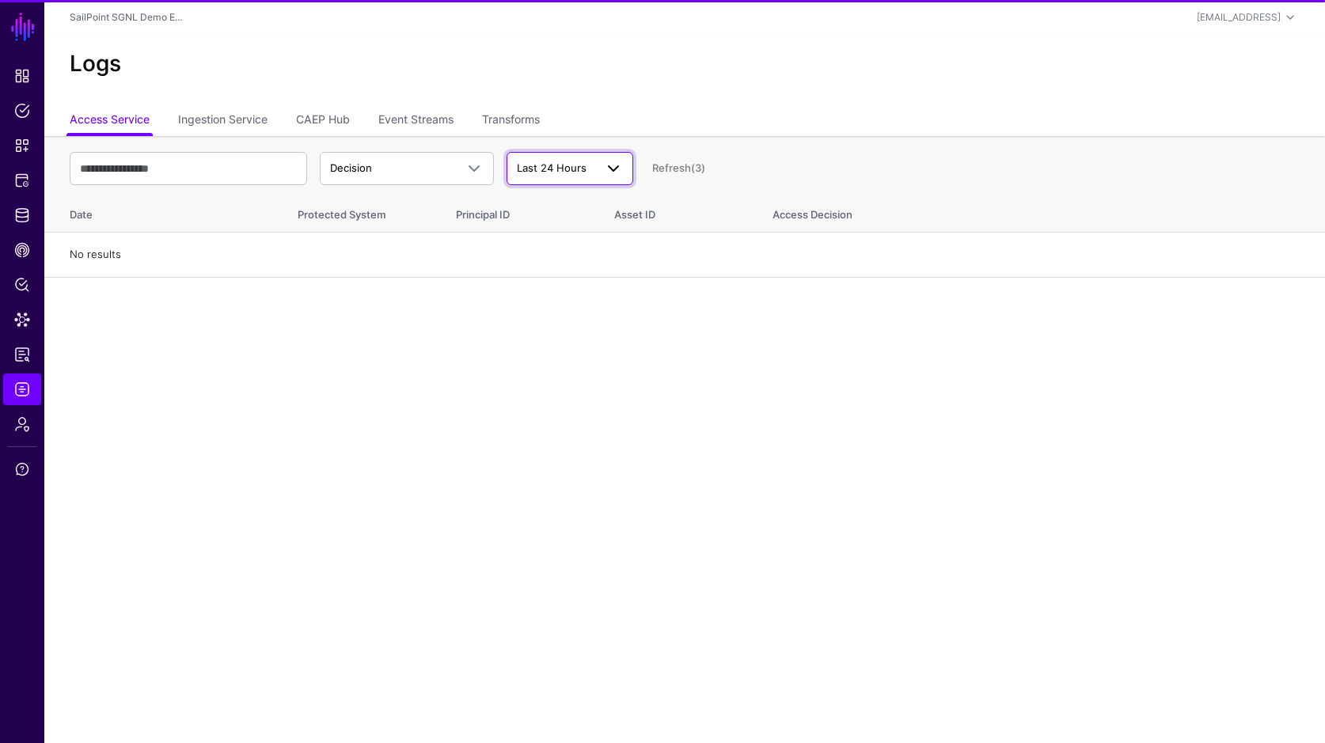
click at [527, 167] on span "Last 24 Hours" at bounding box center [552, 167] width 70 height 13
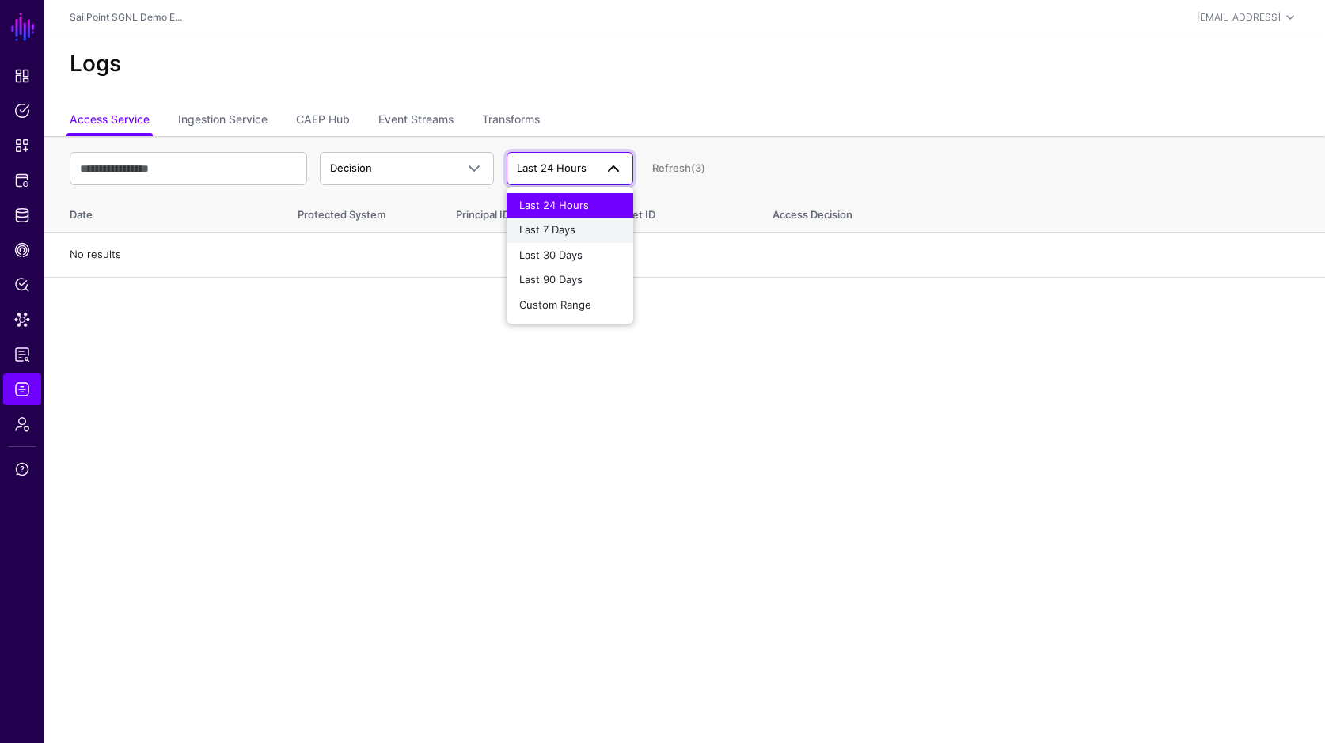
click at [554, 229] on span "Last 7 Days" at bounding box center [547, 229] width 56 height 13
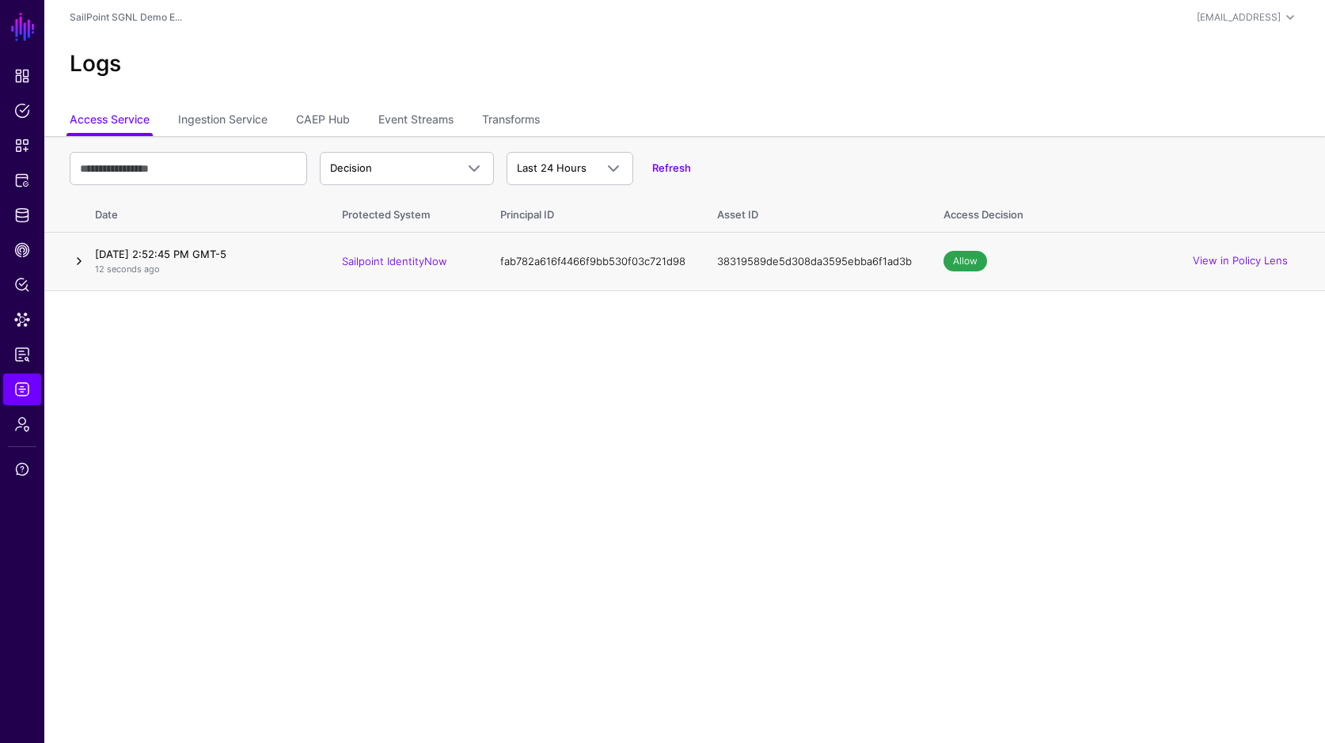
click at [77, 262] on link at bounding box center [79, 261] width 19 height 19
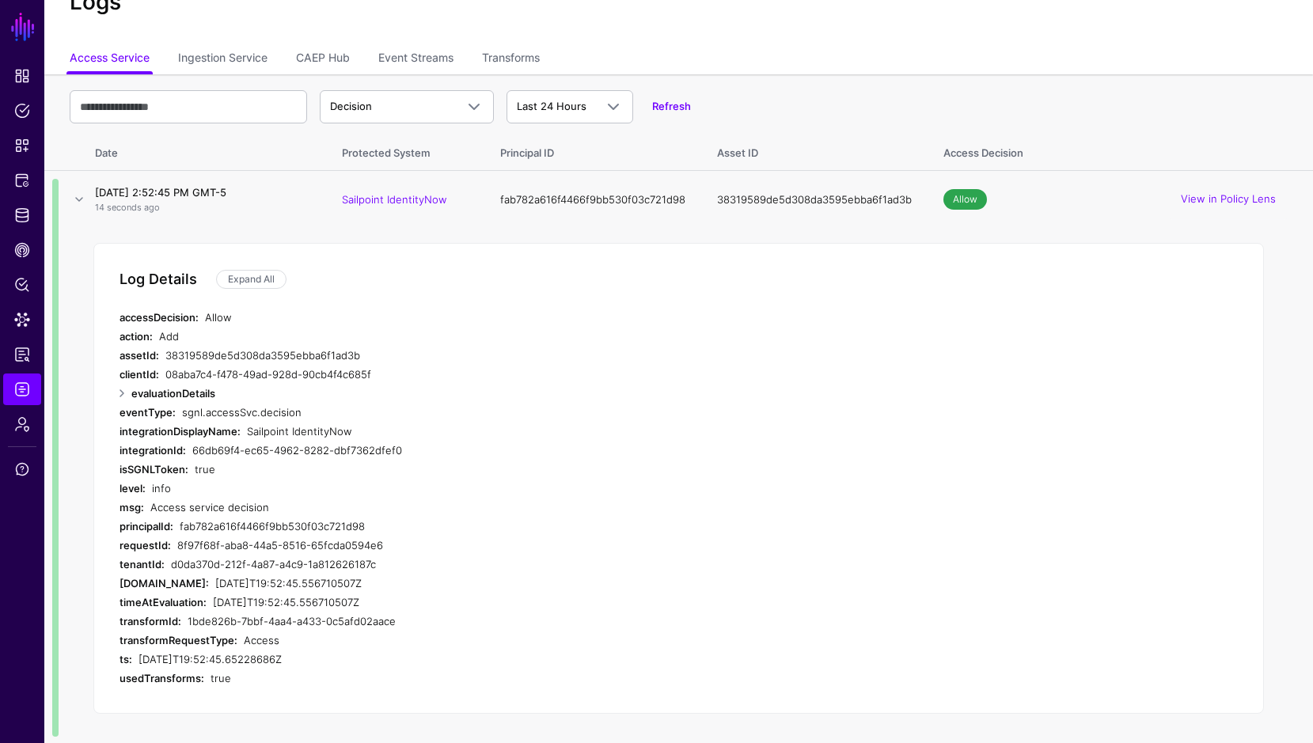
scroll to position [63, 0]
drag, startPoint x: 207, startPoint y: 677, endPoint x: 246, endPoint y: 680, distance: 38.9
click at [245, 680] on div "usedTransforms: true" at bounding box center [435, 676] width 633 height 19
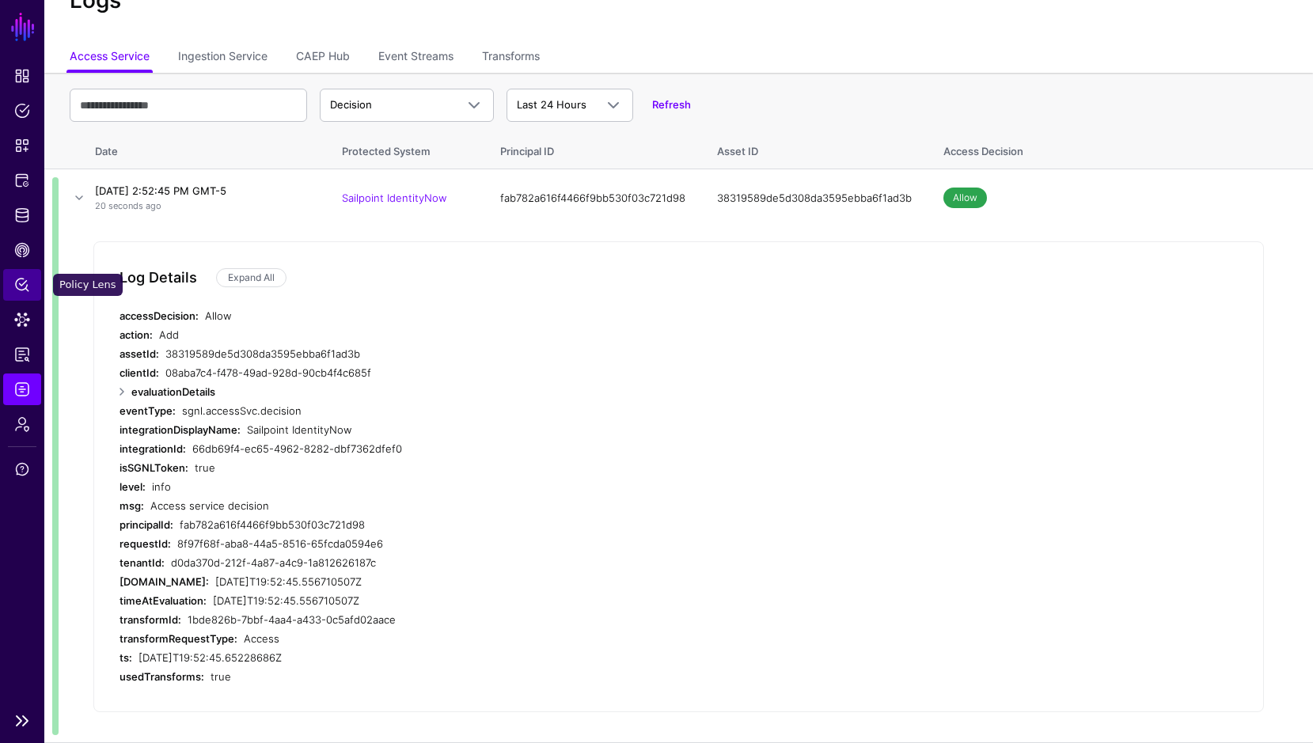
click at [21, 286] on span "Policy Lens" at bounding box center [22, 285] width 16 height 16
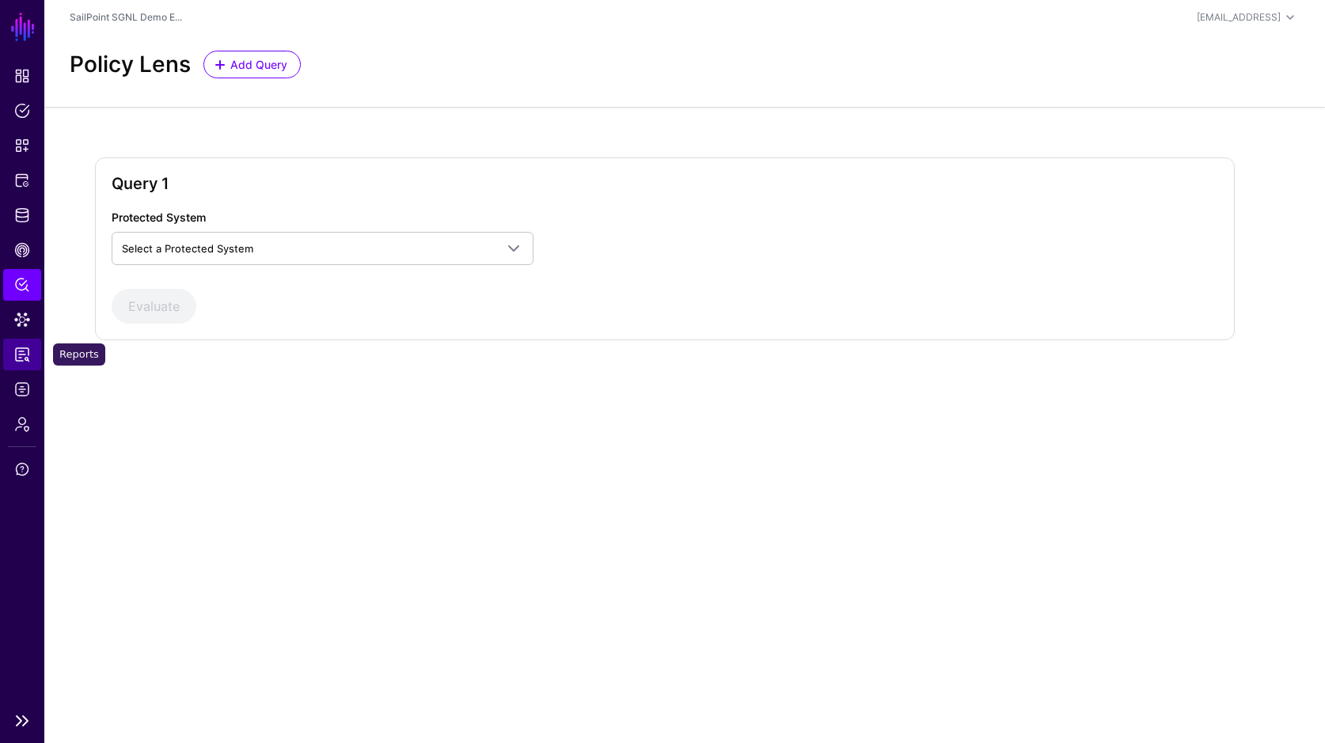
click at [19, 354] on span "Reports" at bounding box center [22, 355] width 16 height 16
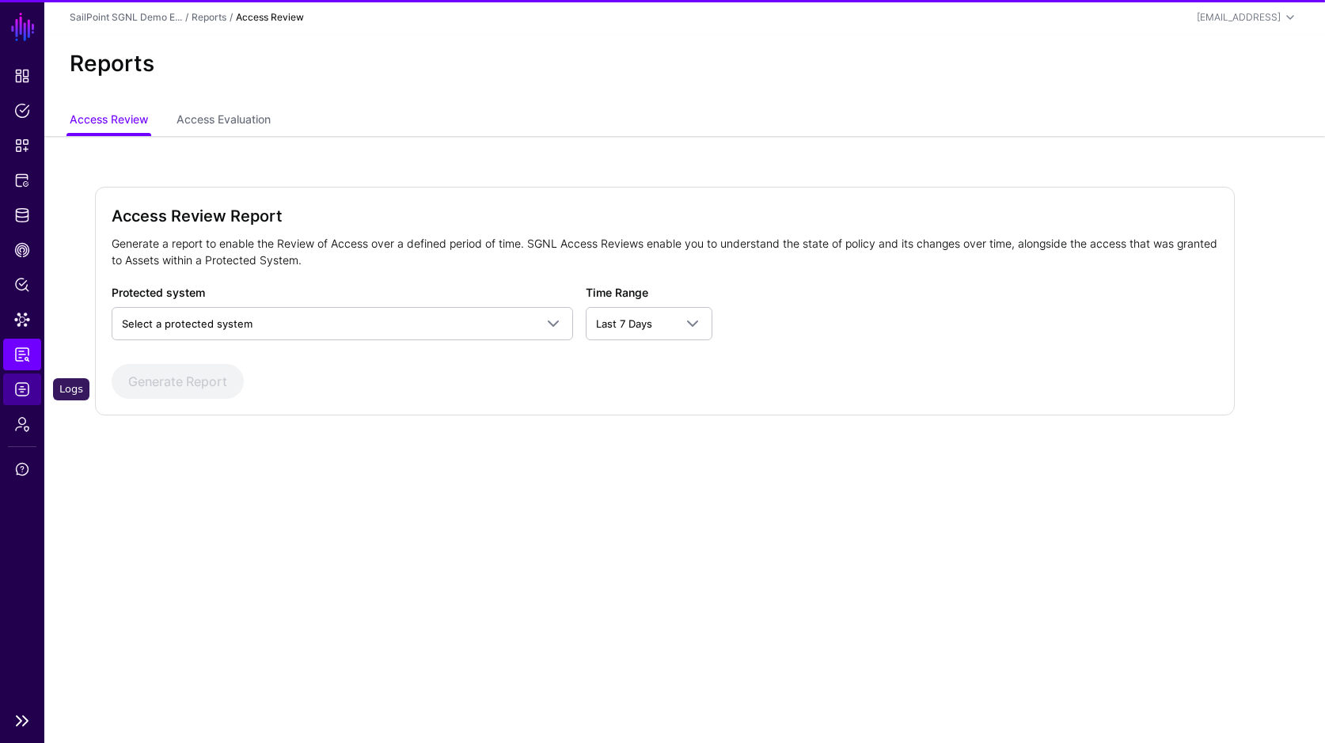
click at [21, 387] on span "Logs" at bounding box center [22, 389] width 16 height 16
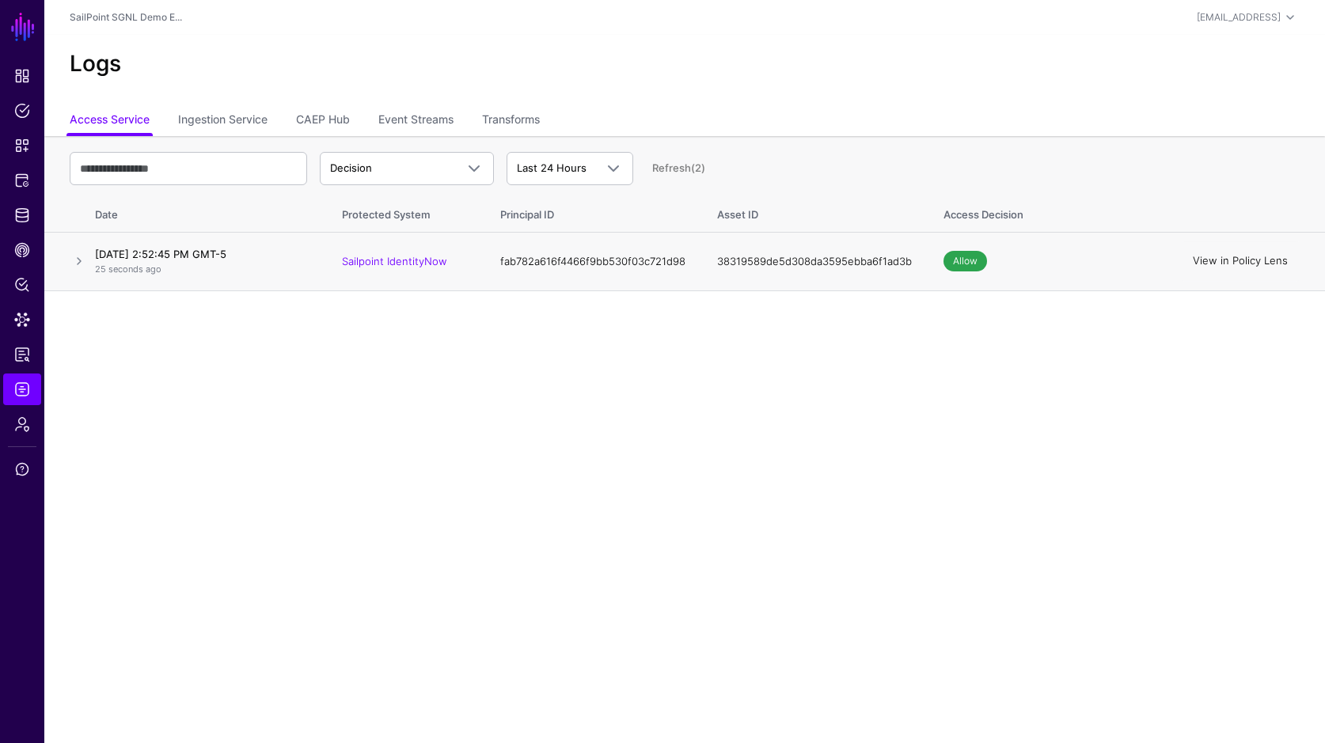
click at [1219, 257] on link "View in Policy Lens" at bounding box center [1239, 261] width 95 height 13
click at [760, 88] on div "Logs" at bounding box center [684, 70] width 1280 height 71
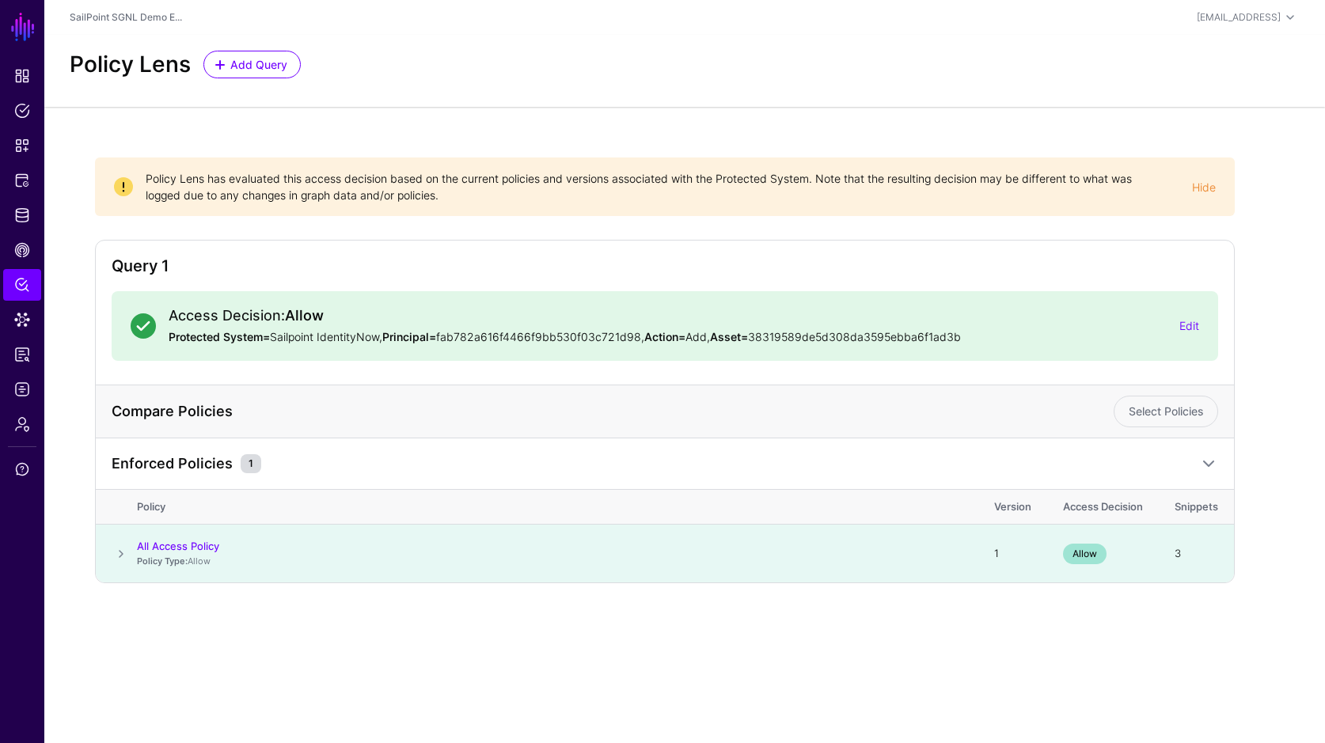
click at [119, 552] on span at bounding box center [121, 553] width 19 height 19
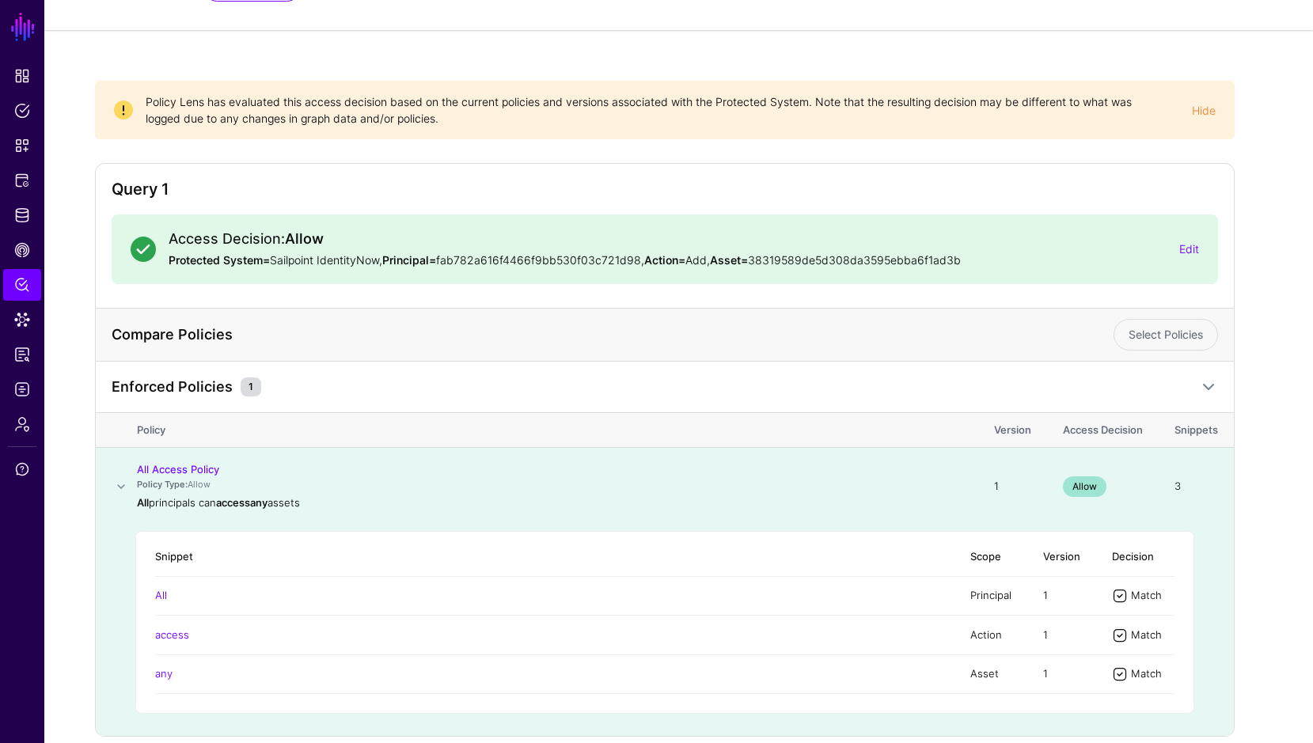
scroll to position [47, 0]
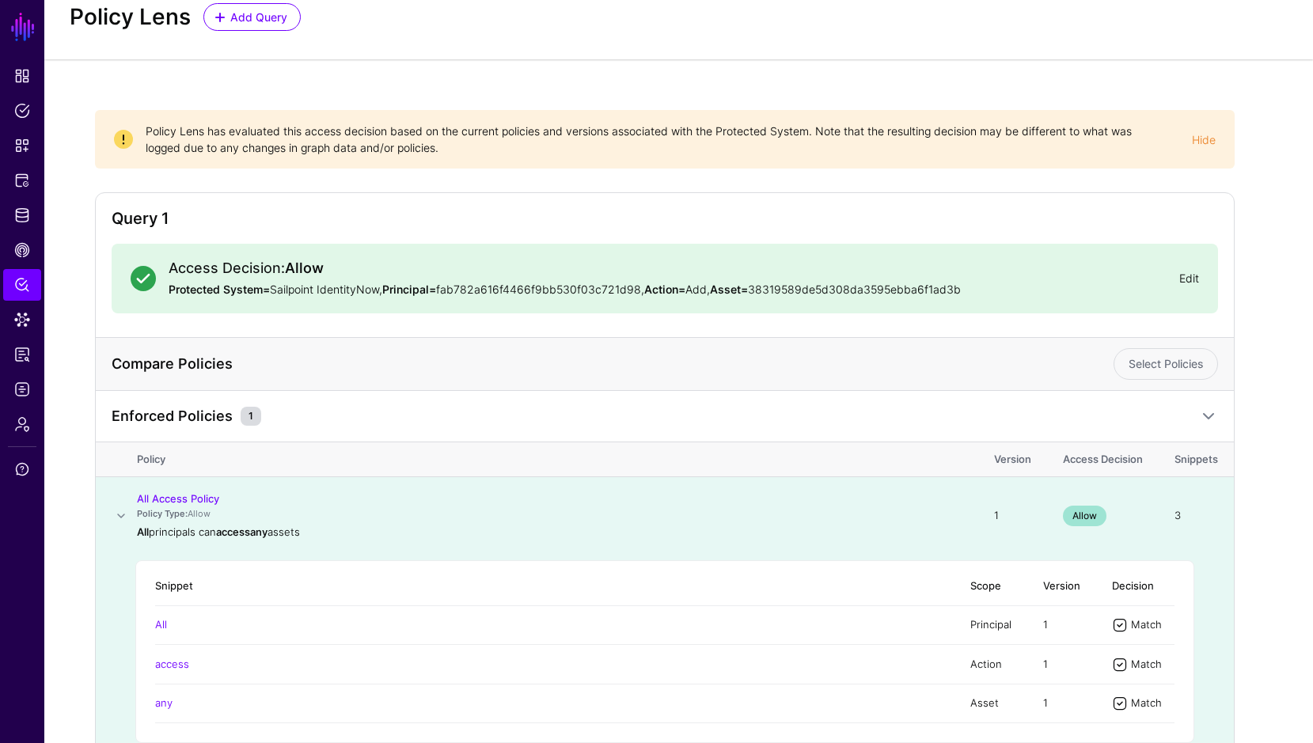
click at [1189, 277] on link "Edit" at bounding box center [1189, 277] width 20 height 13
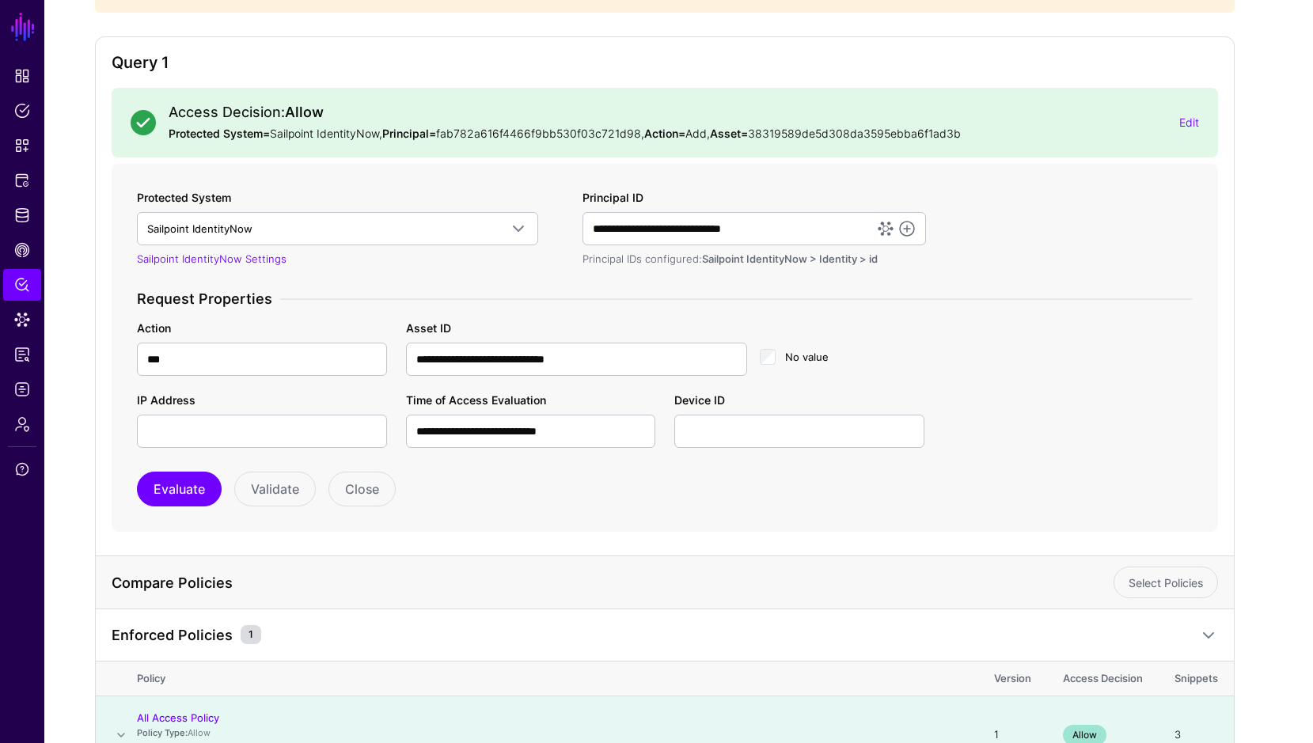
scroll to position [209, 0]
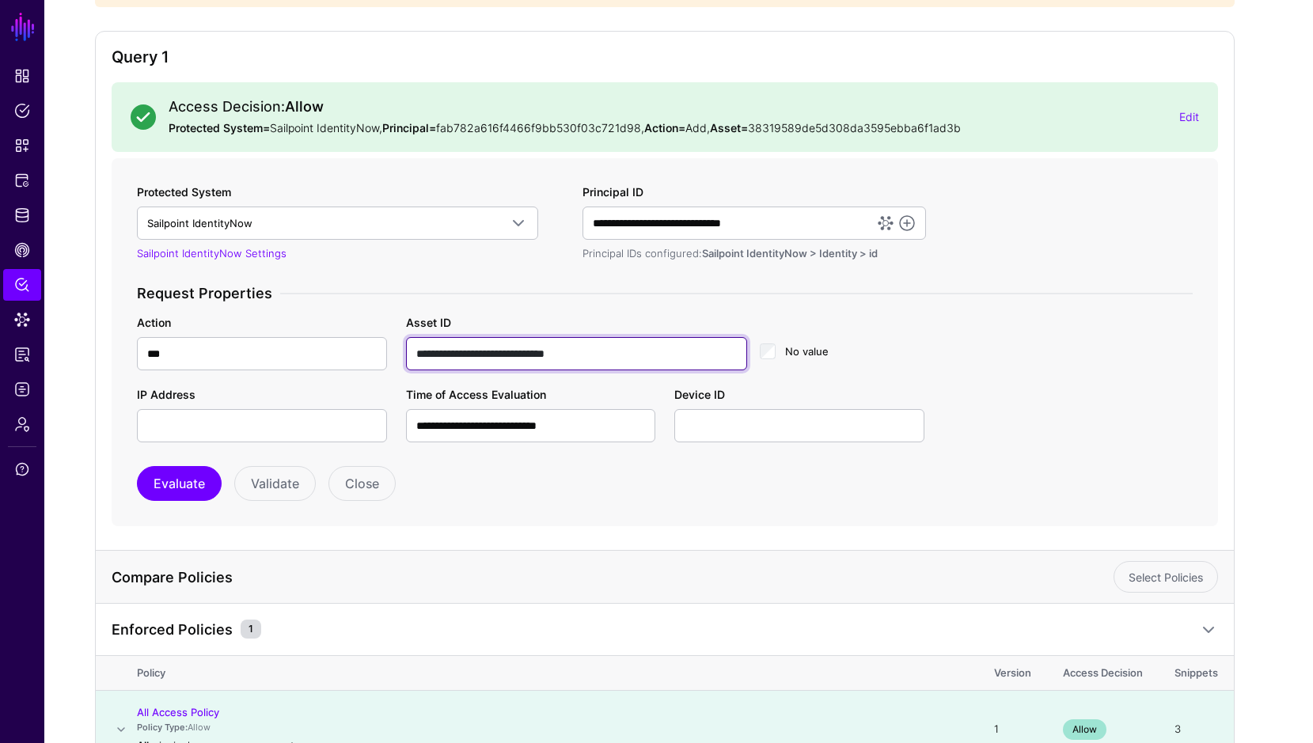
click at [494, 349] on input "**********" at bounding box center [576, 353] width 341 height 33
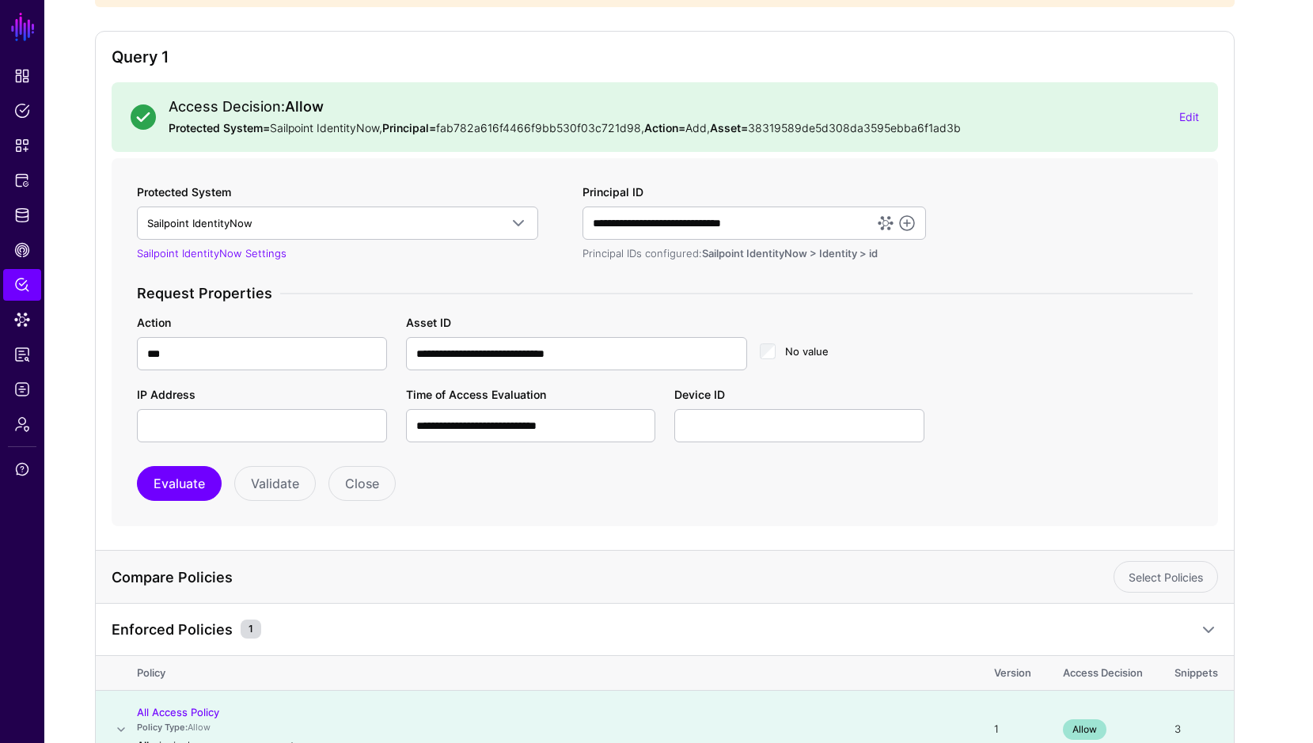
click at [919, 377] on div "**********" at bounding box center [665, 363] width 1068 height 157
click at [21, 314] on span "Data Lens" at bounding box center [22, 320] width 16 height 16
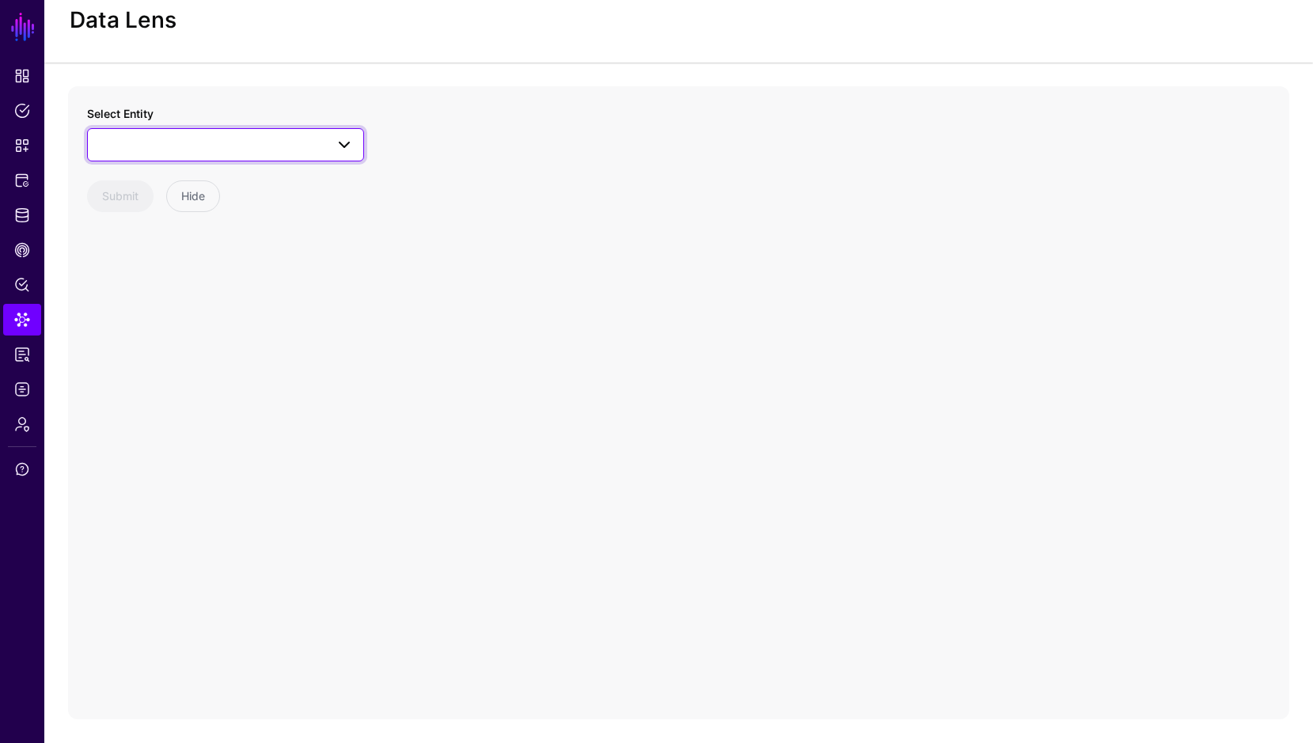
click at [331, 140] on span at bounding box center [339, 144] width 28 height 19
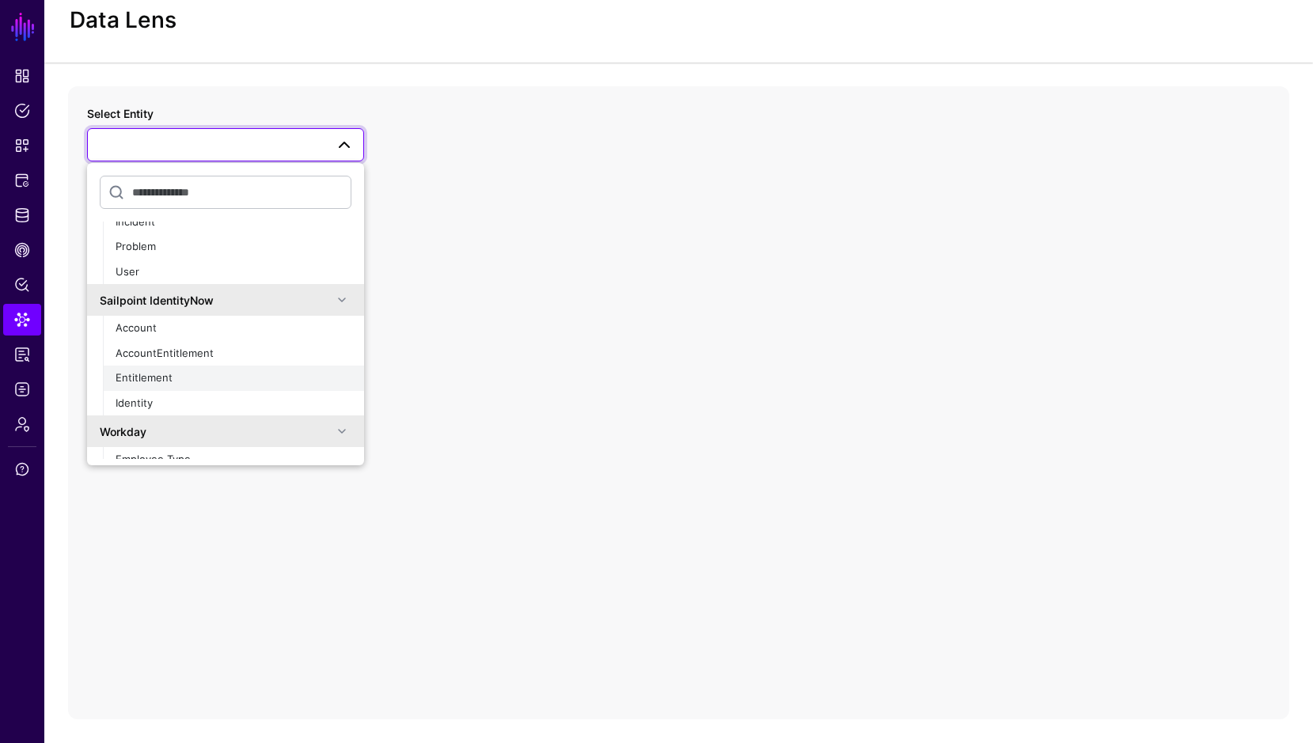
scroll to position [839, 0]
click at [147, 375] on span "Entitlement" at bounding box center [144, 375] width 57 height 13
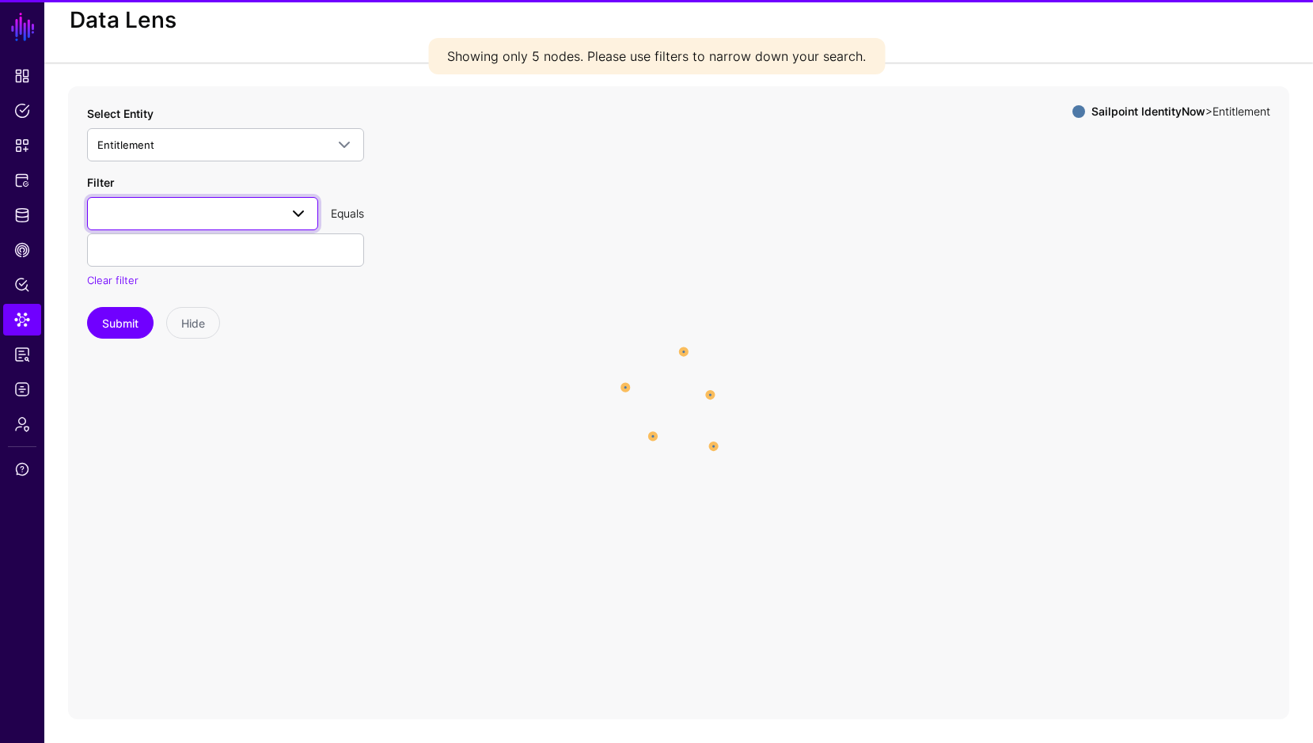
click at [189, 214] on span at bounding box center [202, 213] width 210 height 19
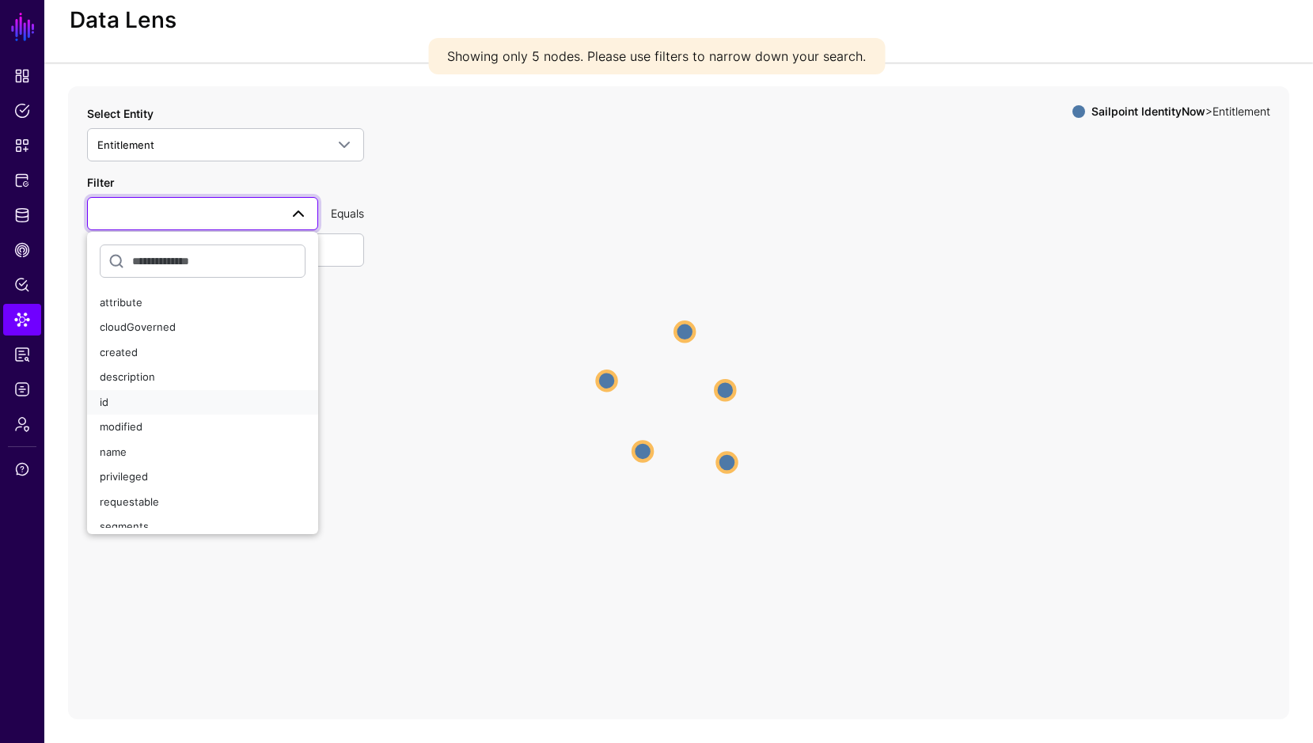
click at [125, 395] on div "id" at bounding box center [203, 403] width 206 height 16
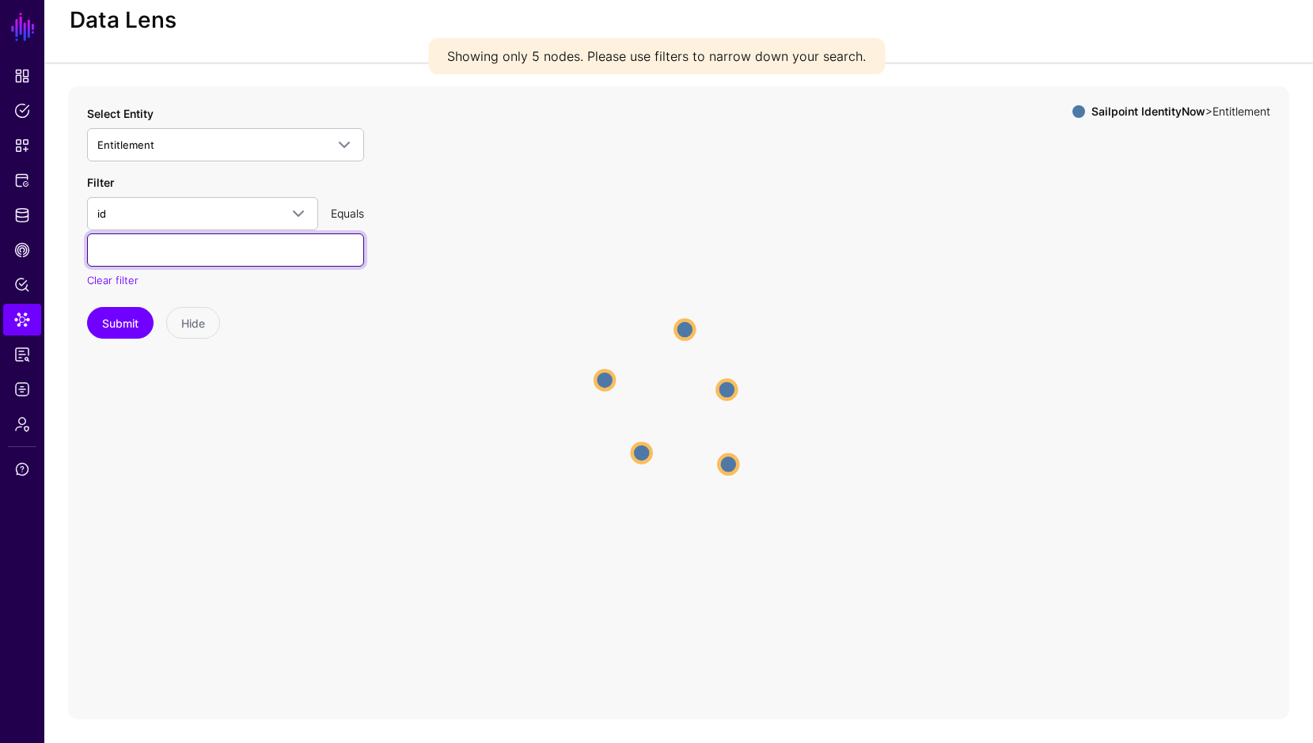
click at [151, 265] on input "text" at bounding box center [225, 249] width 277 height 33
paste input "**********"
type input "**********"
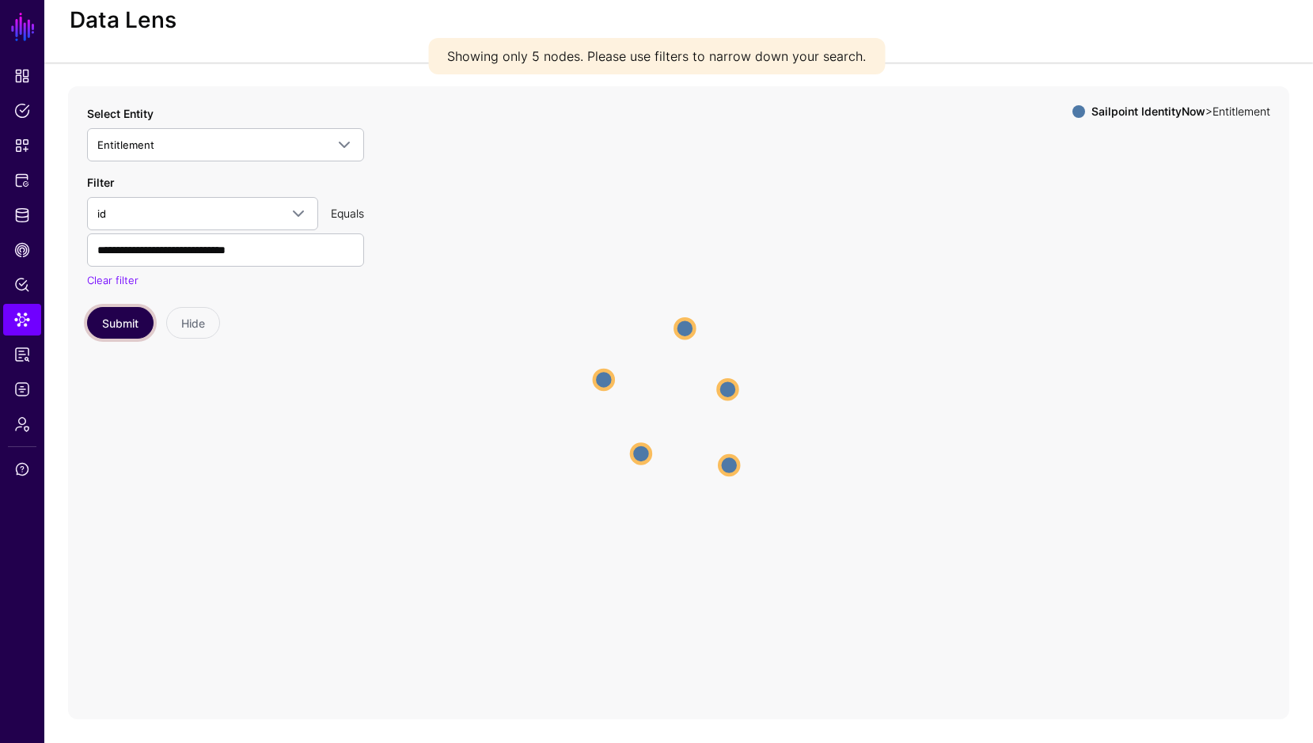
click at [131, 321] on button "Submit" at bounding box center [120, 323] width 66 height 32
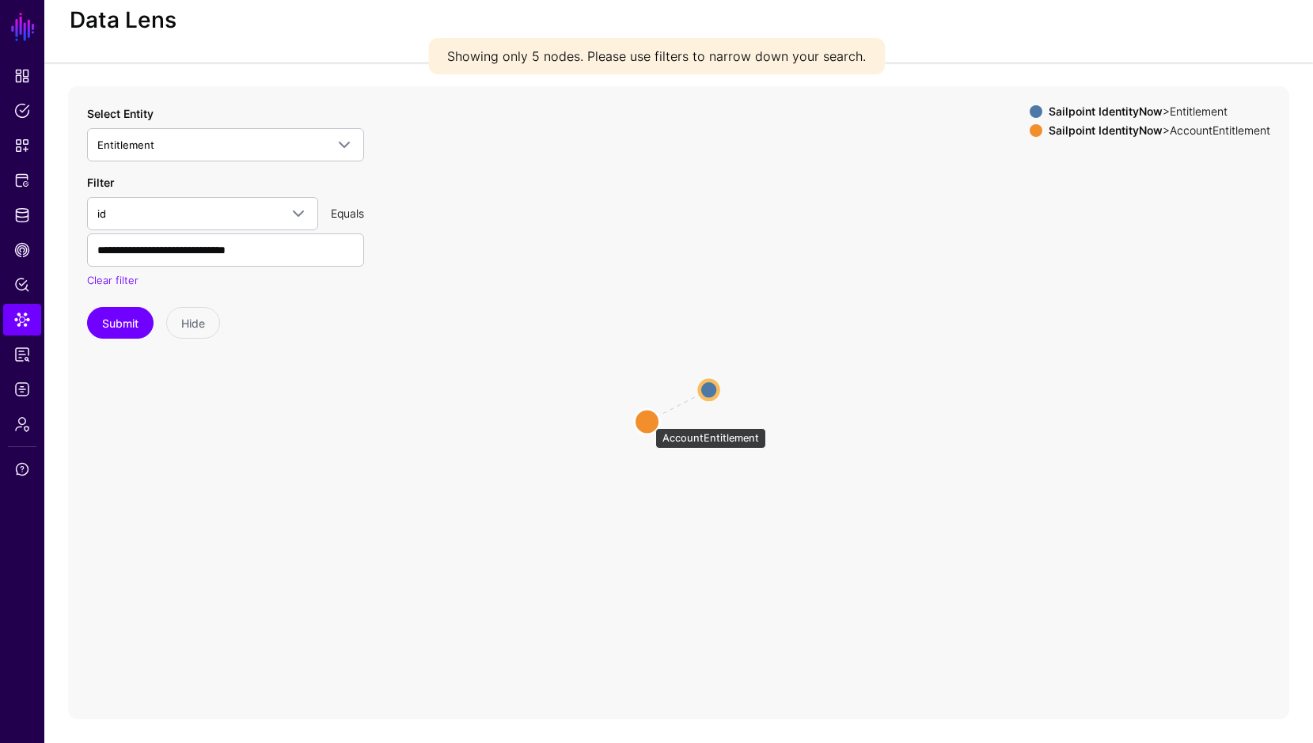
click at [647, 421] on circle at bounding box center [647, 421] width 25 height 25
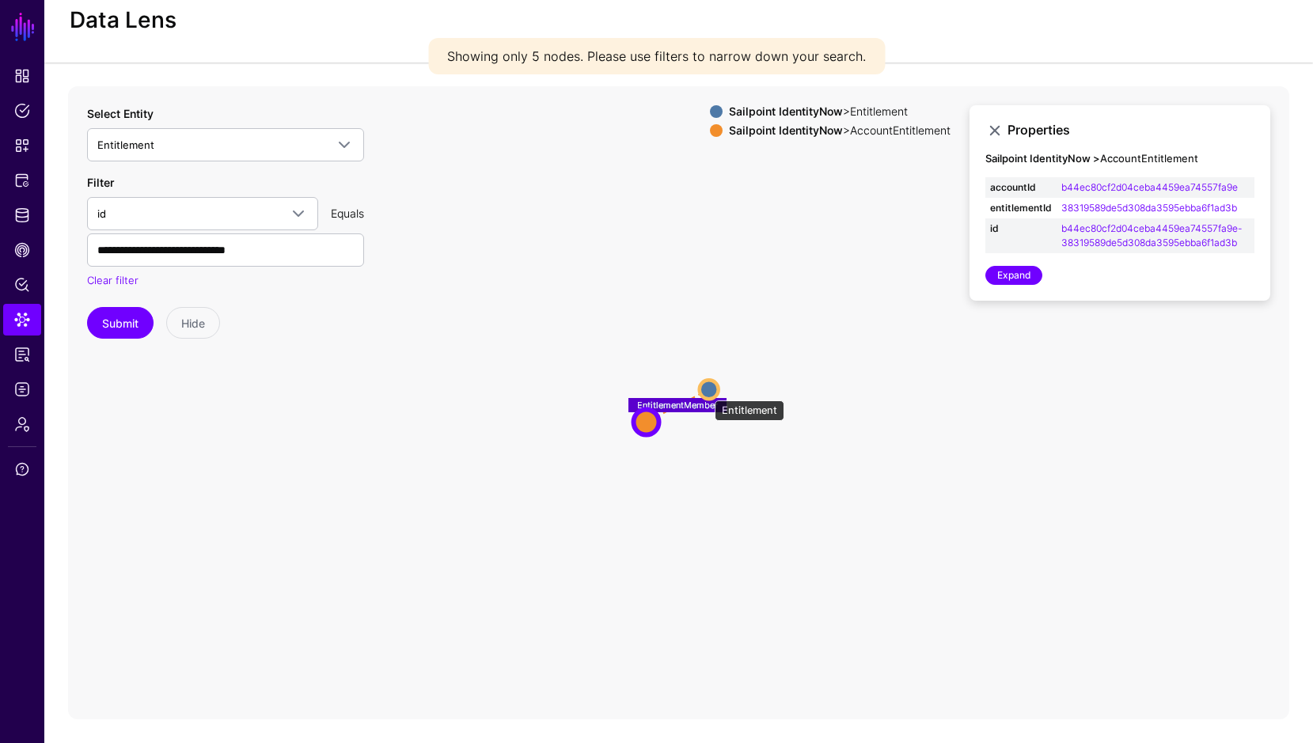
click at [706, 392] on circle at bounding box center [709, 389] width 19 height 19
click at [706, 392] on circle at bounding box center [709, 388] width 19 height 19
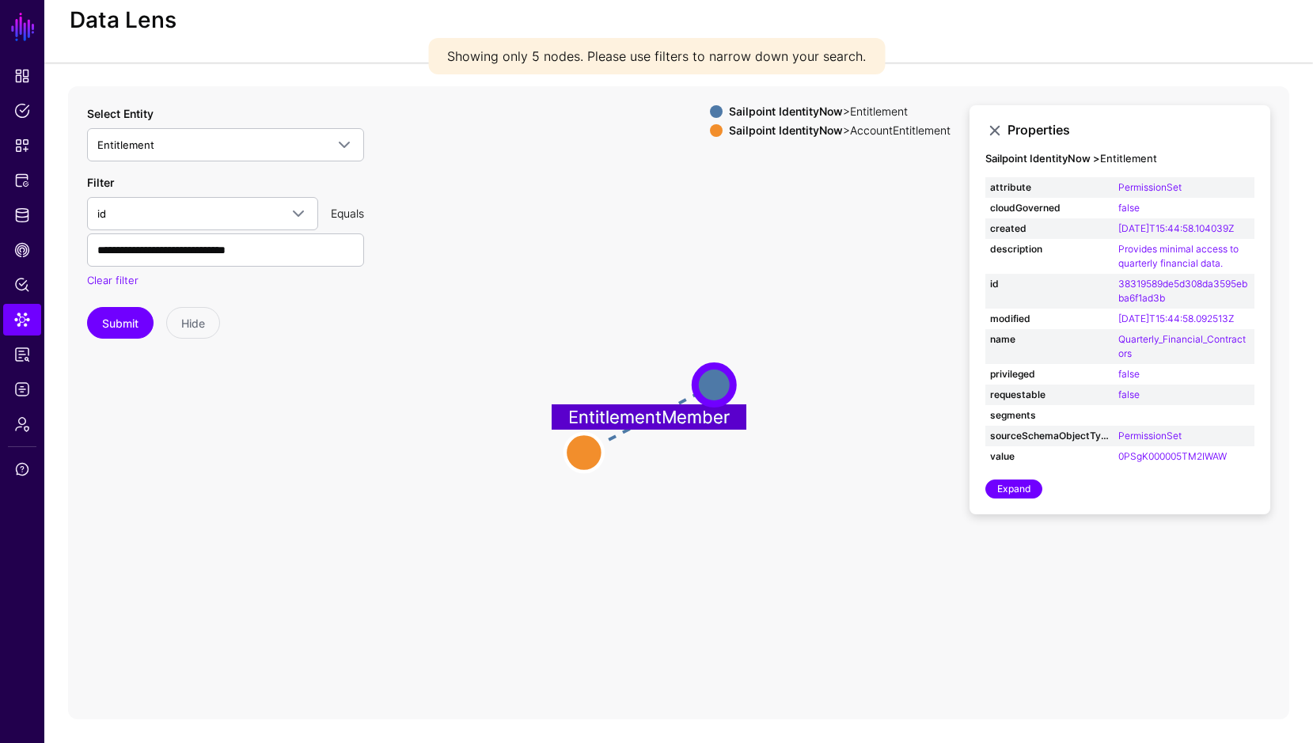
click at [762, 536] on icon "EntitlementMember Entitlement Entitlement AccountEntitlement AccountEntitlement" at bounding box center [678, 402] width 1221 height 633
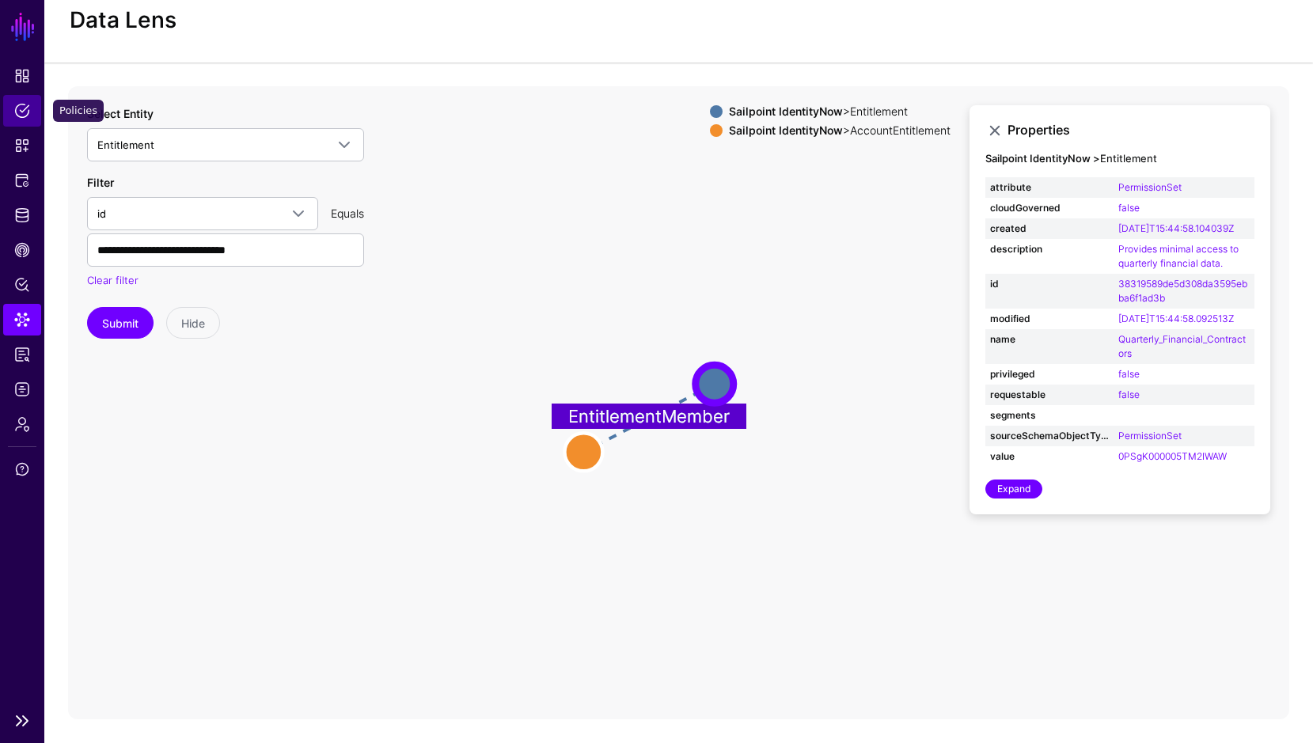
click at [21, 107] on span "Policies" at bounding box center [22, 111] width 16 height 16
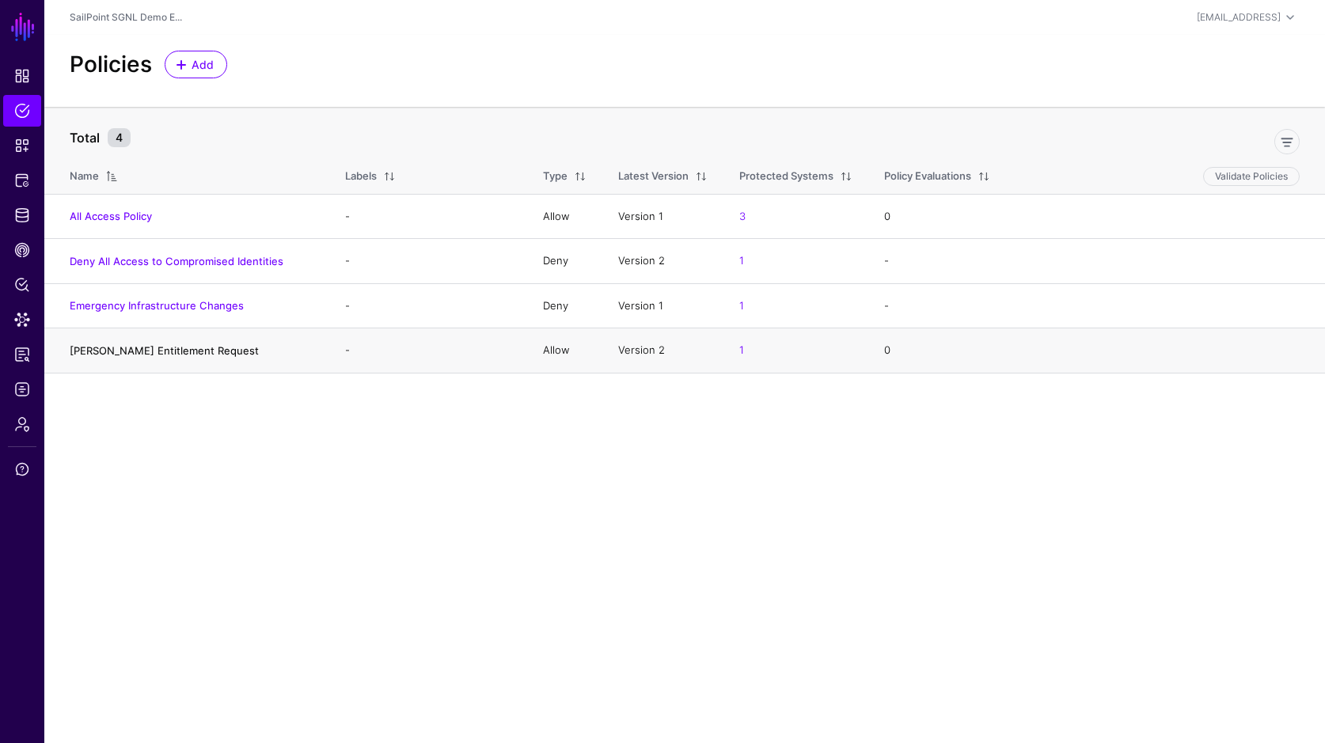
click at [124, 354] on link "[PERSON_NAME] Entitlement Request" at bounding box center [164, 350] width 189 height 13
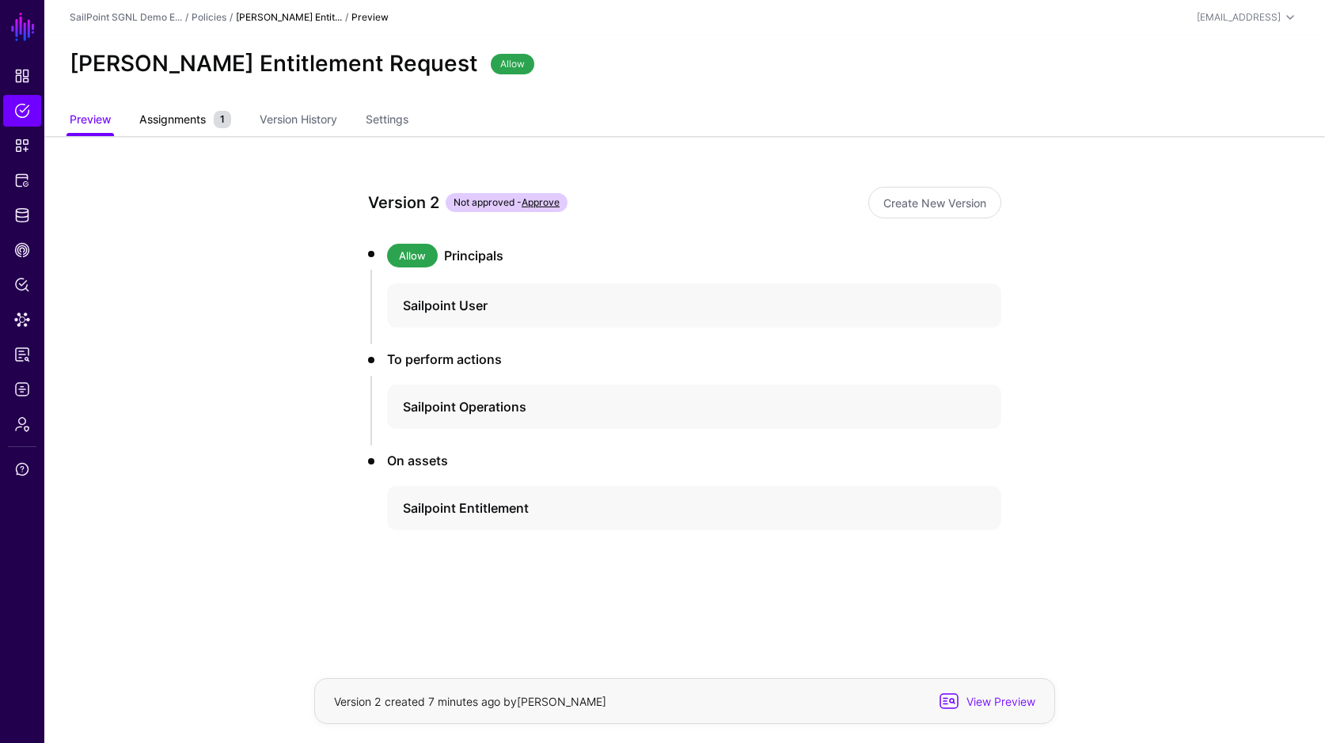
click at [165, 123] on span "Assignments" at bounding box center [172, 119] width 74 height 17
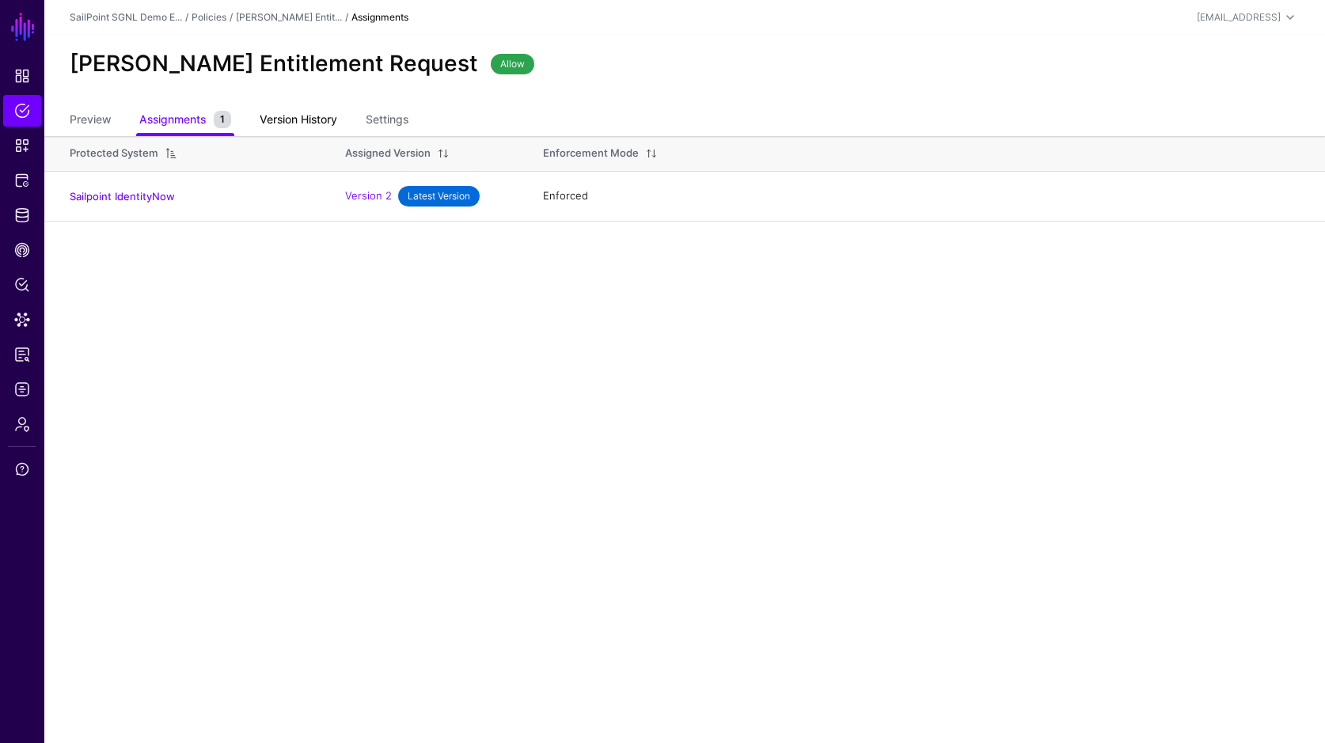
click at [310, 124] on link "Version History" at bounding box center [299, 121] width 78 height 30
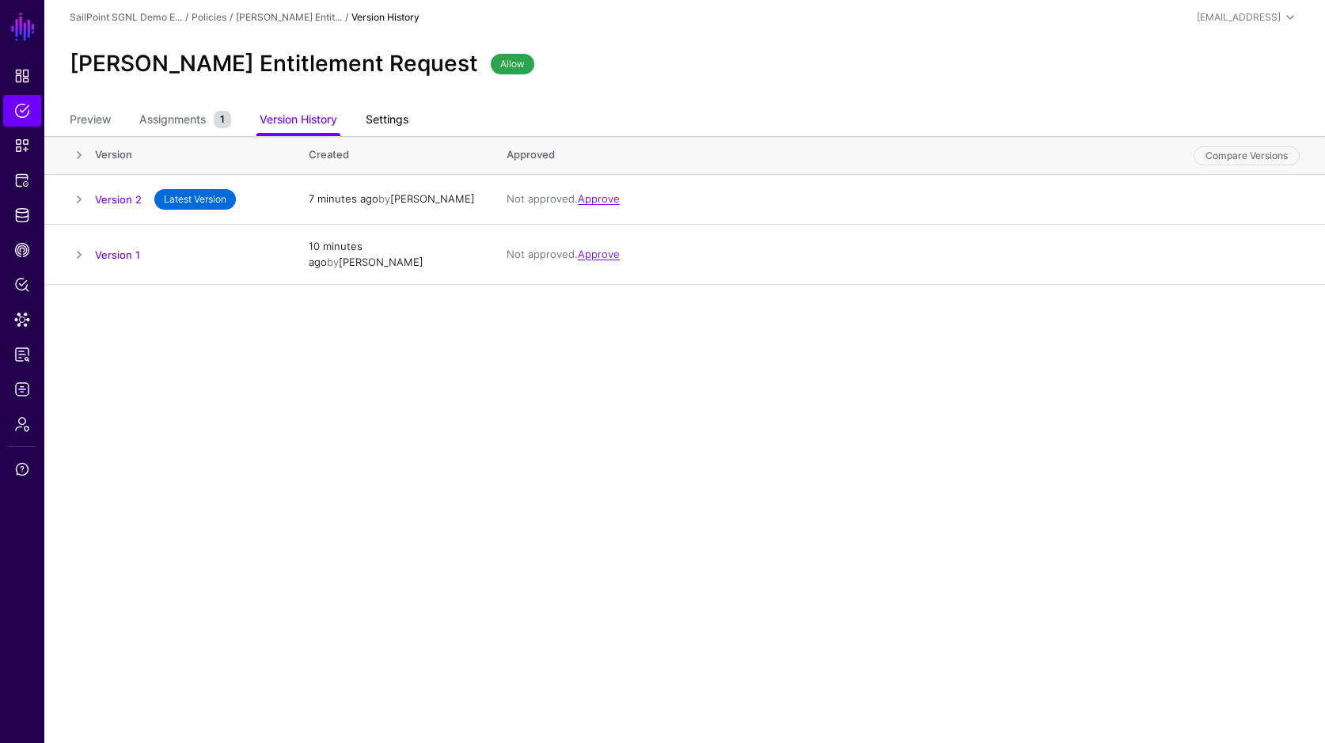
click at [392, 124] on link "Settings" at bounding box center [387, 121] width 43 height 30
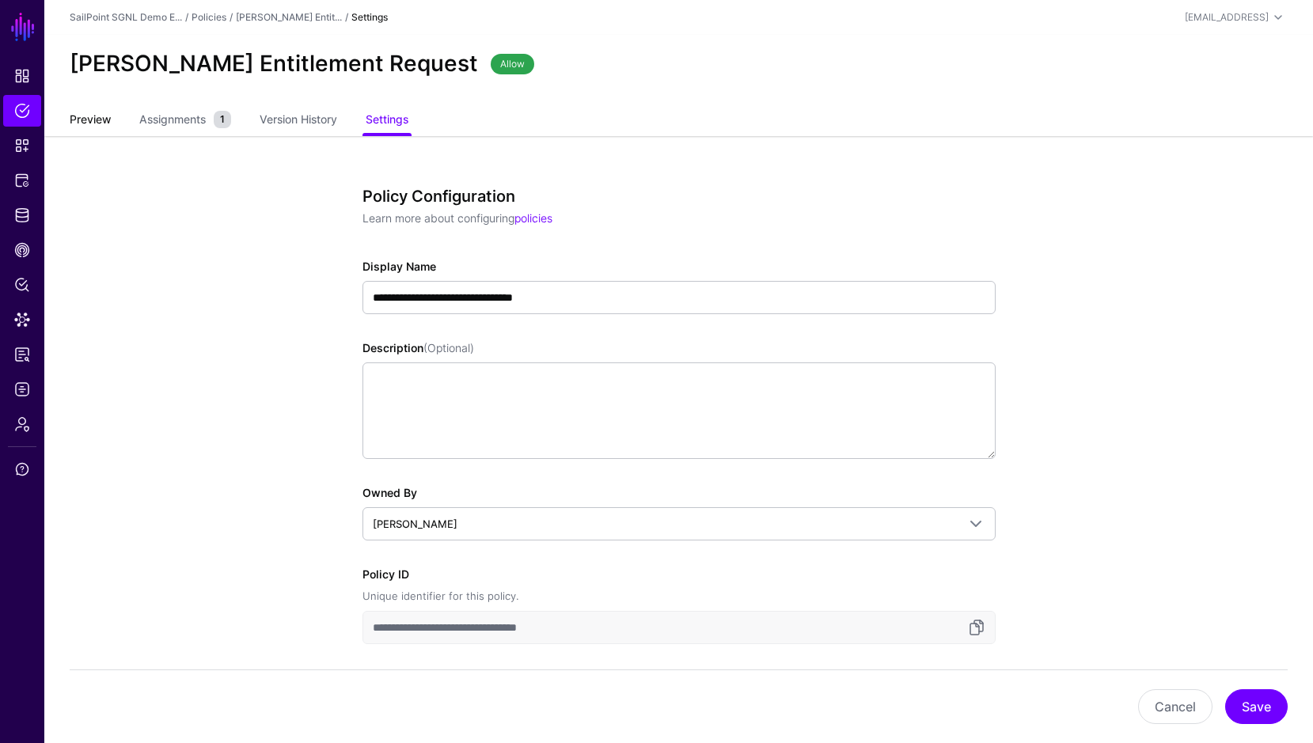
click at [94, 123] on link "Preview" at bounding box center [90, 121] width 41 height 30
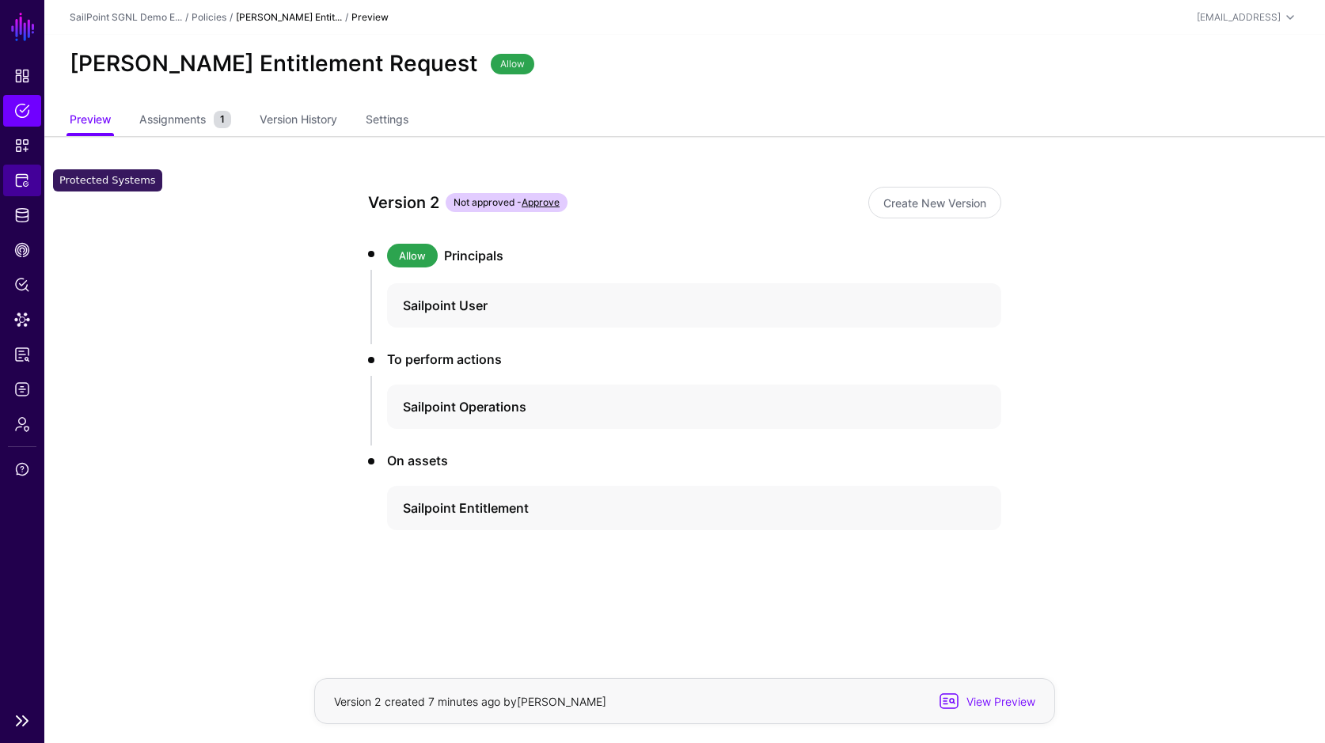
click at [24, 184] on span "Protected Systems" at bounding box center [22, 181] width 16 height 16
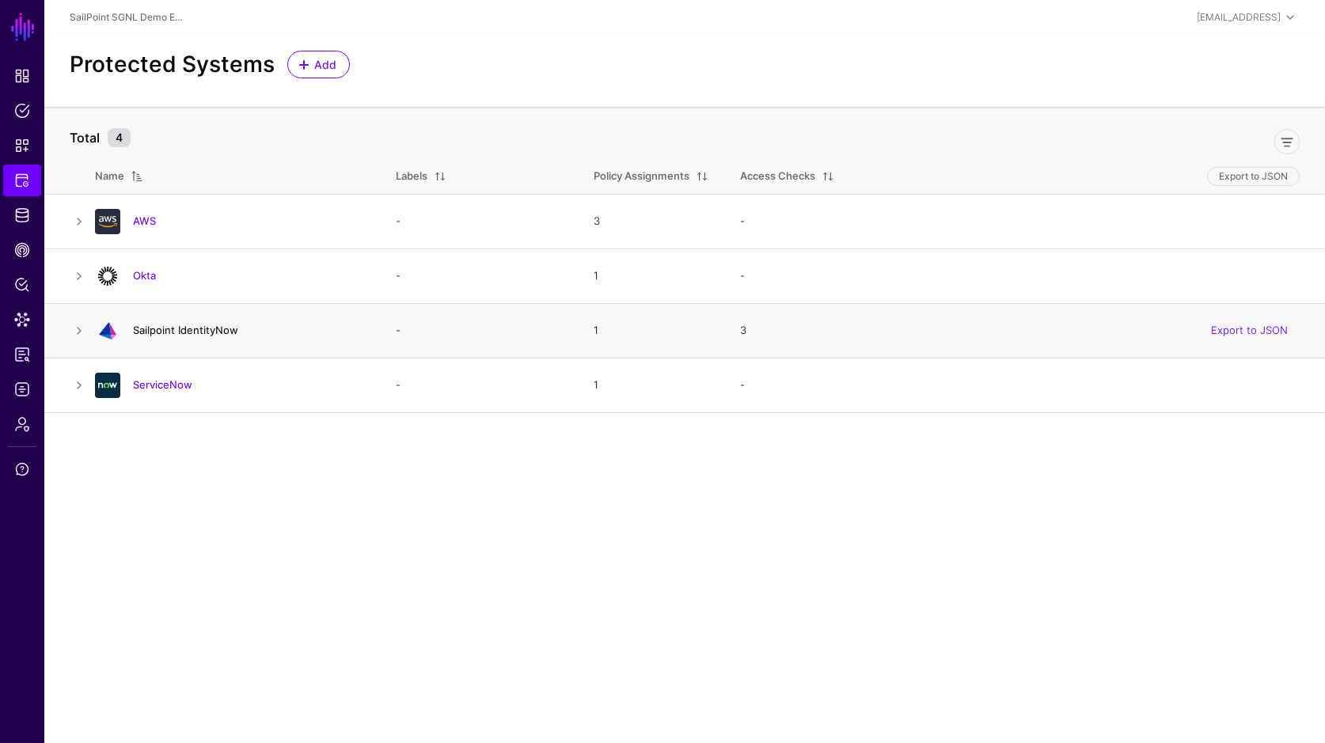
click at [164, 334] on link "Sailpoint IdentityNow" at bounding box center [185, 330] width 105 height 13
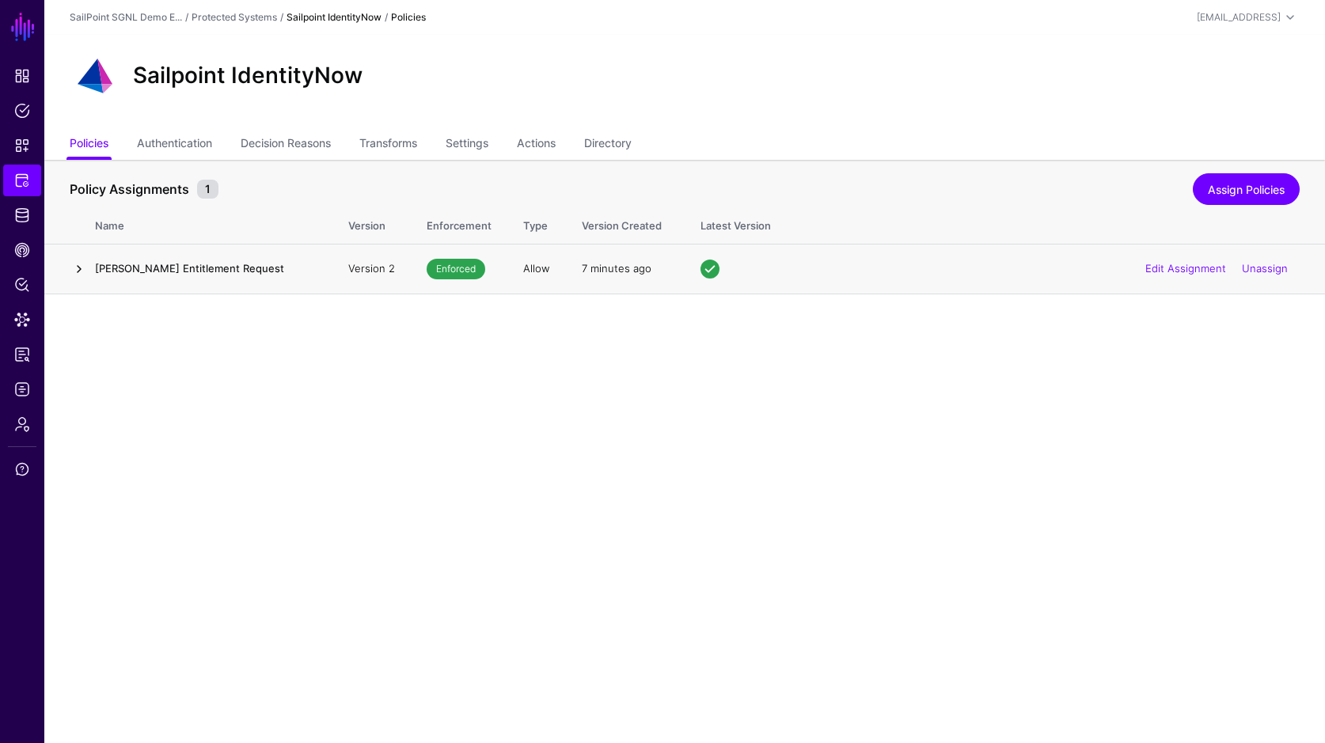
click at [74, 270] on link at bounding box center [79, 269] width 19 height 19
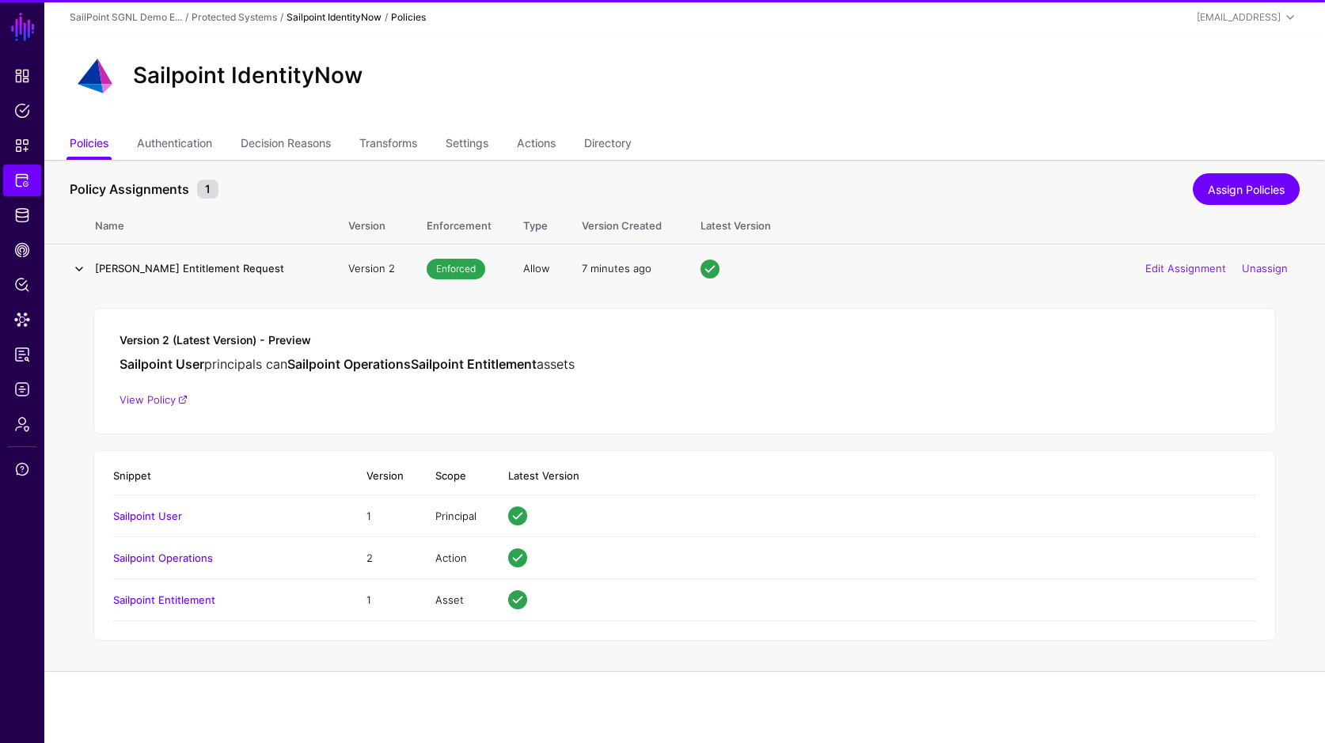
click at [74, 270] on link at bounding box center [79, 269] width 19 height 19
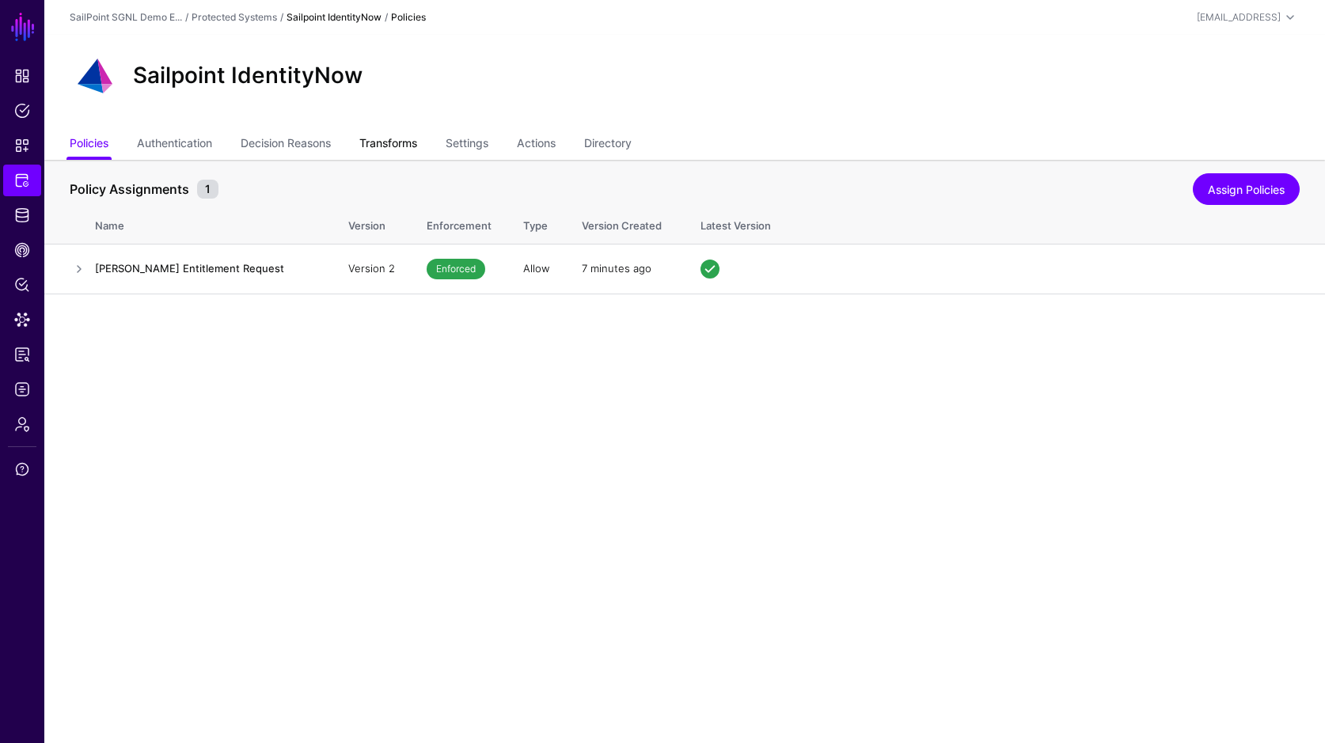
click at [399, 141] on link "Transforms" at bounding box center [388, 145] width 58 height 30
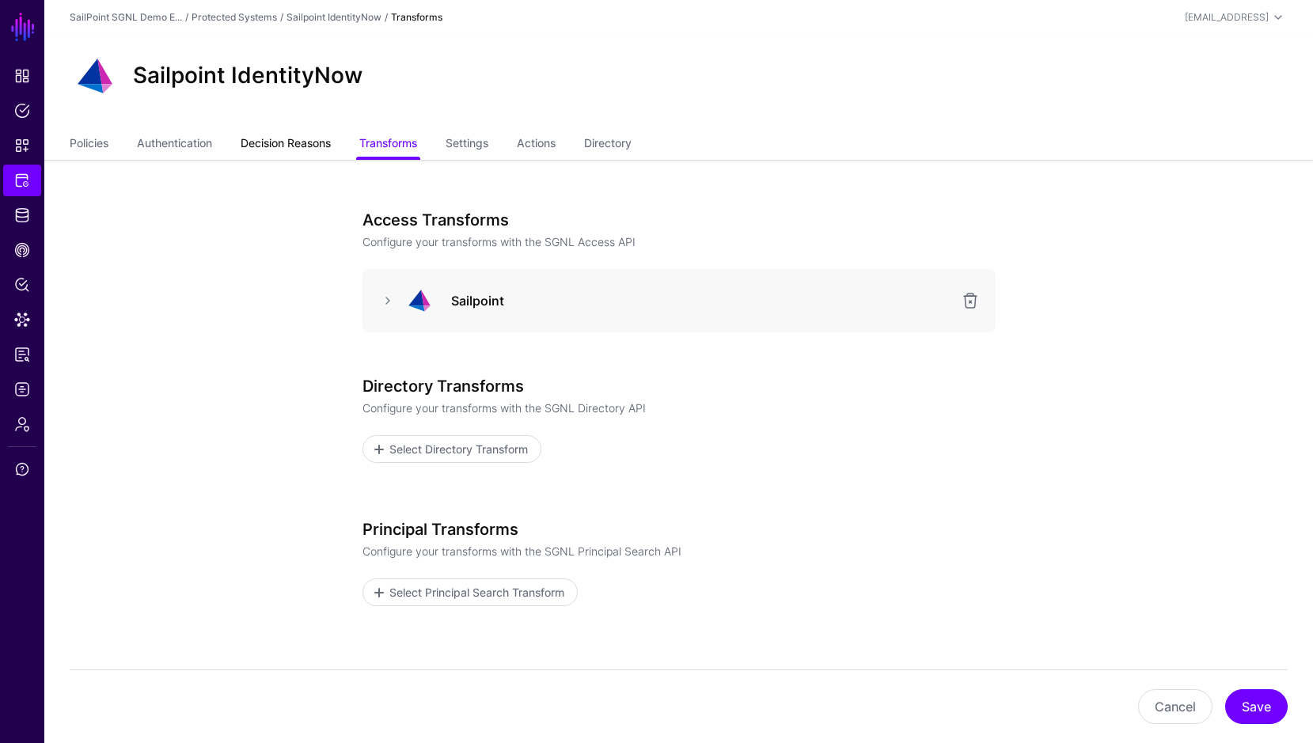
click at [268, 142] on link "Decision Reasons" at bounding box center [286, 145] width 90 height 30
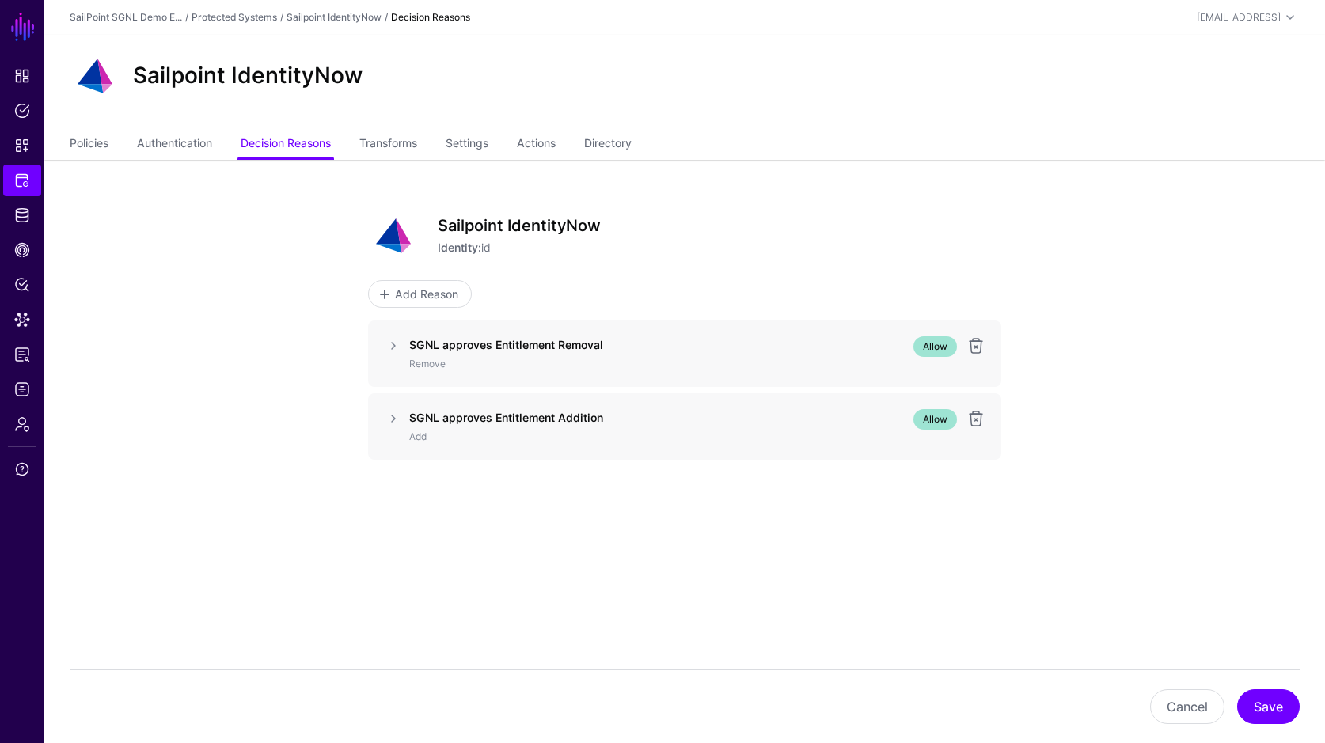
drag, startPoint x: 389, startPoint y: 343, endPoint x: 388, endPoint y: 358, distance: 15.1
click at [389, 343] on link at bounding box center [393, 345] width 19 height 19
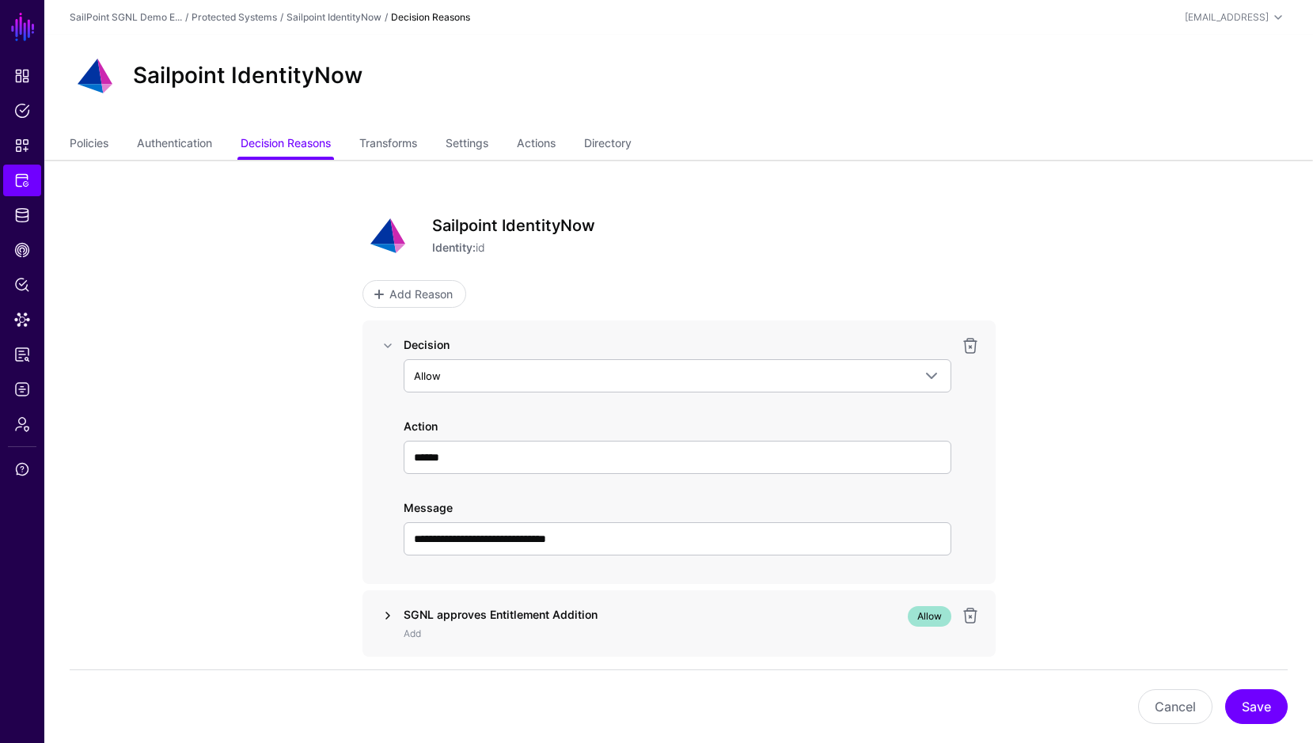
click at [386, 616] on link at bounding box center [387, 615] width 19 height 19
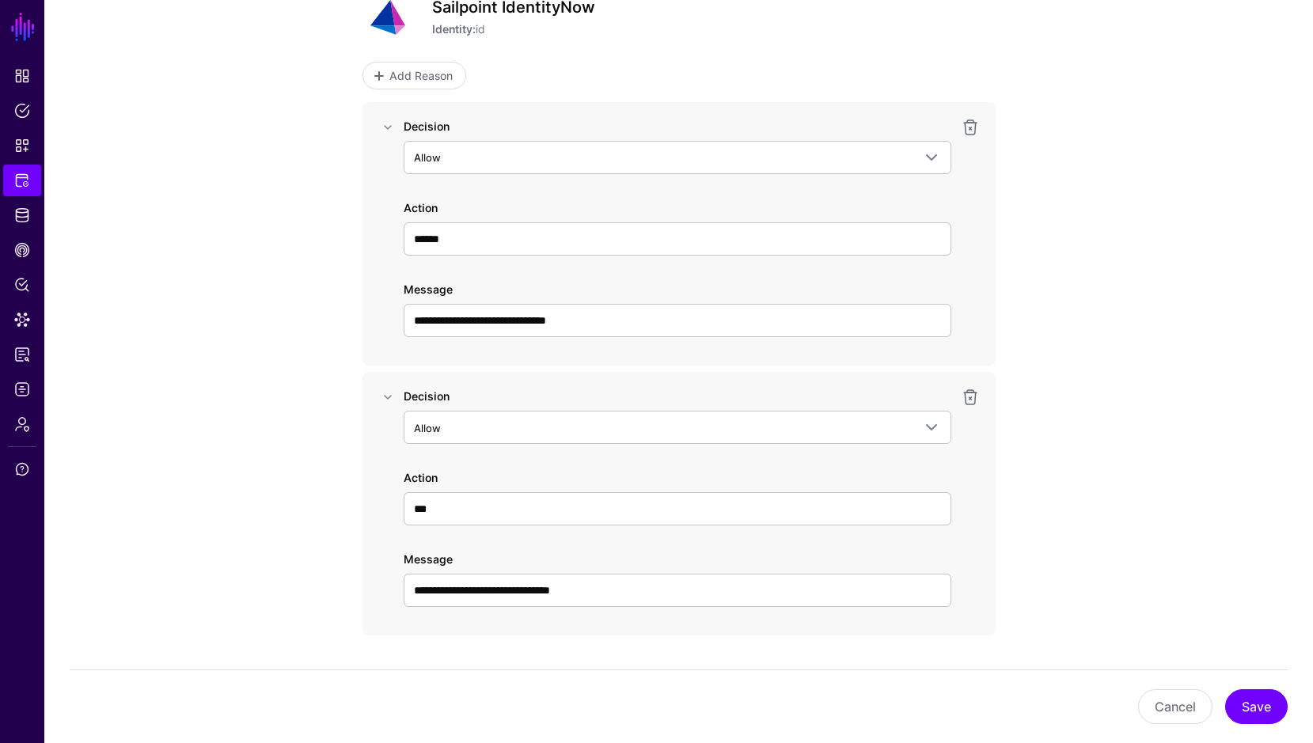
scroll to position [217, 0]
click at [245, 218] on app-integrations-item-reasons "**********" at bounding box center [678, 363] width 1268 height 840
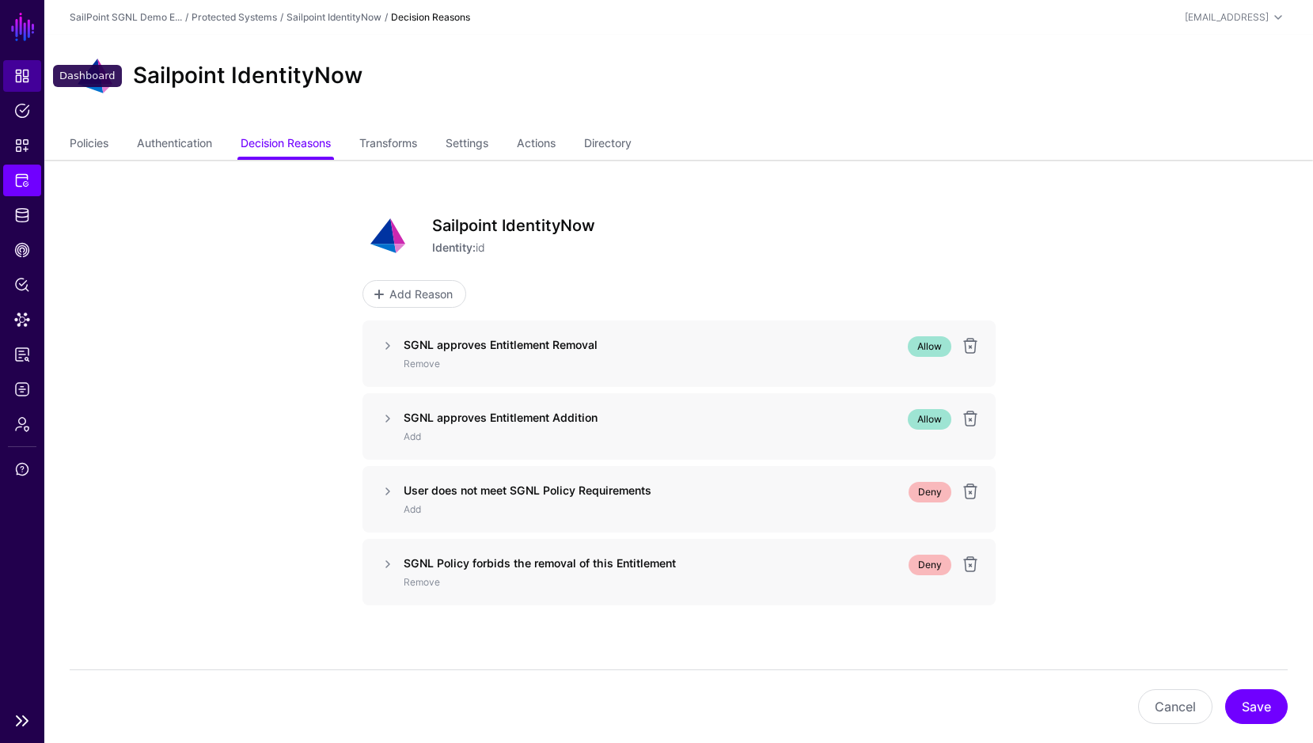
click at [19, 77] on span "Dashboard" at bounding box center [22, 76] width 16 height 16
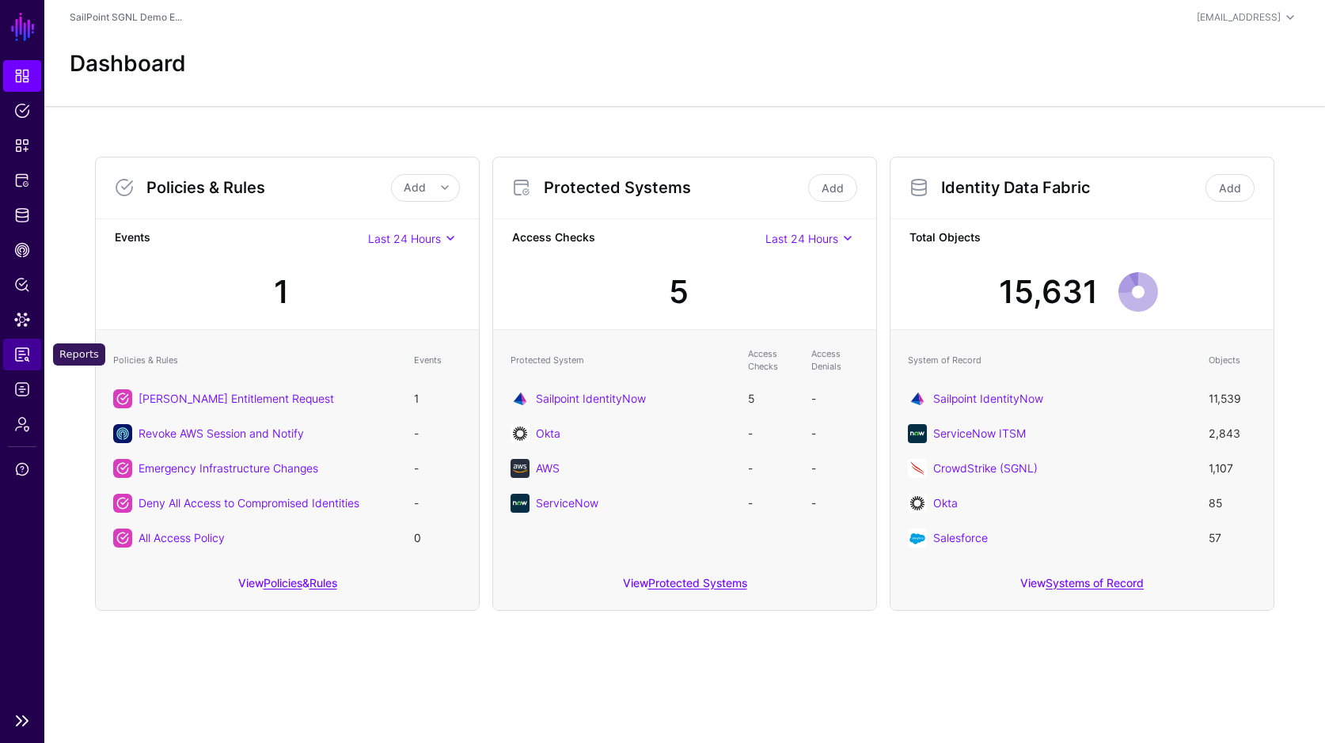
click at [16, 354] on span "Reports" at bounding box center [22, 355] width 16 height 16
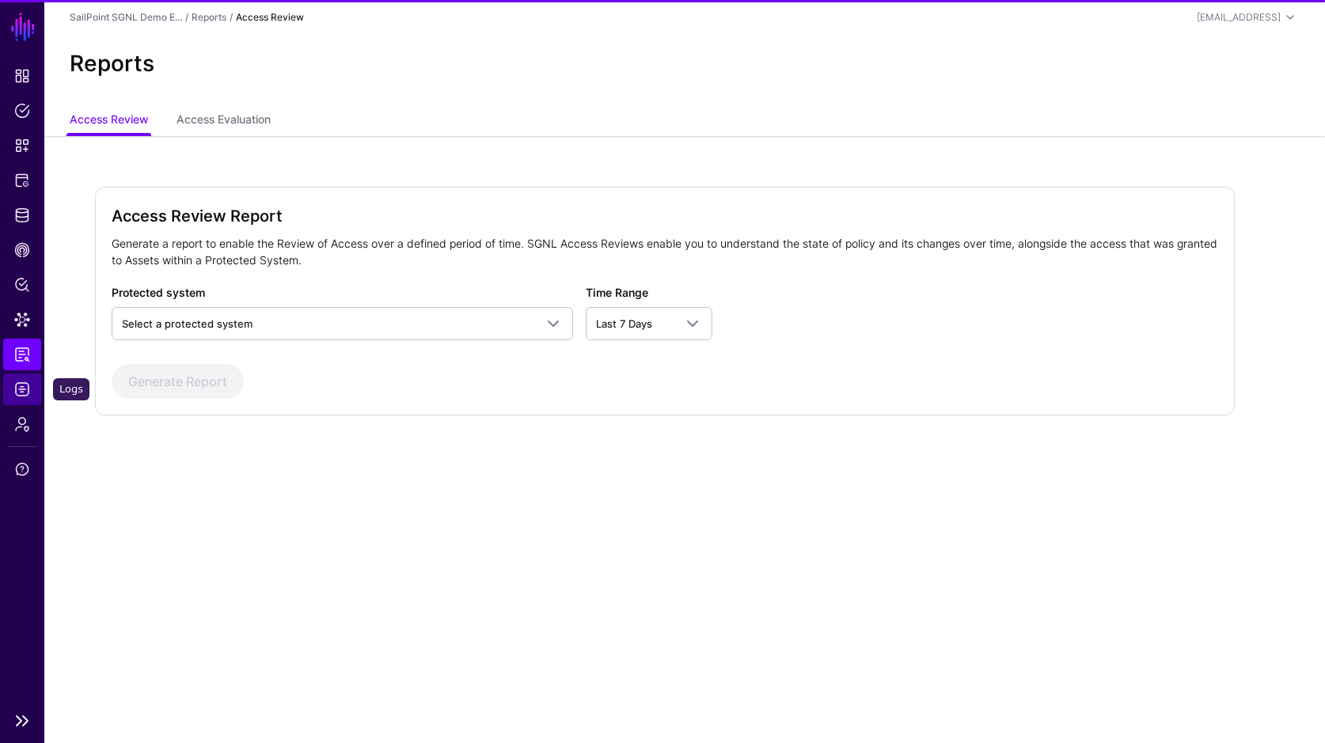
click at [19, 382] on span "Logs" at bounding box center [22, 389] width 16 height 16
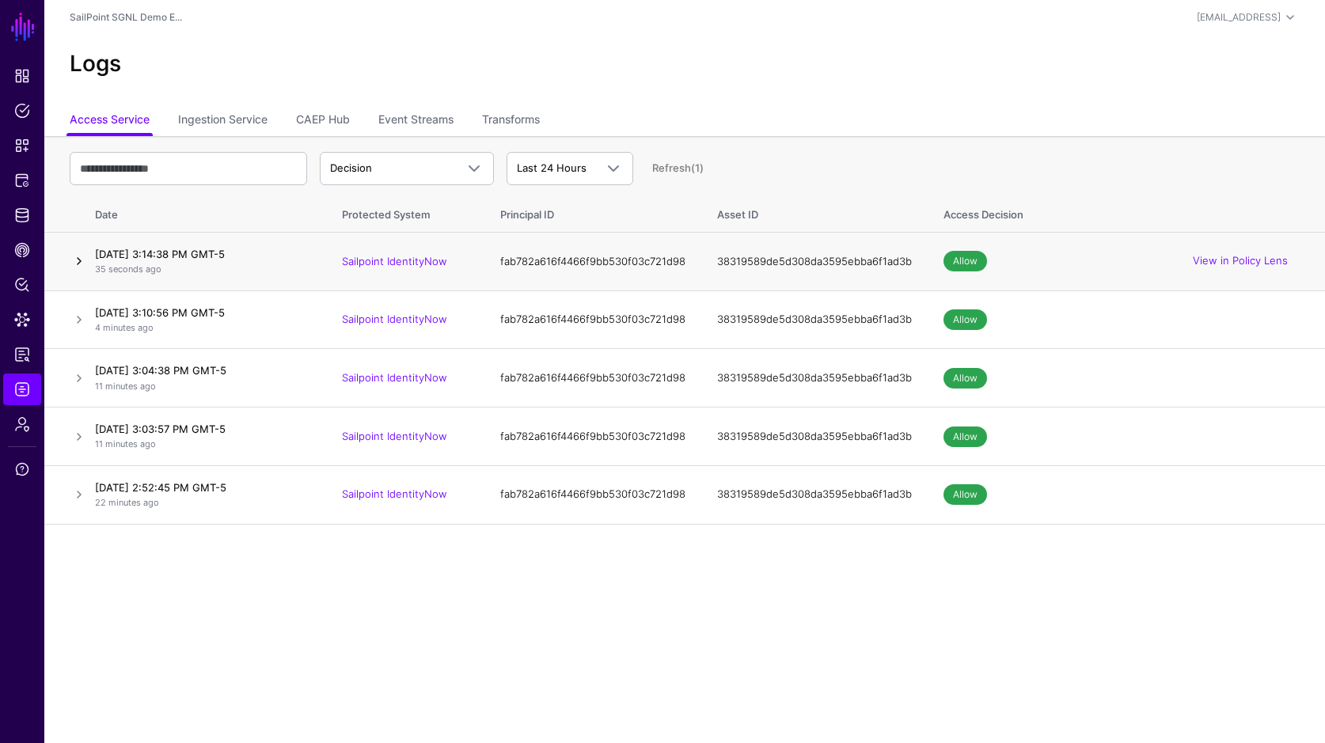
click at [78, 263] on link at bounding box center [79, 261] width 19 height 19
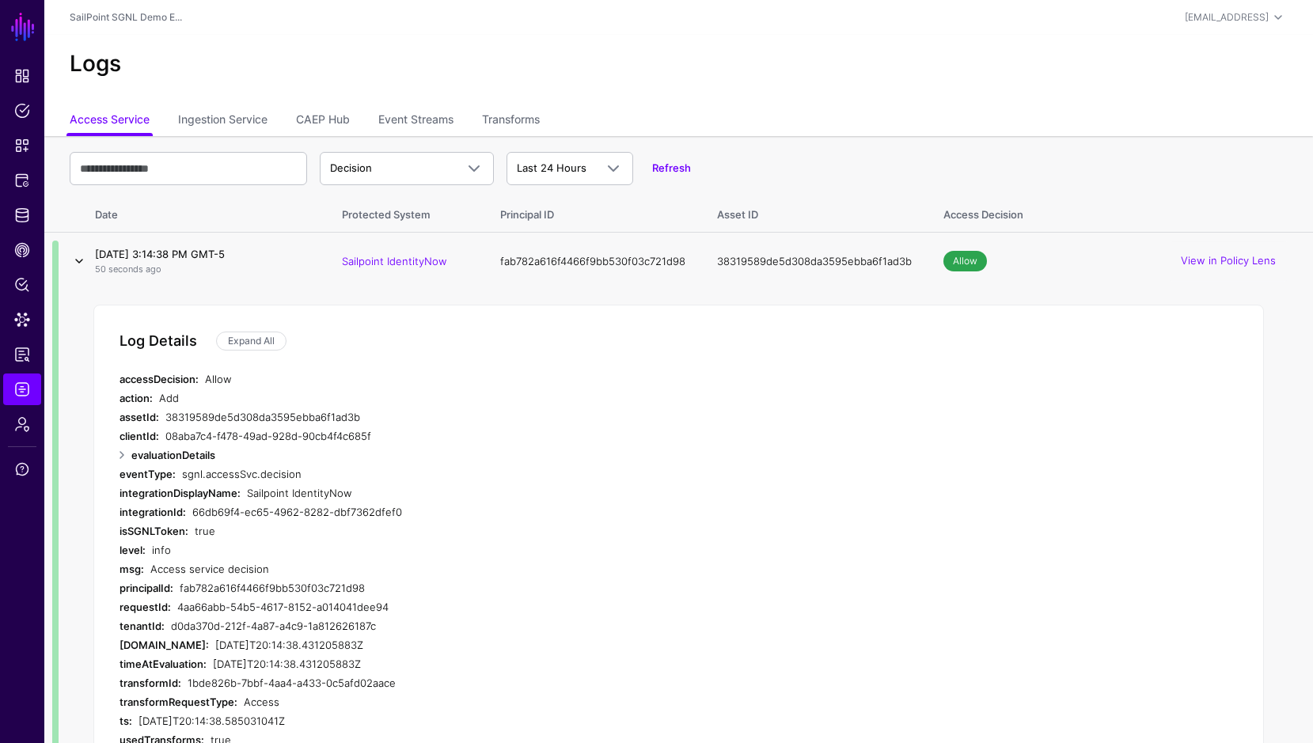
click at [75, 259] on link at bounding box center [79, 261] width 19 height 19
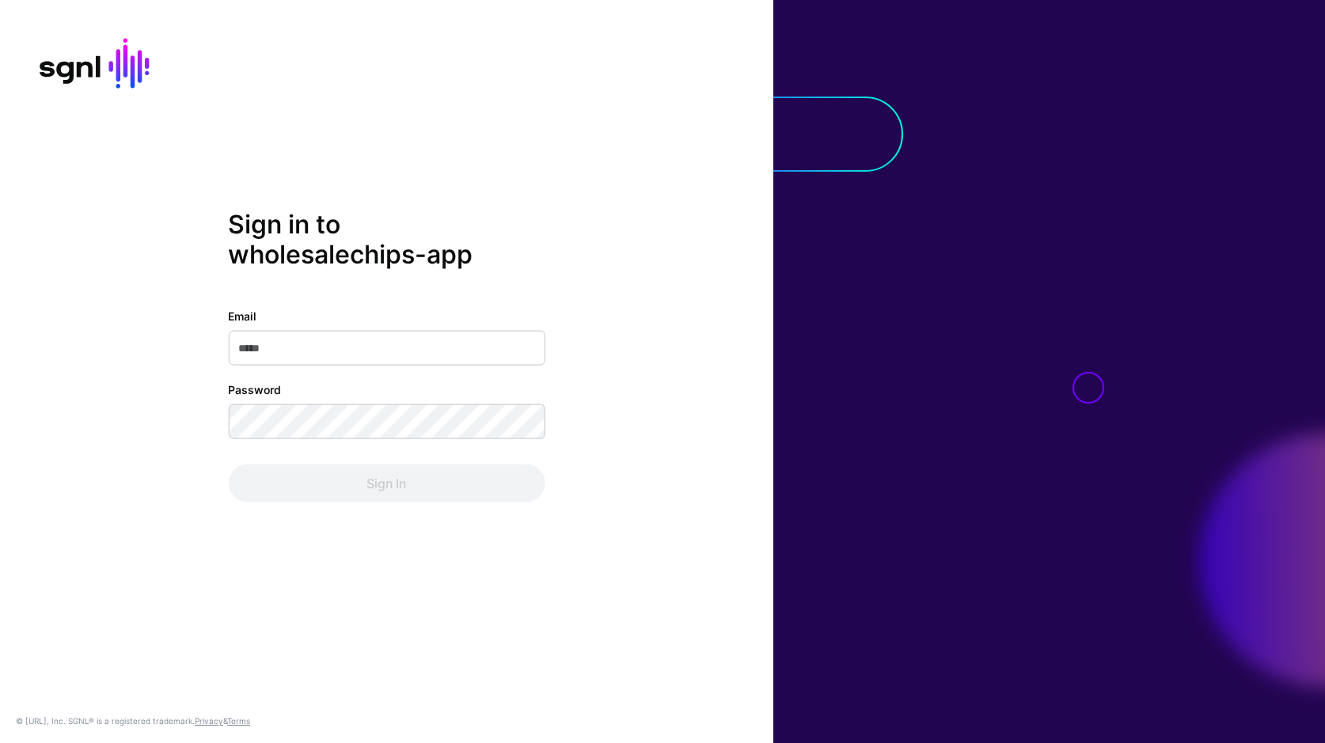
click at [596, 288] on div "Sign in to wholesalechips-app Email Password Sign In" at bounding box center [386, 371] width 773 height 325
click at [384, 369] on div "Email Password Sign In" at bounding box center [386, 405] width 317 height 195
click at [366, 354] on input "Email" at bounding box center [386, 348] width 317 height 35
type input "**********"
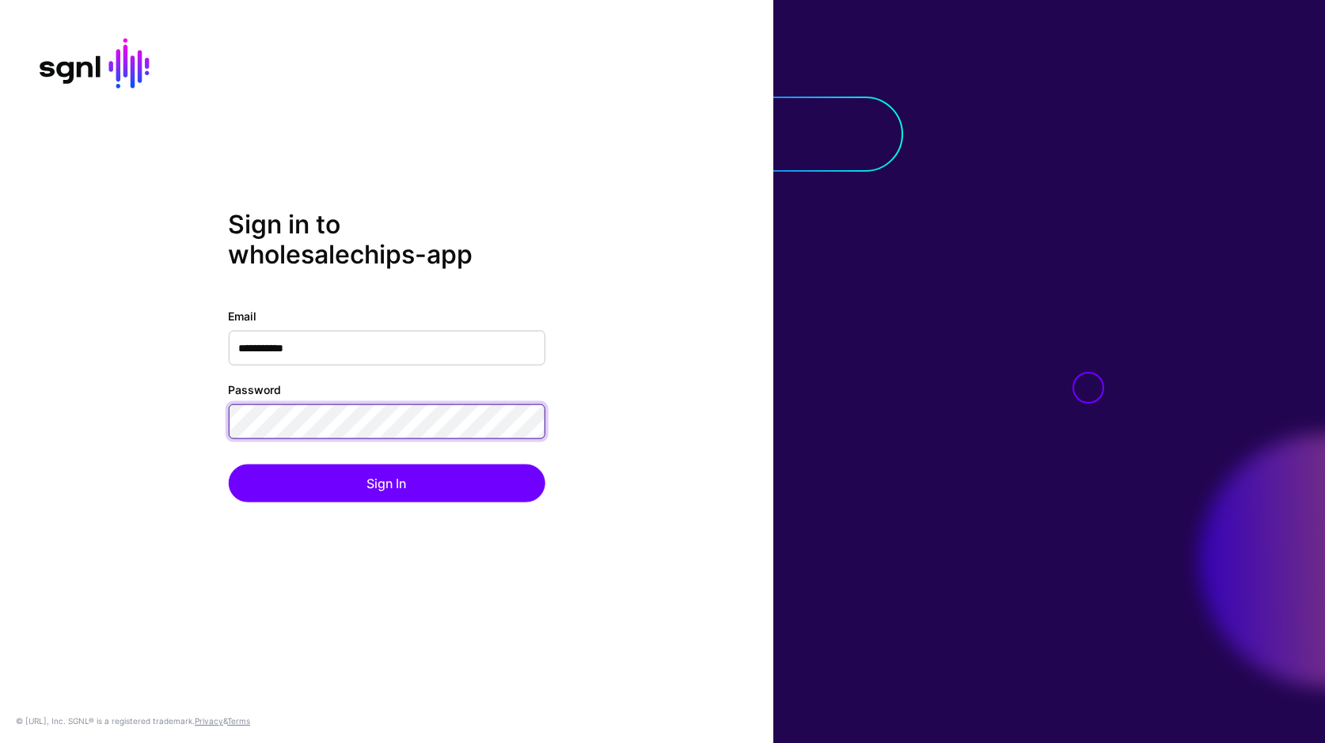
click at [228, 464] on button "Sign In" at bounding box center [386, 483] width 317 height 38
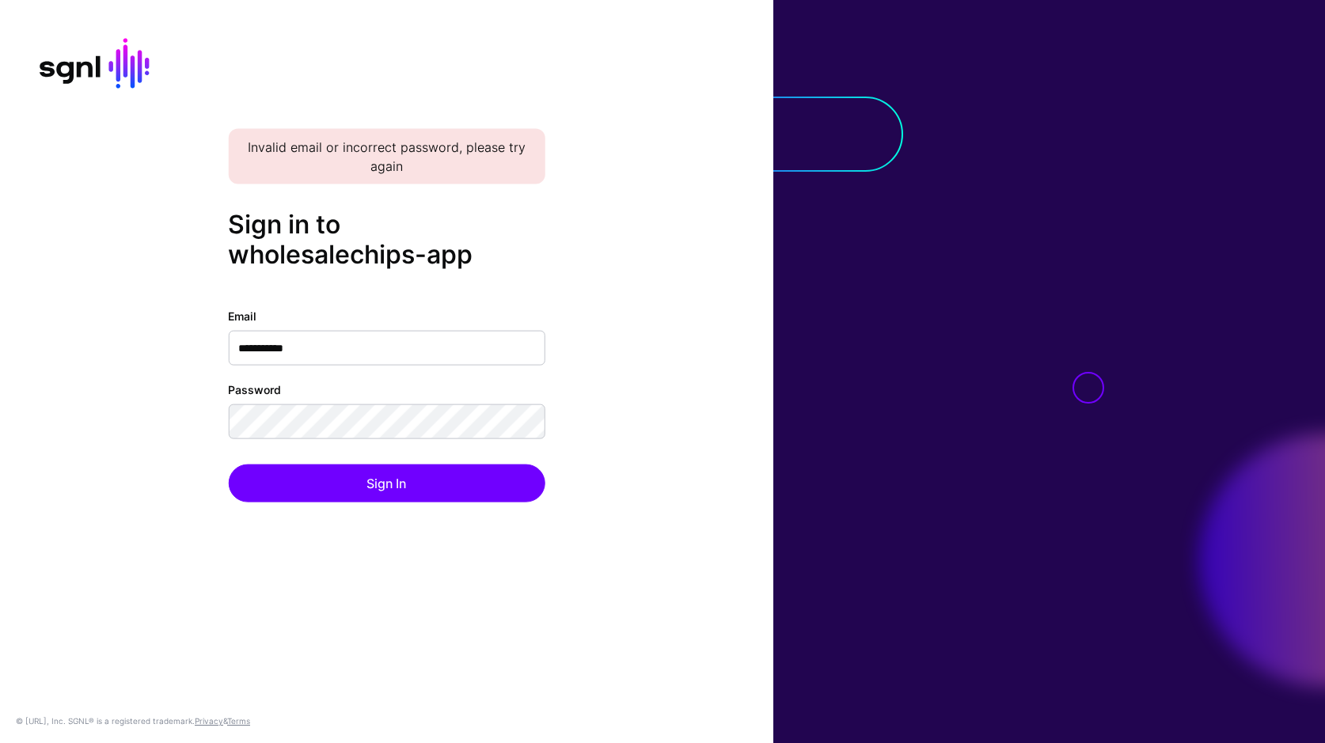
click at [385, 356] on input "**********" at bounding box center [386, 348] width 317 height 35
drag, startPoint x: 600, startPoint y: 399, endPoint x: 562, endPoint y: 400, distance: 38.0
click at [591, 399] on div "**********" at bounding box center [386, 371] width 773 height 325
click at [228, 464] on button "Sign In" at bounding box center [386, 483] width 317 height 38
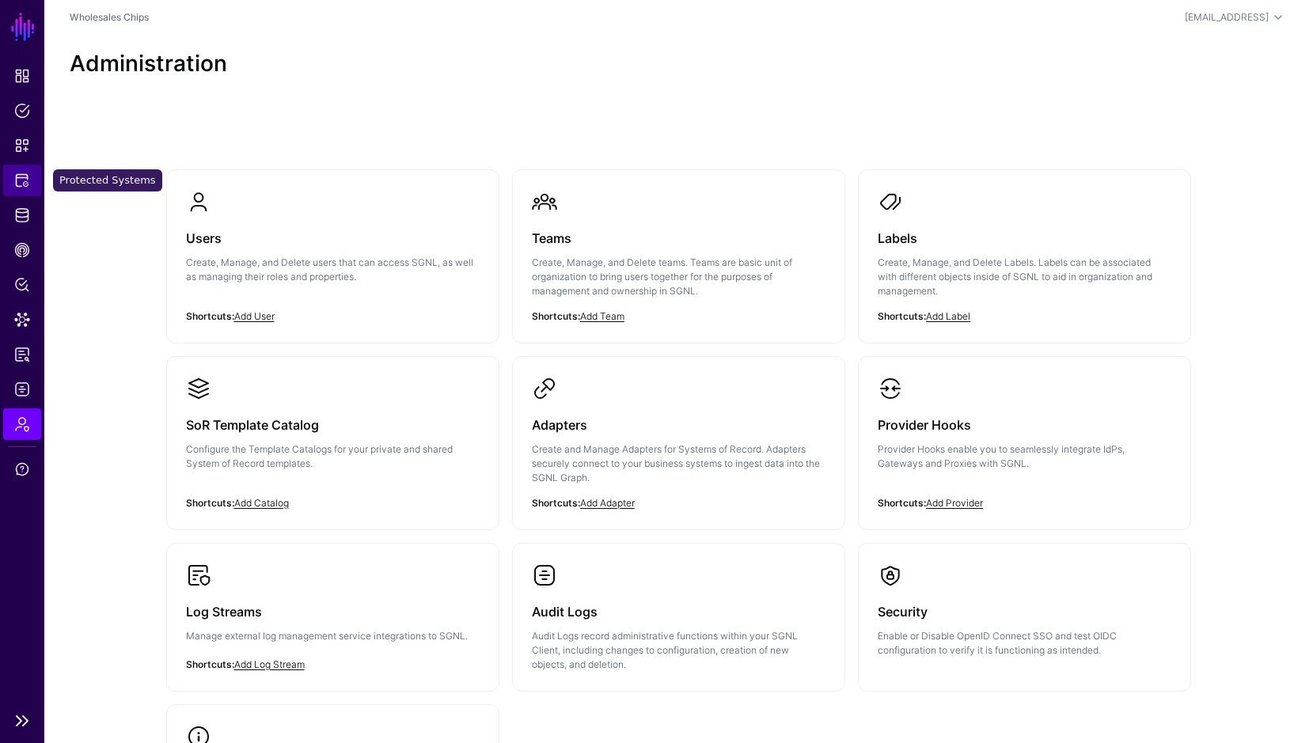
click at [23, 182] on span "Protected Systems" at bounding box center [22, 181] width 16 height 16
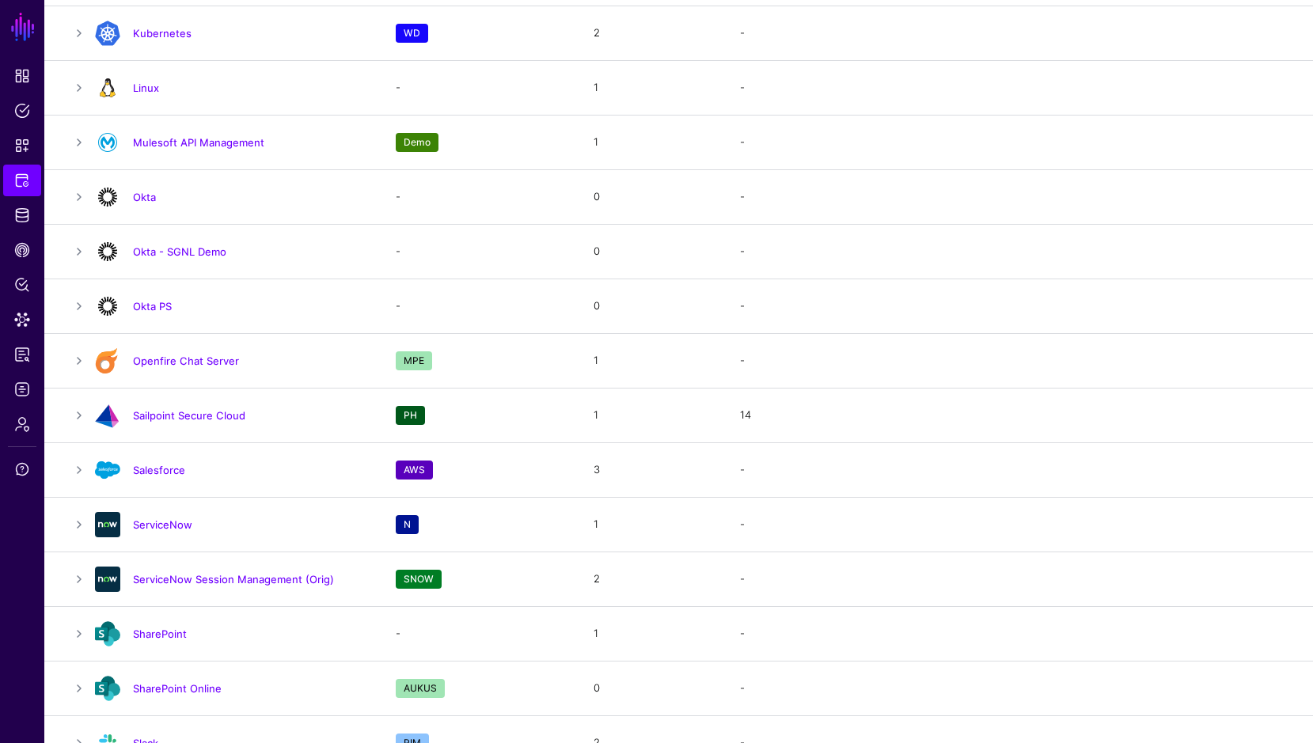
scroll to position [1454, 0]
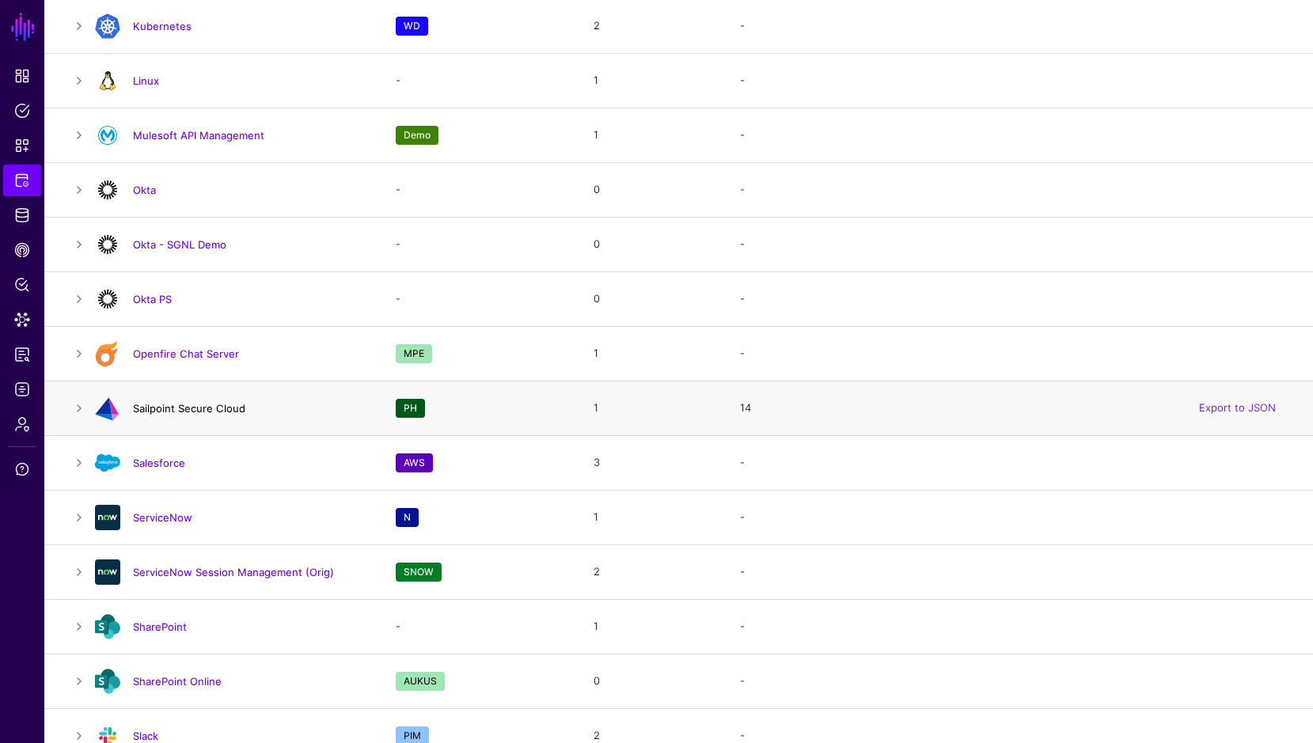
click at [171, 408] on link "Sailpoint Secure Cloud" at bounding box center [189, 408] width 112 height 13
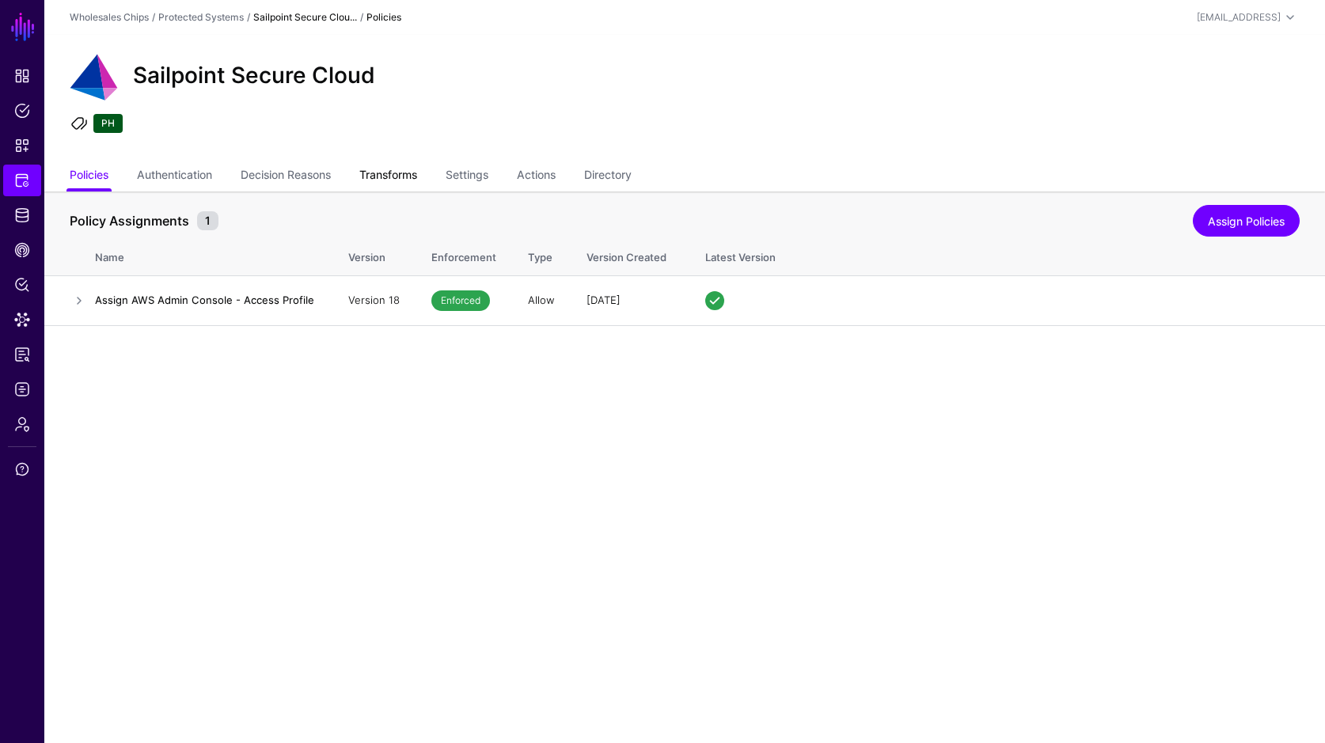
click at [400, 179] on link "Transforms" at bounding box center [388, 176] width 58 height 30
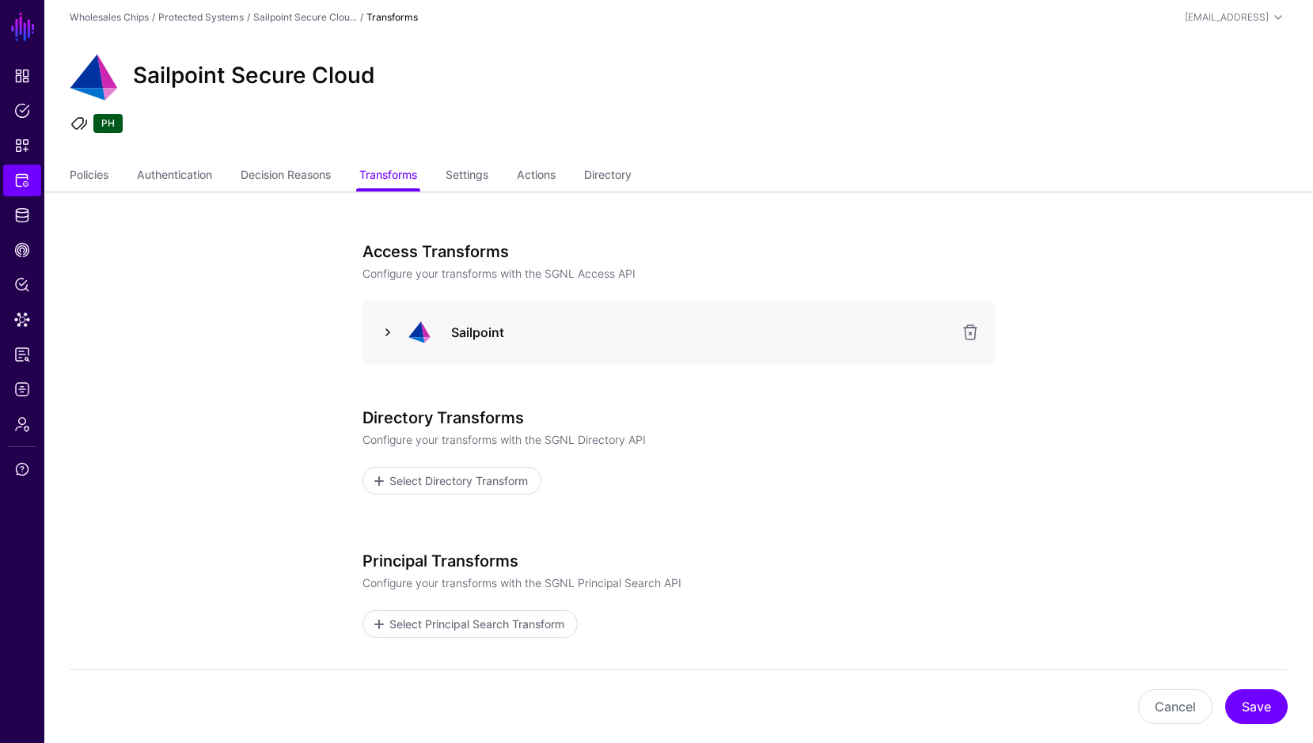
click at [387, 333] on link at bounding box center [387, 332] width 19 height 19
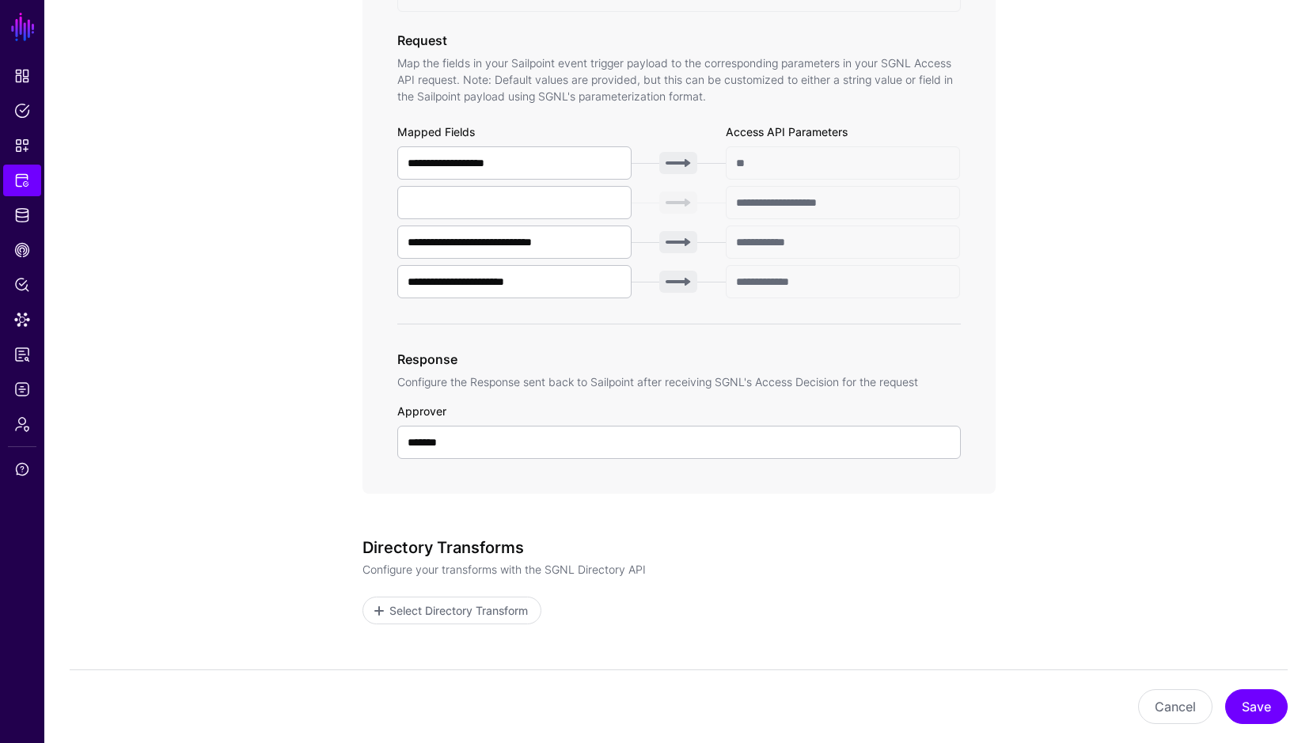
scroll to position [536, 0]
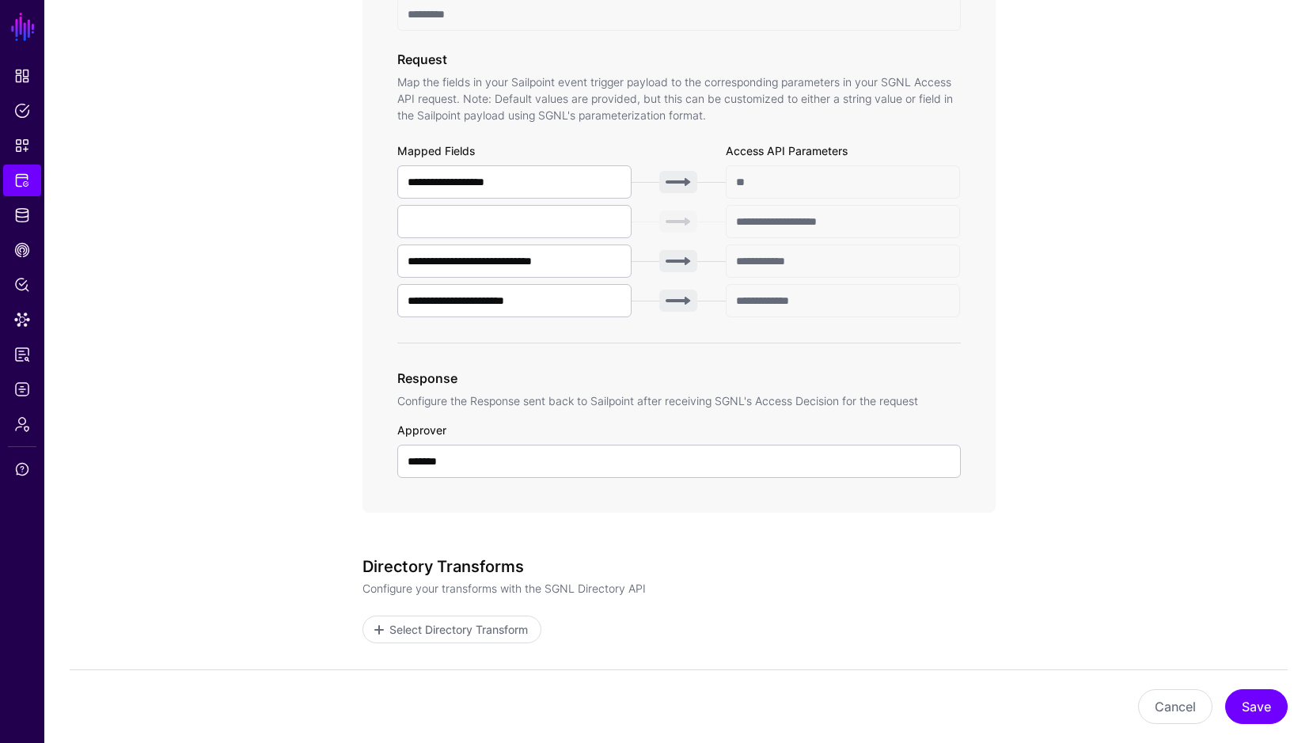
click at [1153, 304] on app-integrations-item-transforms "**********" at bounding box center [678, 338] width 1268 height 1366
click at [13, 176] on link "Protected Systems" at bounding box center [22, 181] width 38 height 32
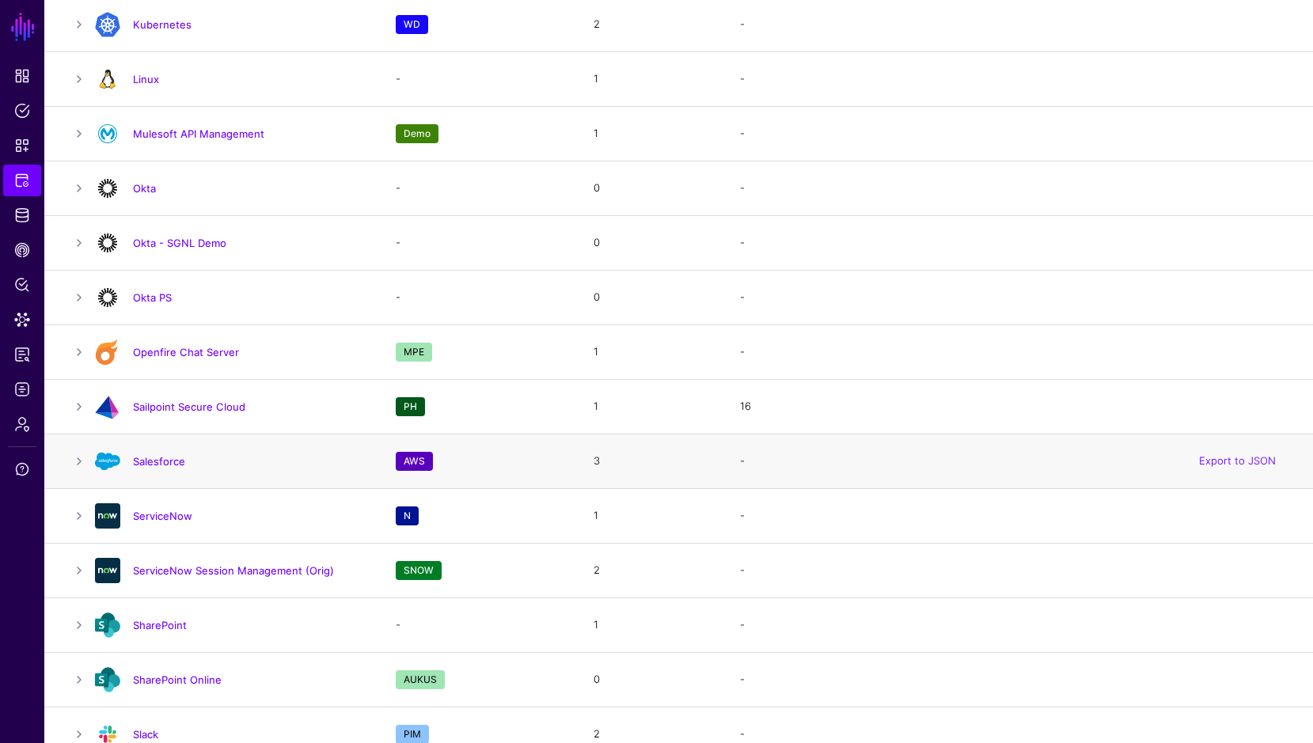
scroll to position [1459, 0]
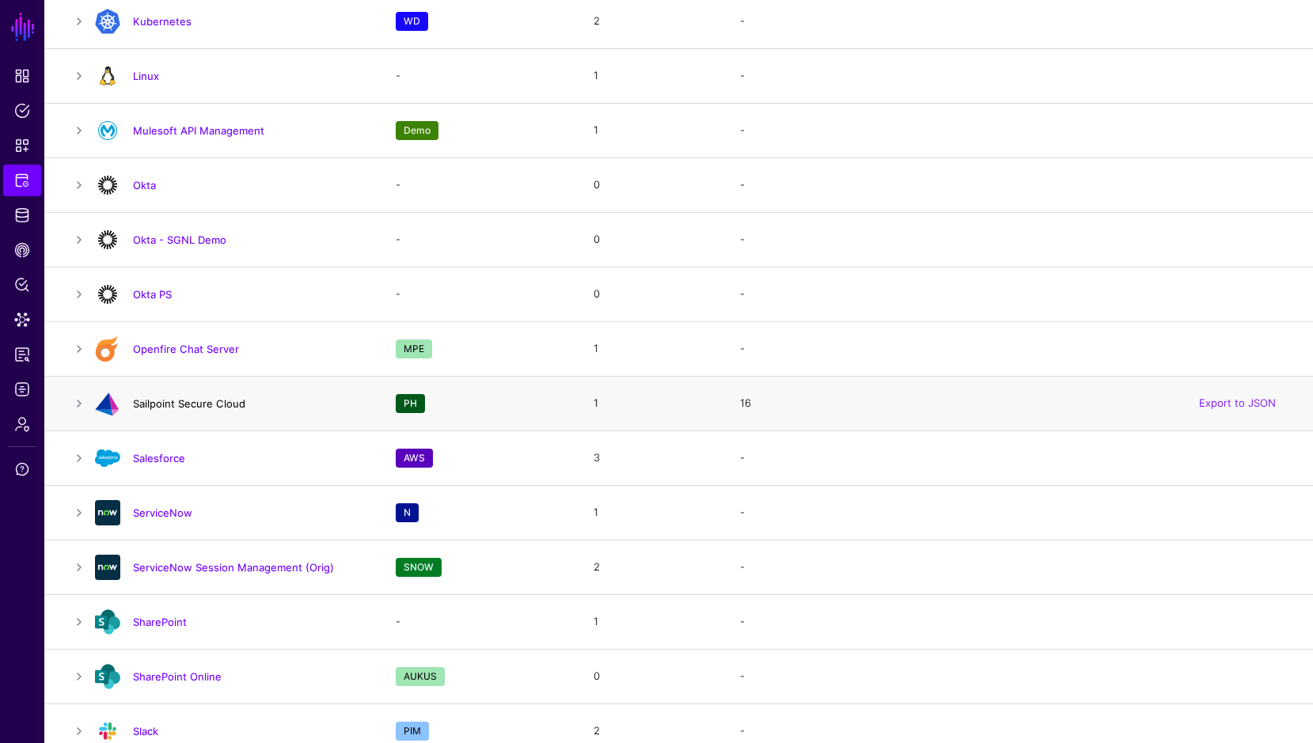
click at [203, 405] on link "Sailpoint Secure Cloud" at bounding box center [189, 403] width 112 height 13
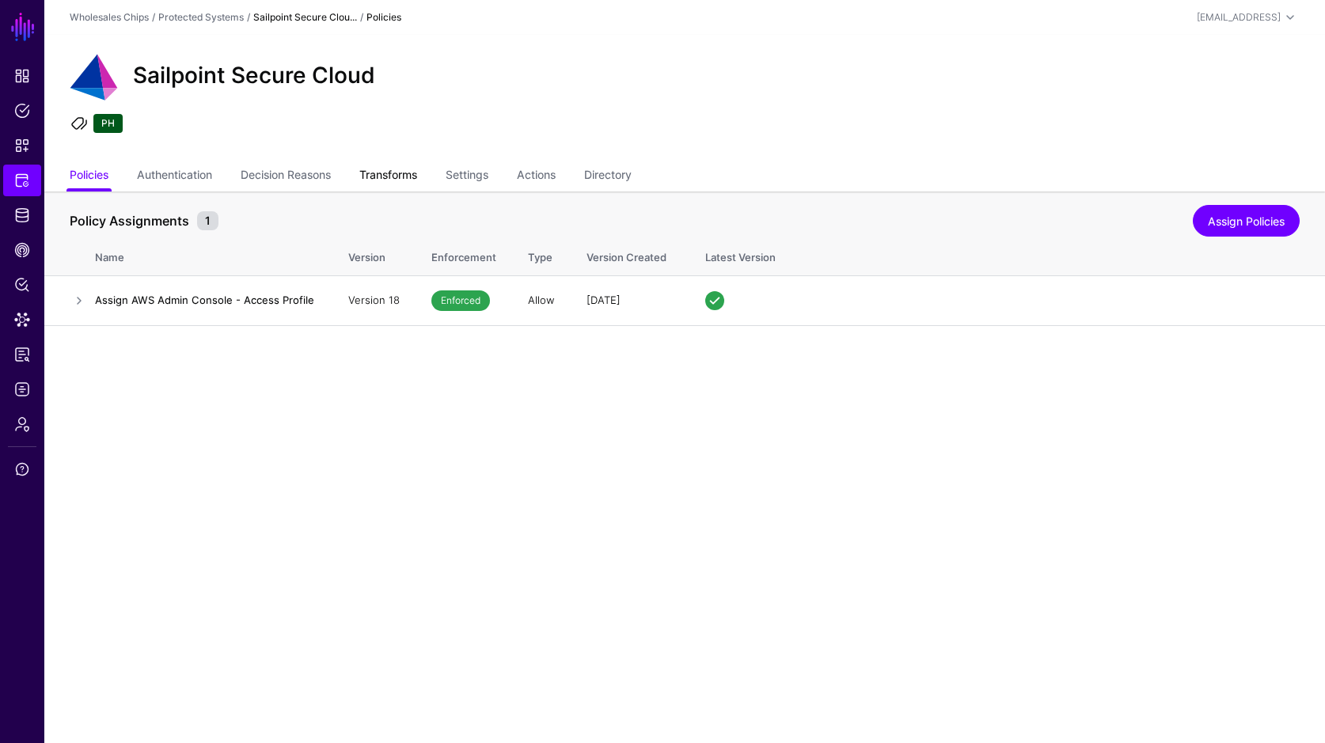
click at [401, 182] on link "Transforms" at bounding box center [388, 176] width 58 height 30
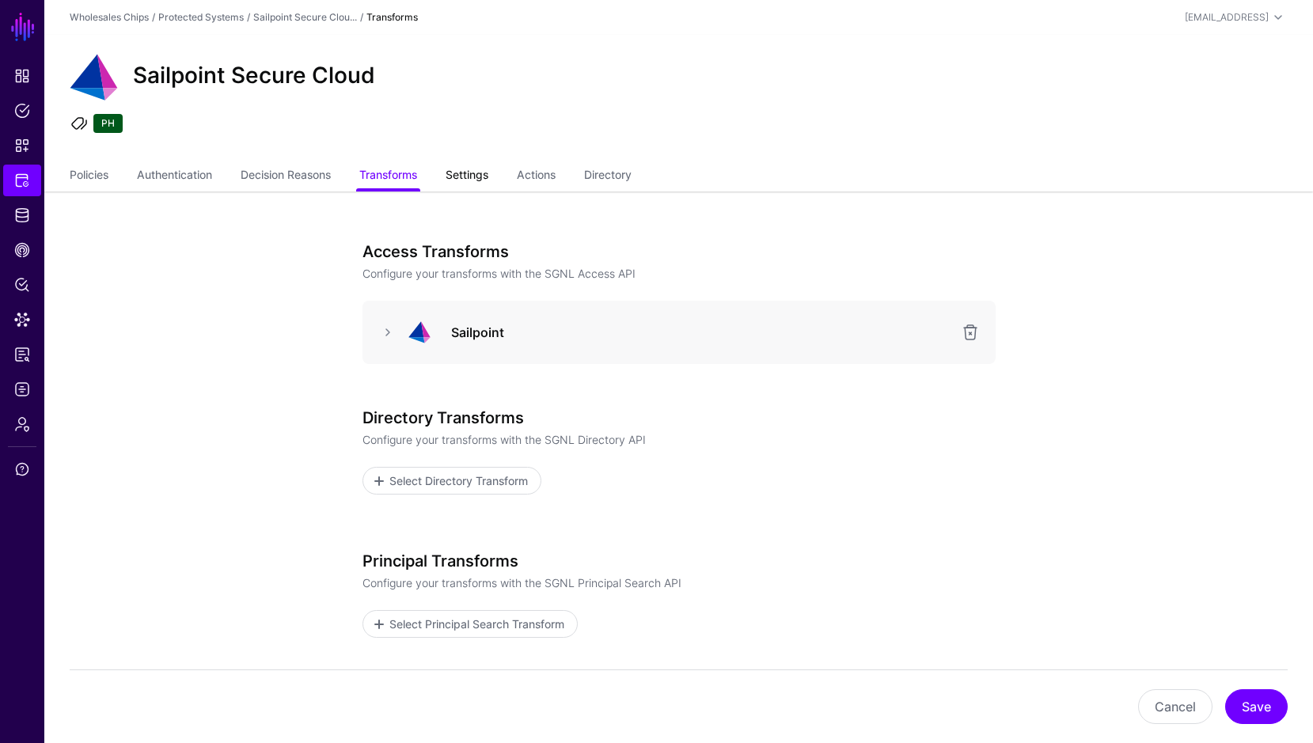
click at [475, 182] on link "Settings" at bounding box center [466, 176] width 43 height 30
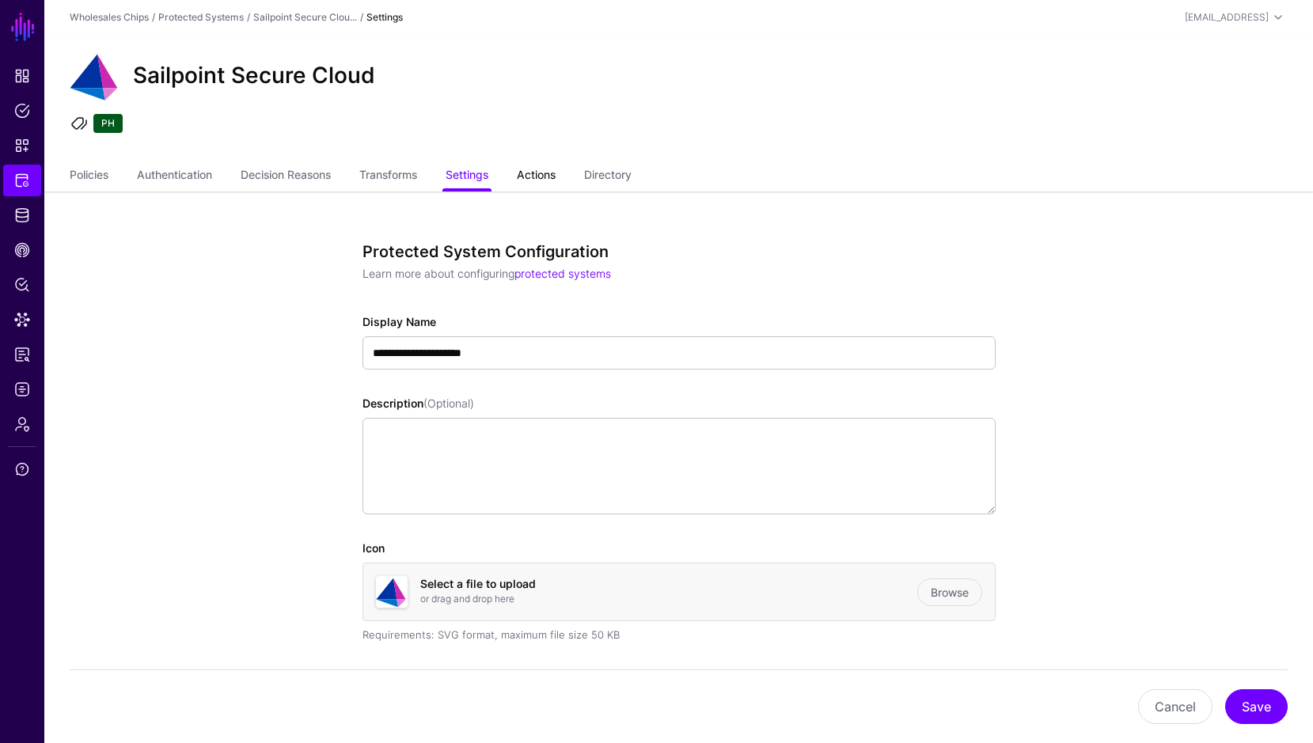
click at [544, 177] on link "Actions" at bounding box center [536, 176] width 39 height 30
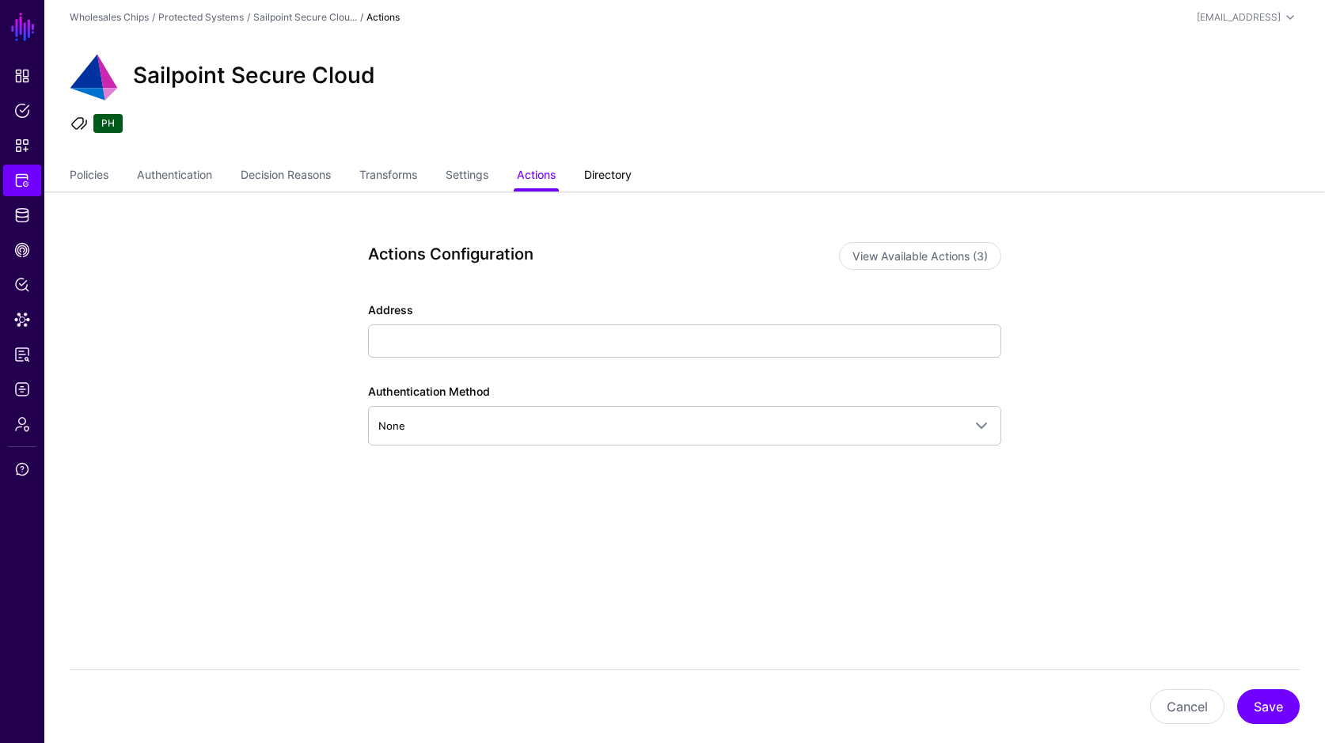
click at [625, 180] on link "Directory" at bounding box center [607, 176] width 47 height 30
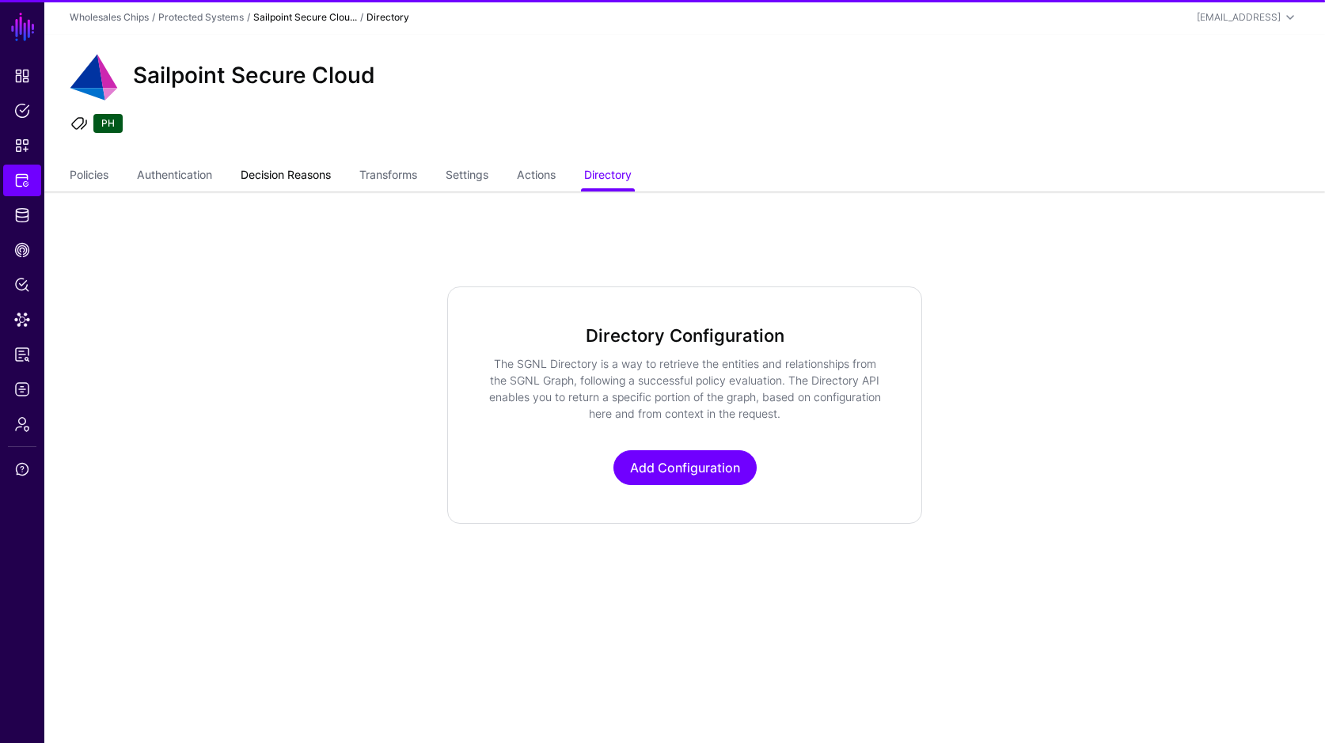
click at [318, 180] on link "Decision Reasons" at bounding box center [286, 176] width 90 height 30
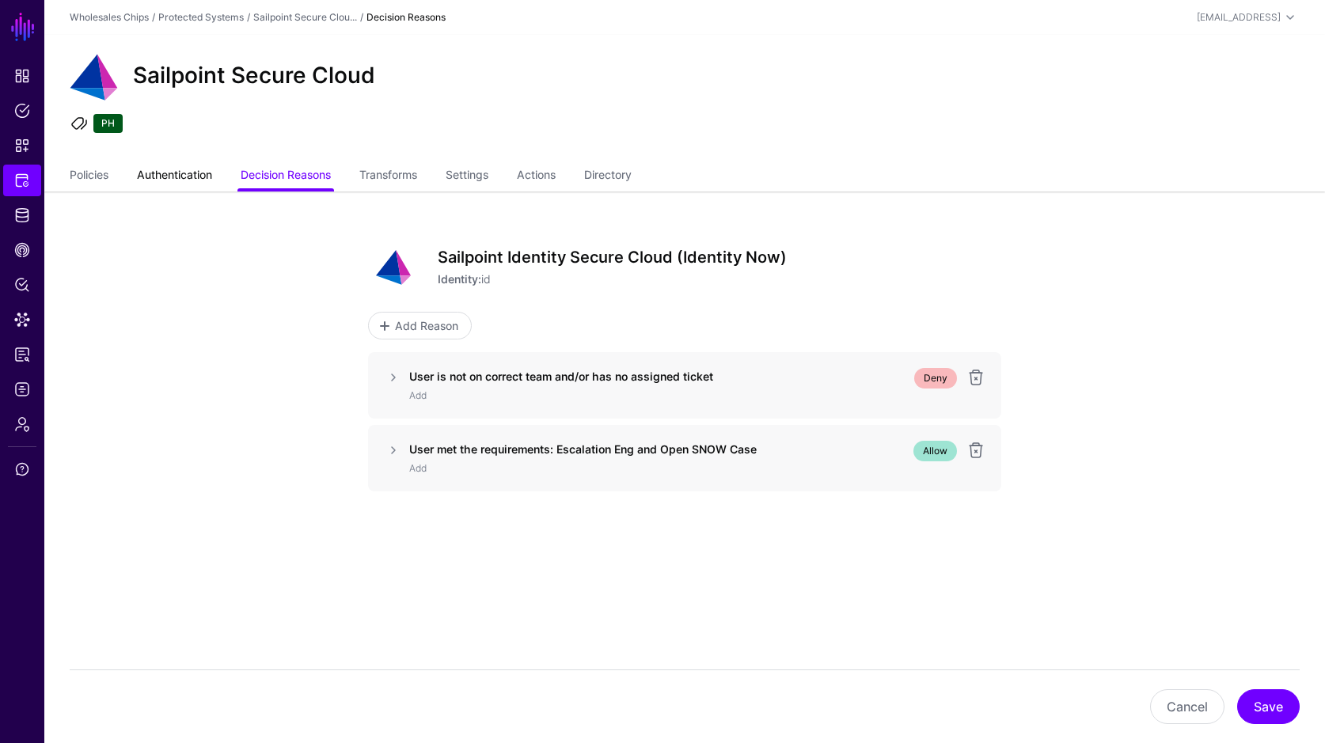
click at [205, 180] on link "Authentication" at bounding box center [174, 176] width 75 height 30
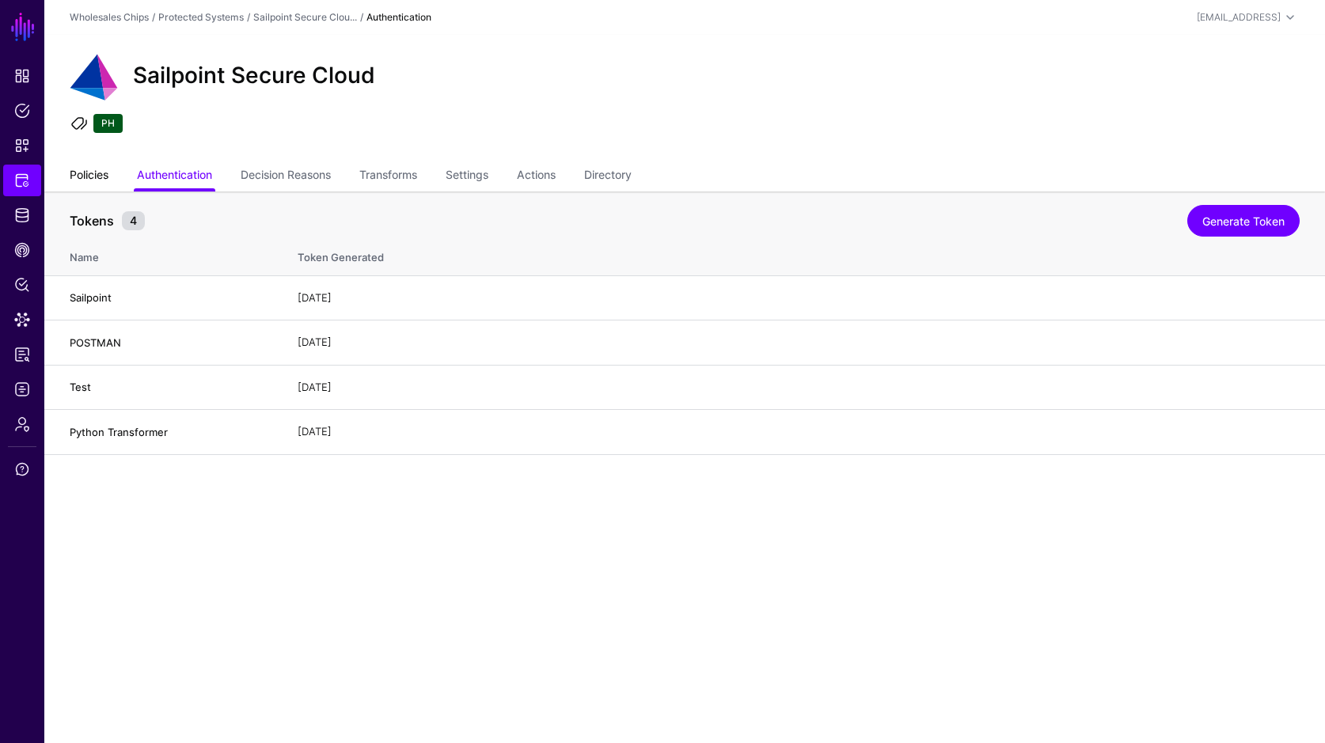
click at [102, 180] on link "Policies" at bounding box center [89, 176] width 39 height 30
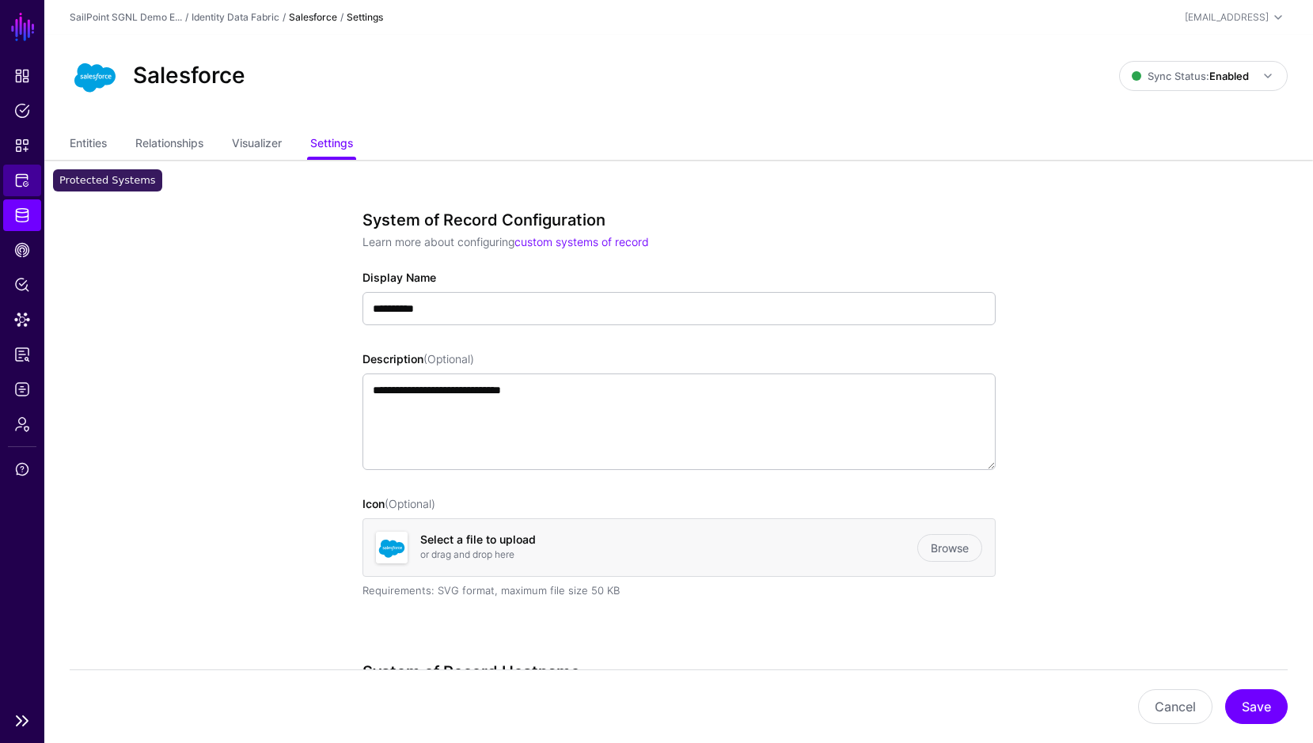
click at [25, 176] on span "Protected Systems" at bounding box center [22, 181] width 16 height 16
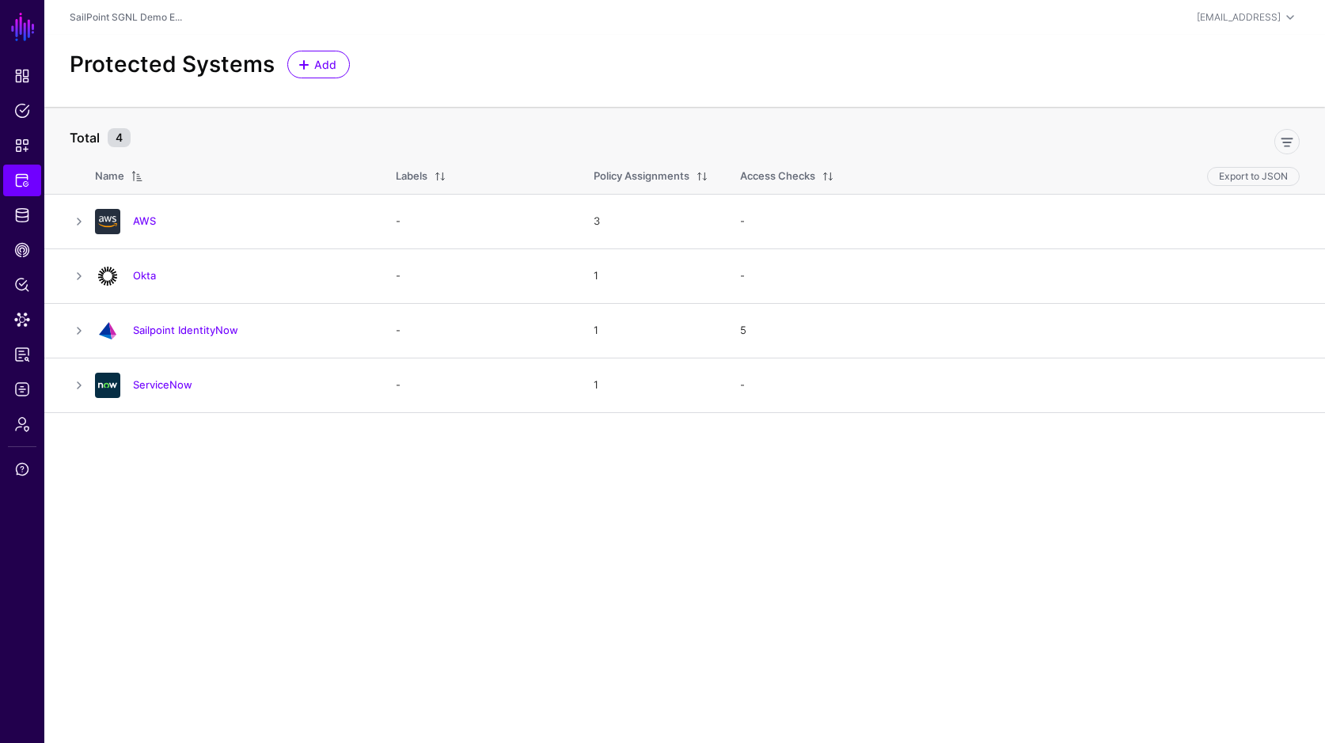
click at [142, 332] on link "Sailpoint IdentityNow" at bounding box center [185, 330] width 105 height 13
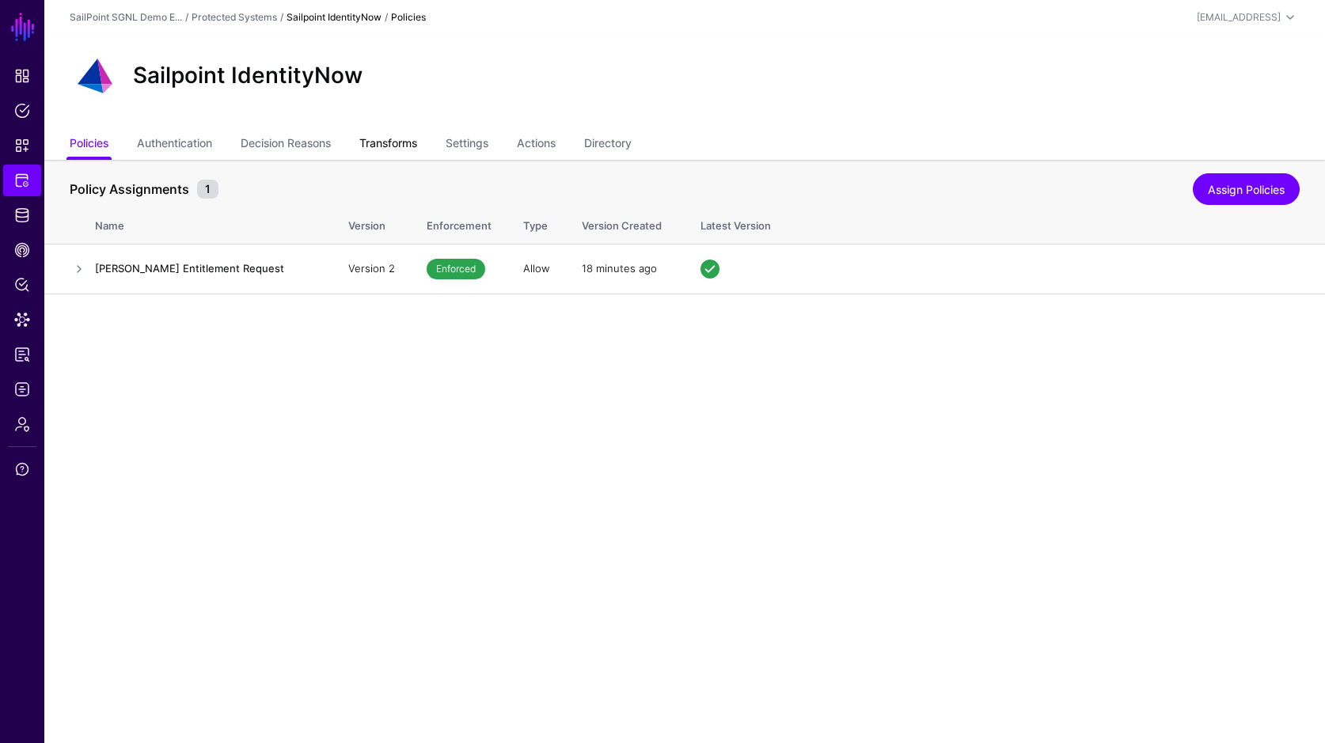
click at [405, 143] on link "Transforms" at bounding box center [388, 145] width 58 height 30
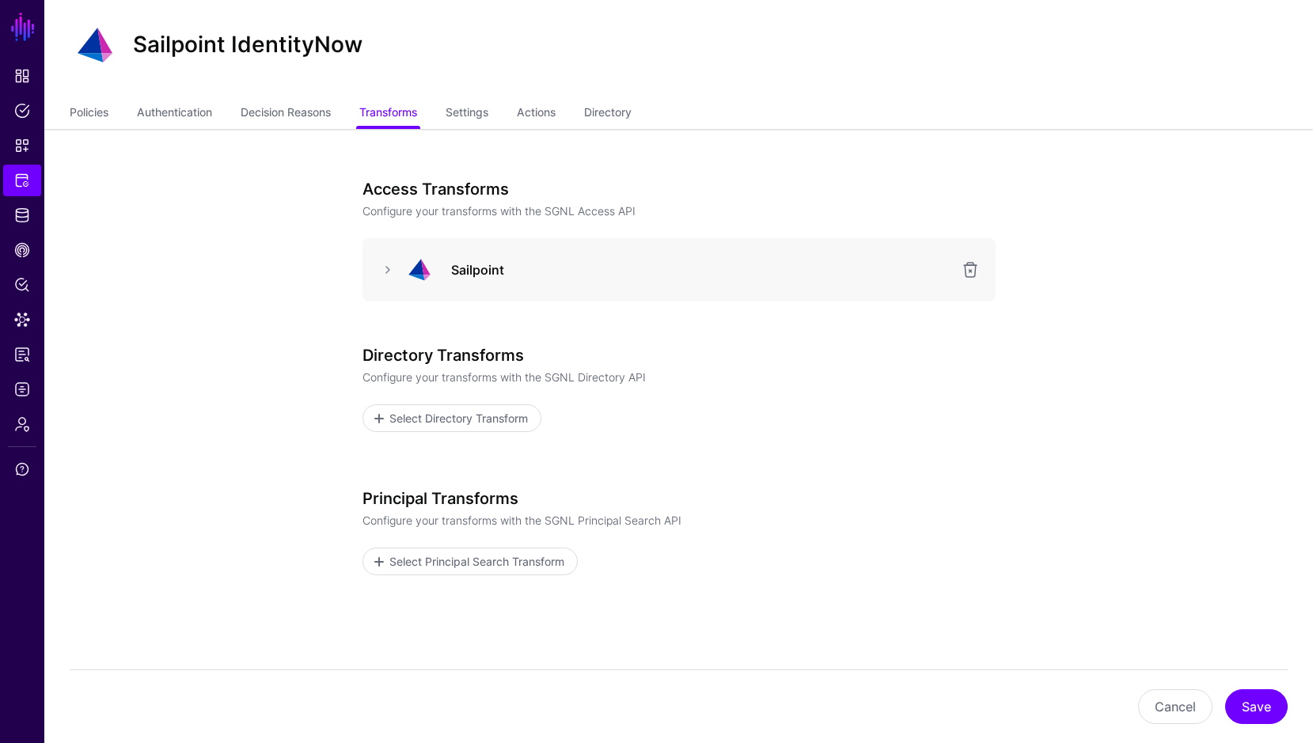
scroll to position [32, 0]
click at [384, 261] on link at bounding box center [387, 269] width 19 height 19
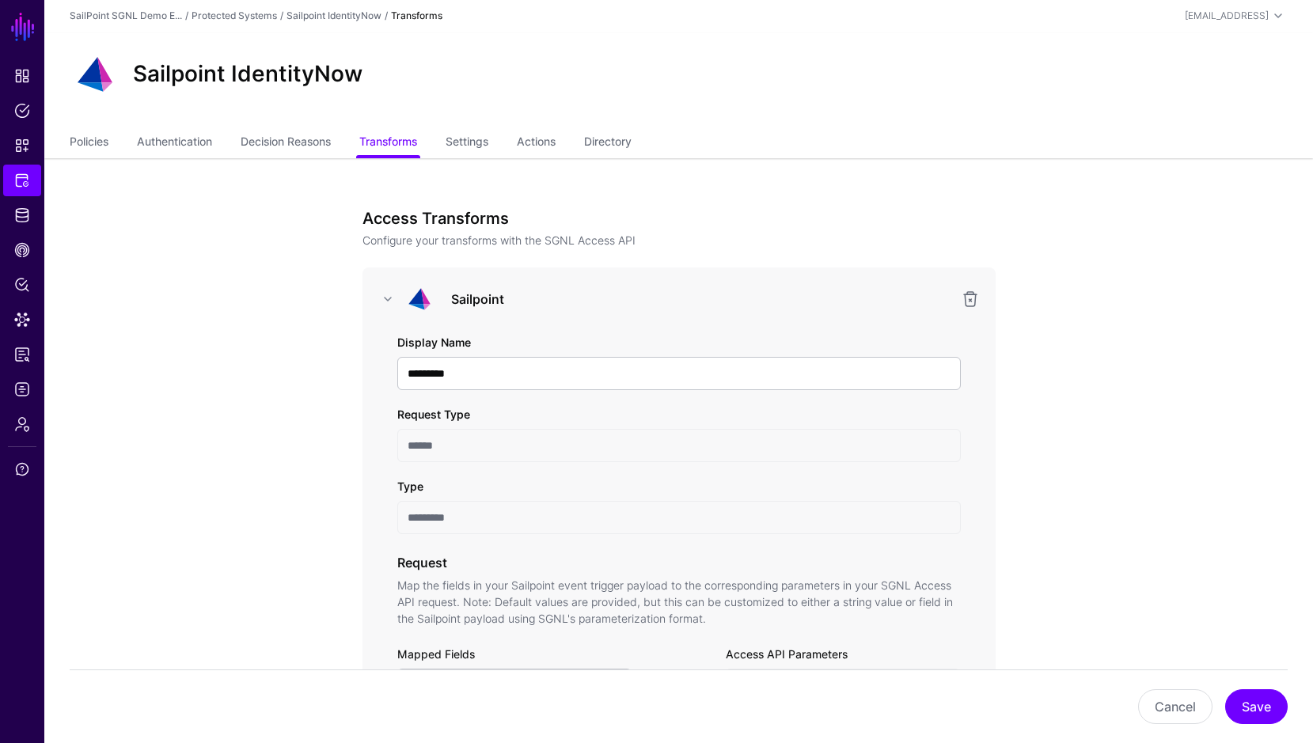
scroll to position [0, 0]
click at [21, 180] on span "Protected Systems" at bounding box center [22, 181] width 16 height 16
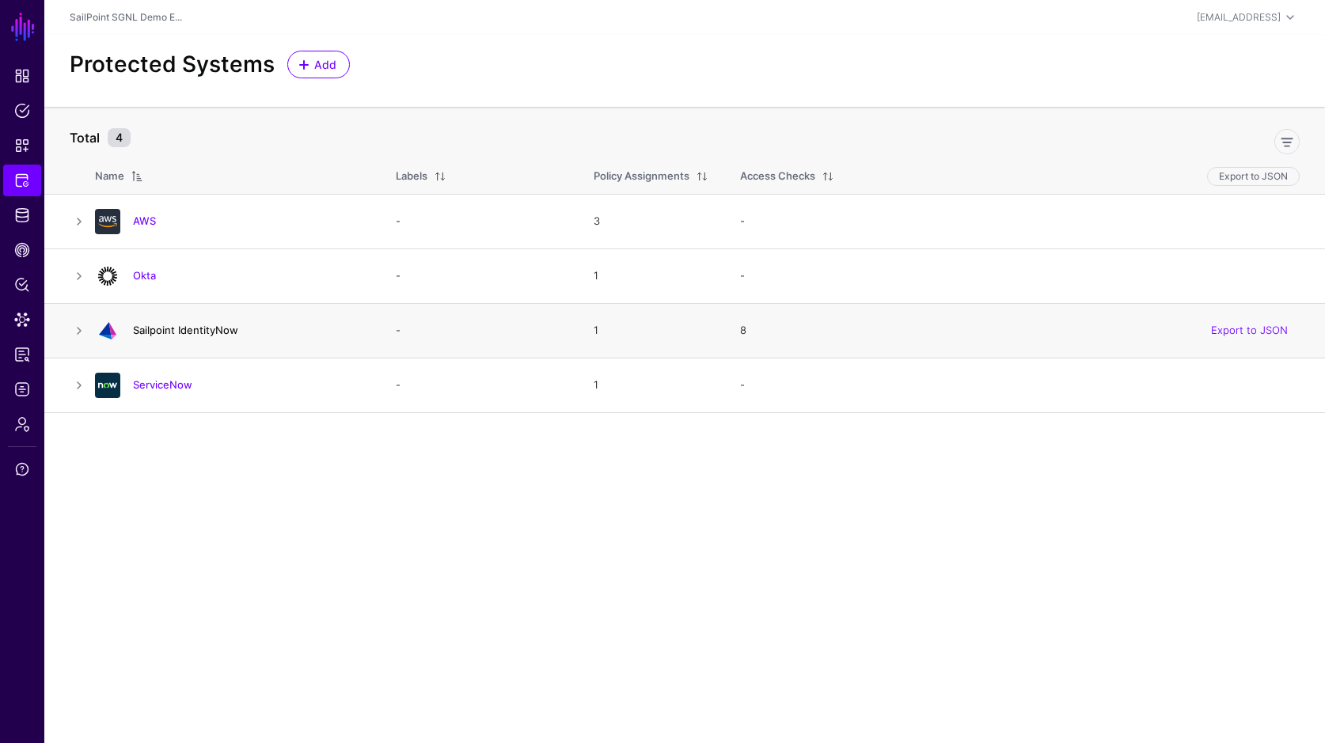
click at [164, 328] on link "Sailpoint IdentityNow" at bounding box center [185, 330] width 105 height 13
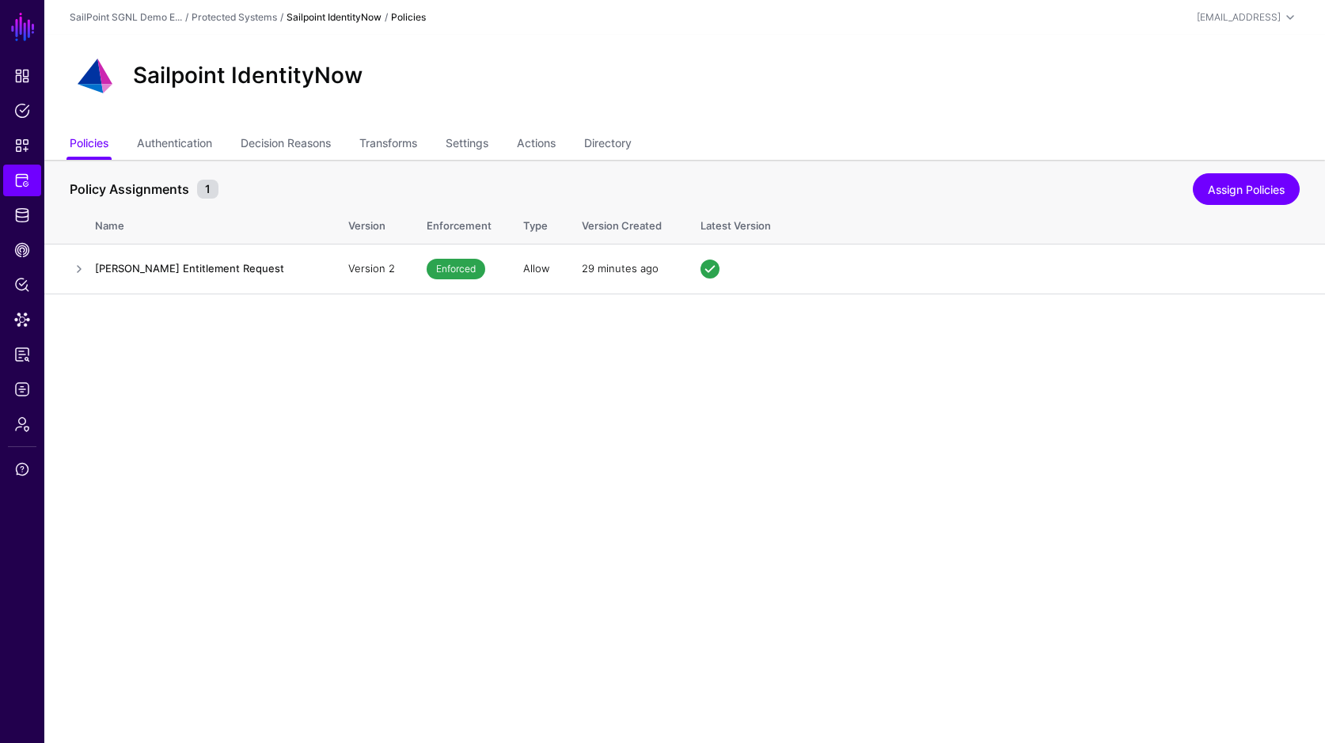
click at [521, 141] on ul "Policies Authentication Decision Reasons Transforms Settings Actions Directory" at bounding box center [685, 145] width 1230 height 30
click at [532, 142] on link "Actions" at bounding box center [536, 145] width 39 height 30
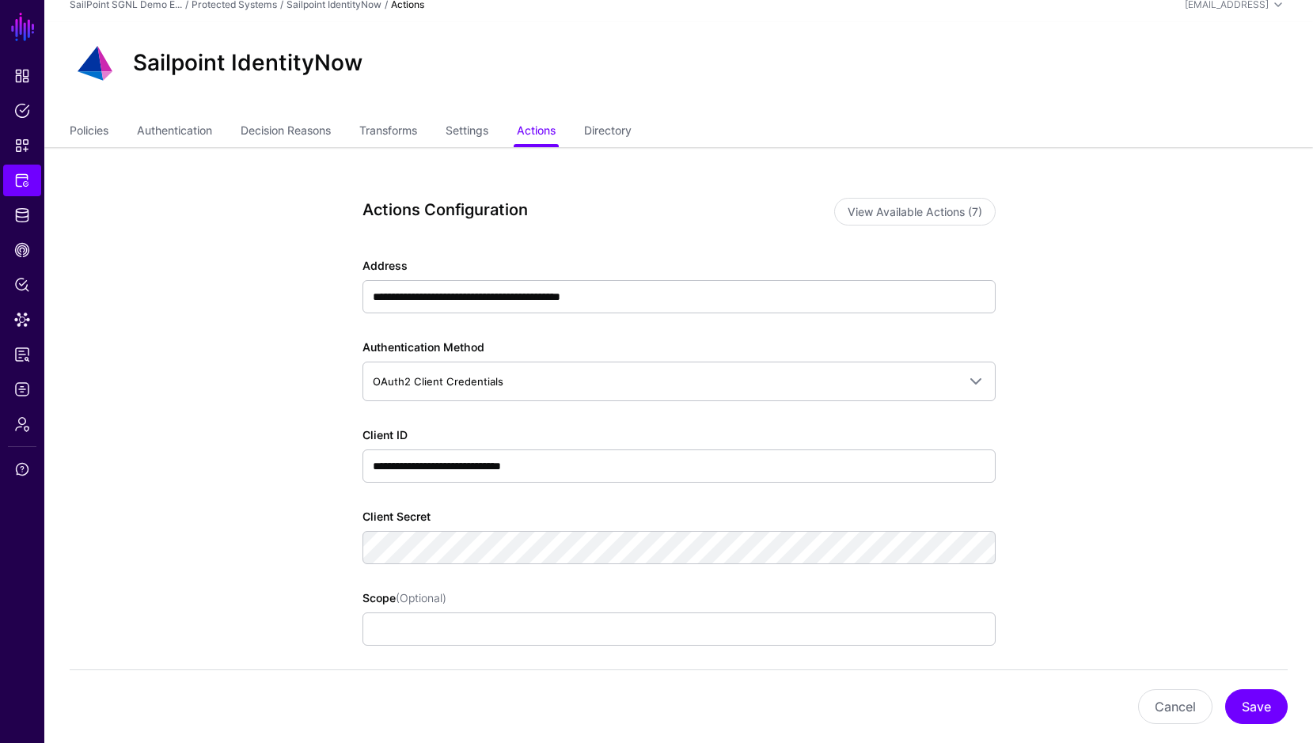
scroll to position [3, 0]
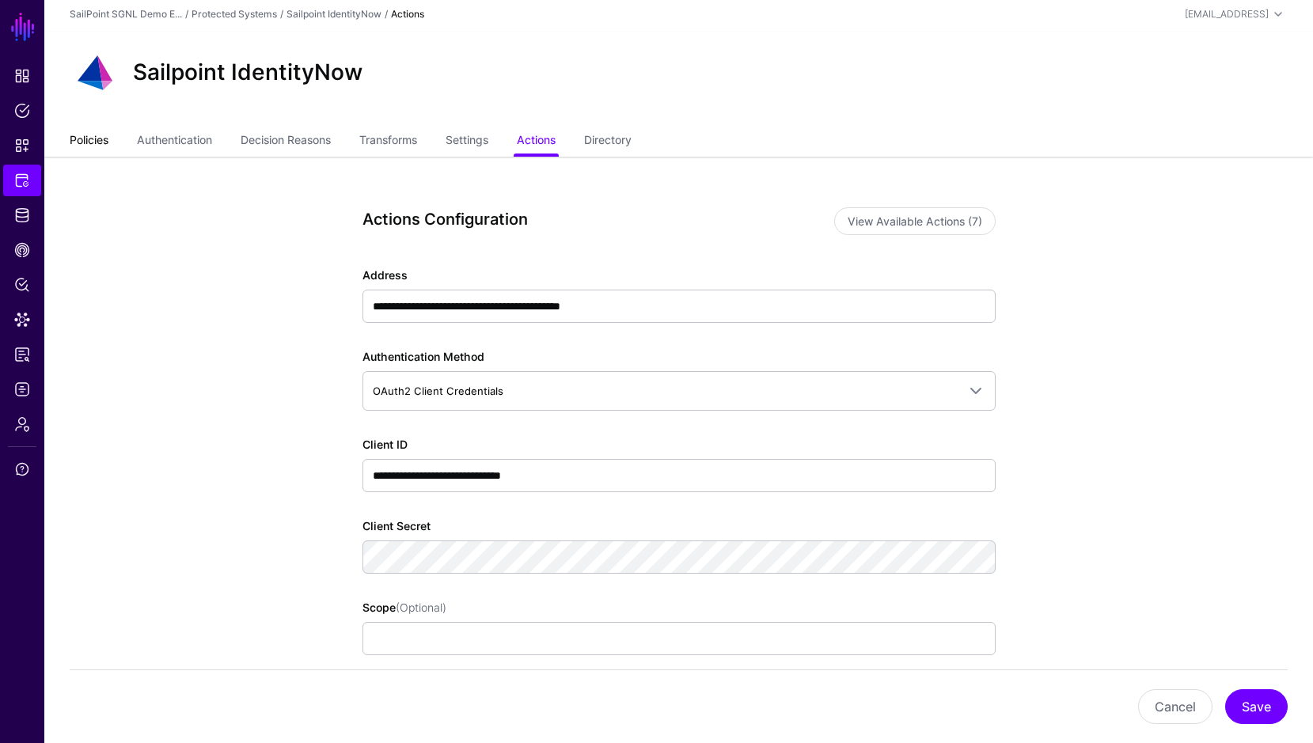
click at [100, 140] on link "Policies" at bounding box center [89, 142] width 39 height 30
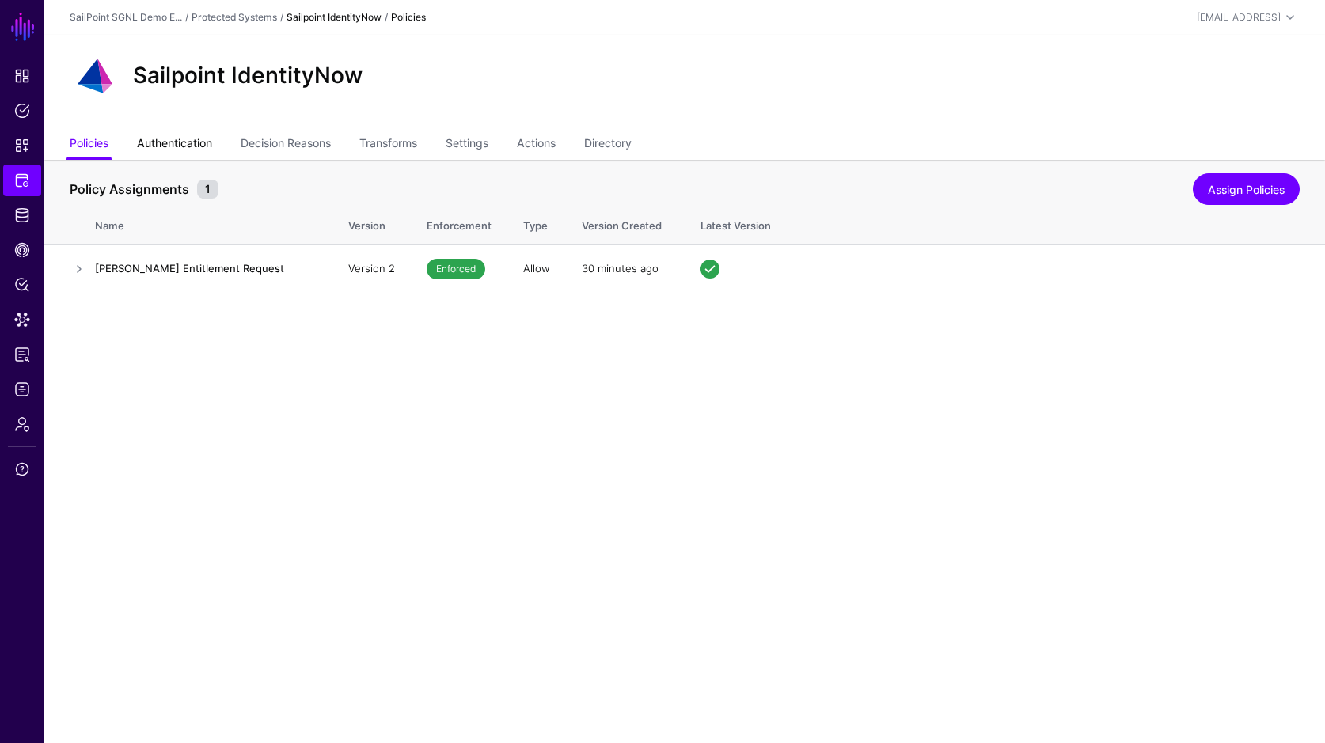
click at [176, 147] on link "Authentication" at bounding box center [174, 145] width 75 height 30
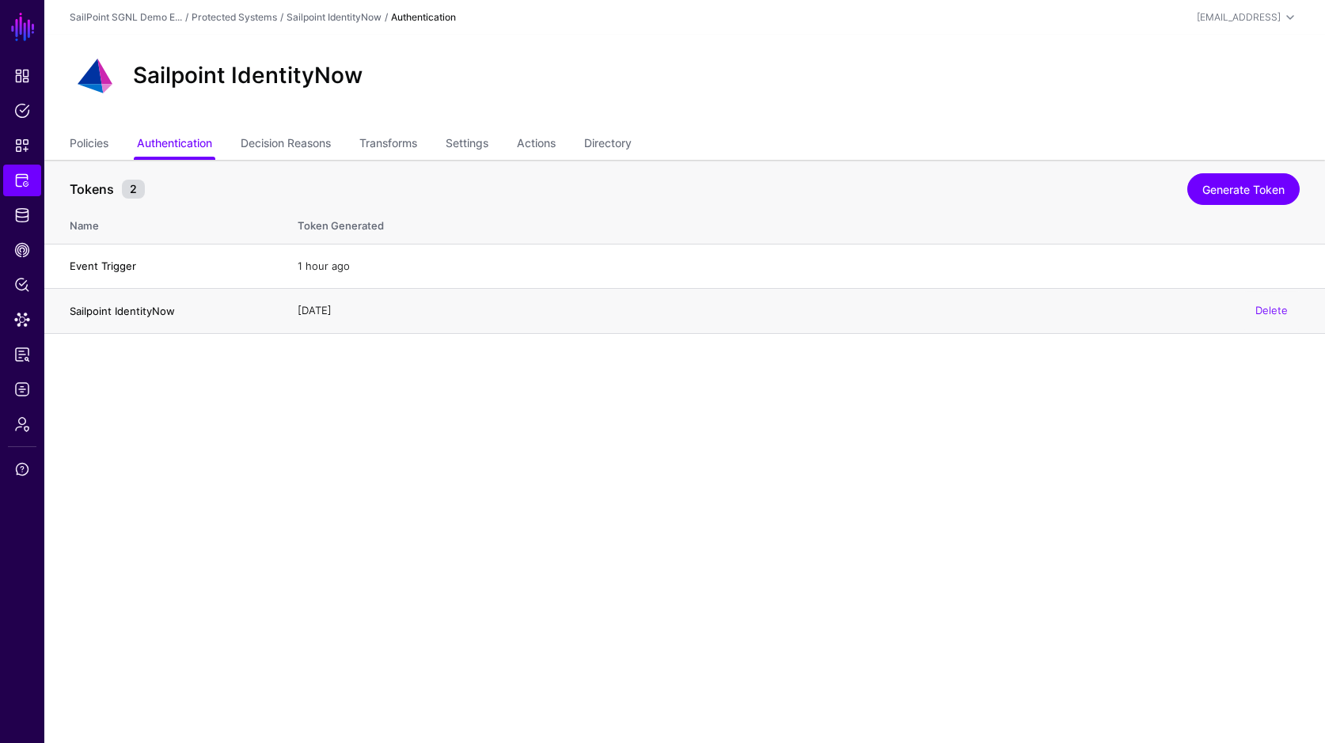
click at [129, 317] on h4 "Sailpoint IdentityNow" at bounding box center [168, 311] width 196 height 14
click at [874, 323] on td "3 weeks ago Delete" at bounding box center [803, 311] width 1043 height 45
click at [25, 218] on span "Identity Data Fabric" at bounding box center [22, 215] width 16 height 16
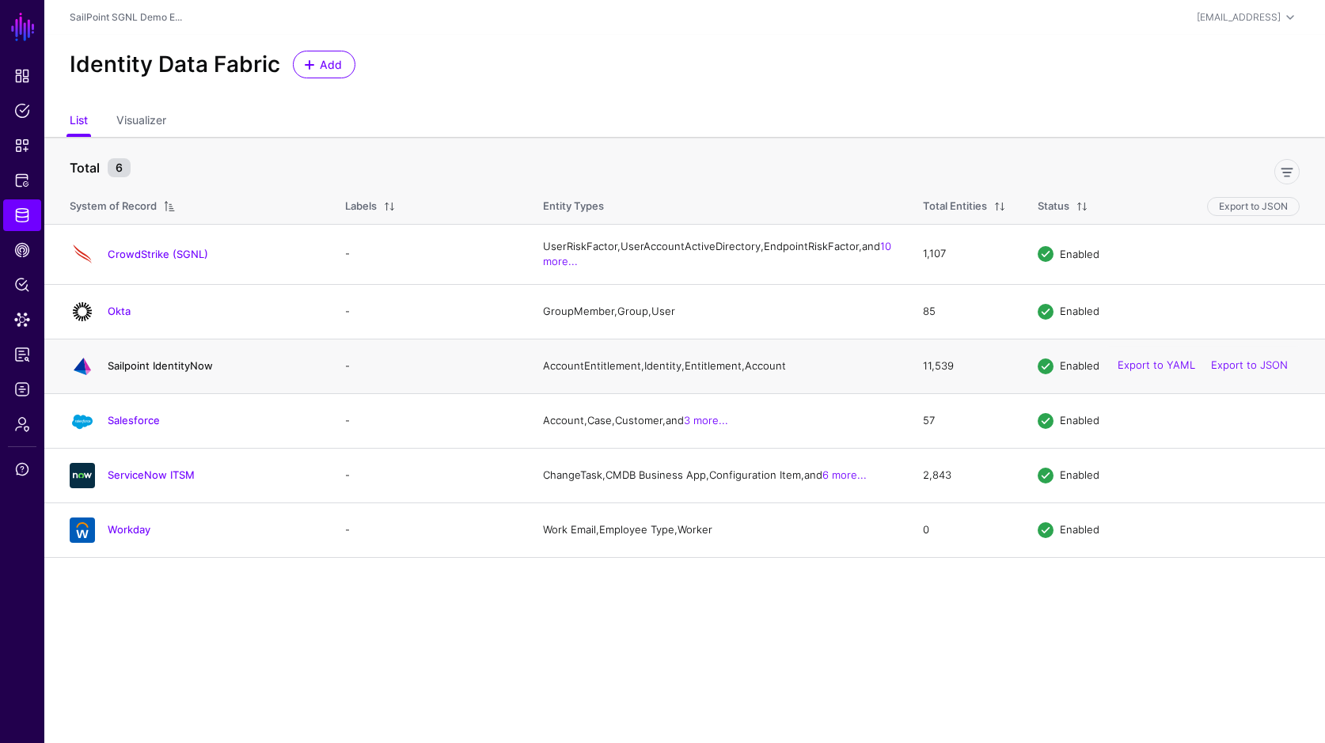
click at [152, 372] on link "Sailpoint IdentityNow" at bounding box center [160, 365] width 105 height 13
